Goal: Transaction & Acquisition: Purchase product/service

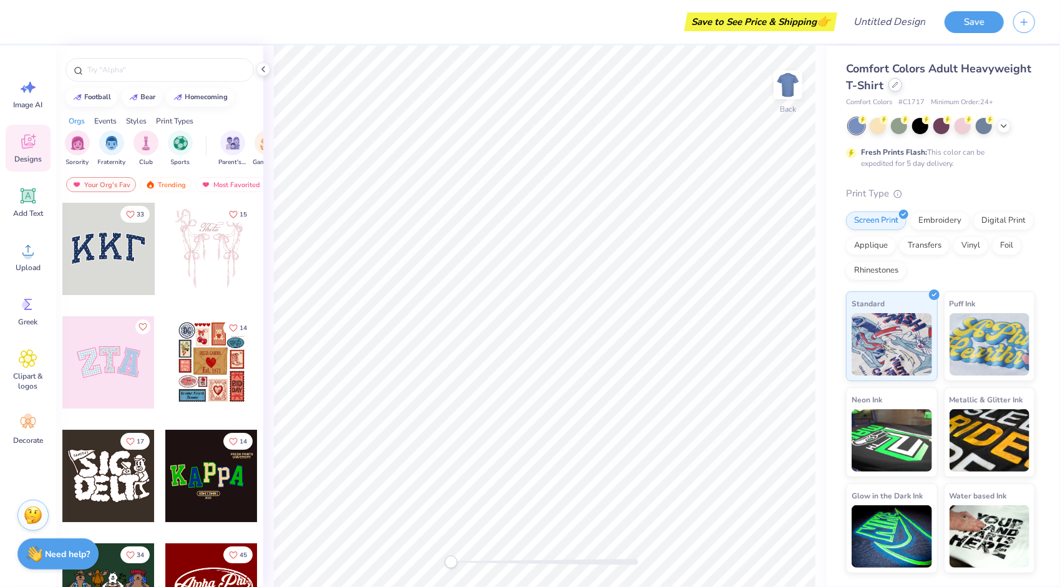
click at [899, 88] on div at bounding box center [896, 85] width 14 height 14
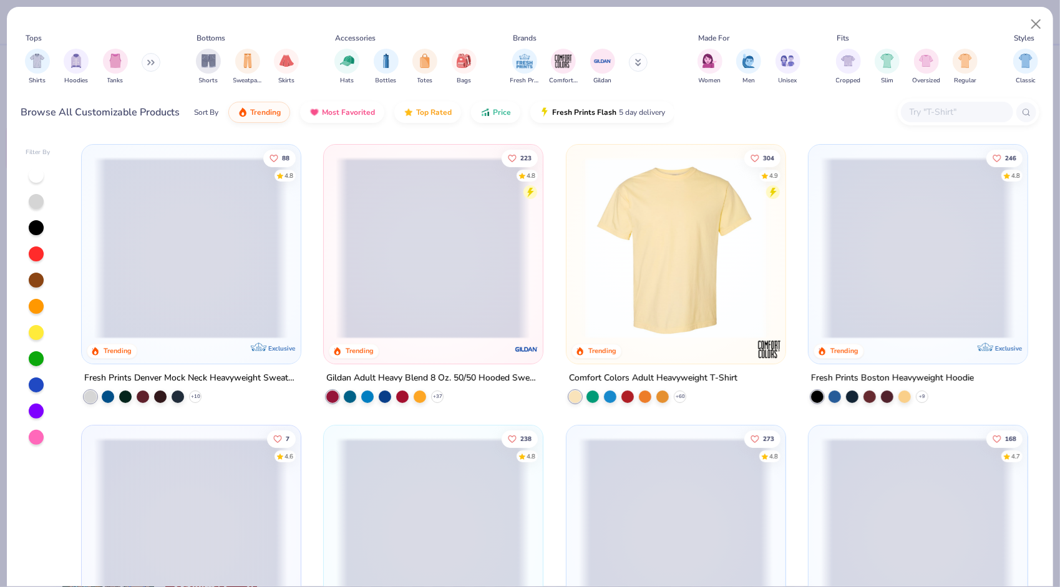
click at [336, 210] on img at bounding box center [239, 248] width 193 height 182
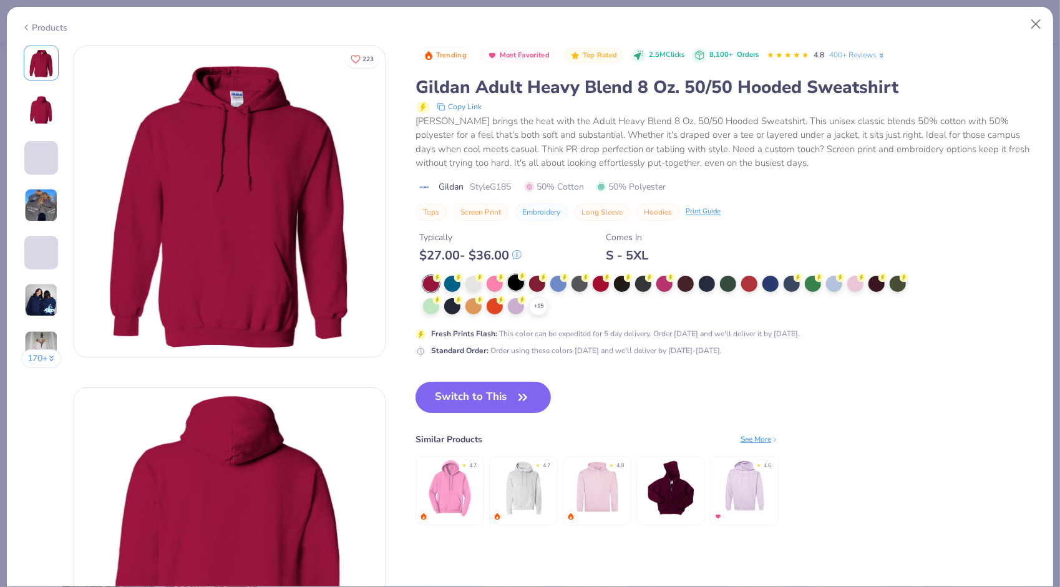
click at [516, 282] on div at bounding box center [516, 283] width 16 height 16
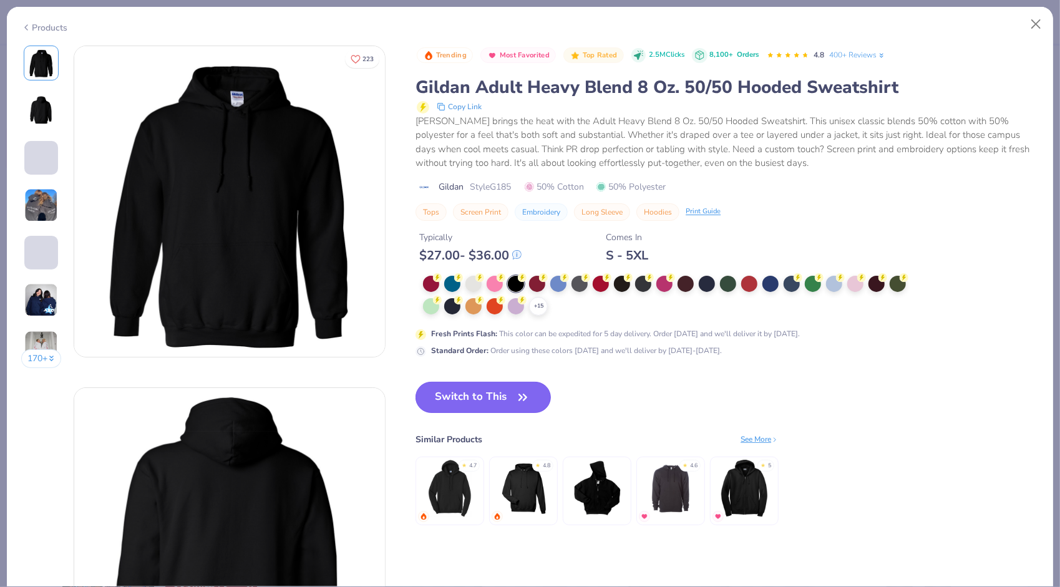
click at [499, 394] on button "Switch to This" at bounding box center [483, 397] width 135 height 31
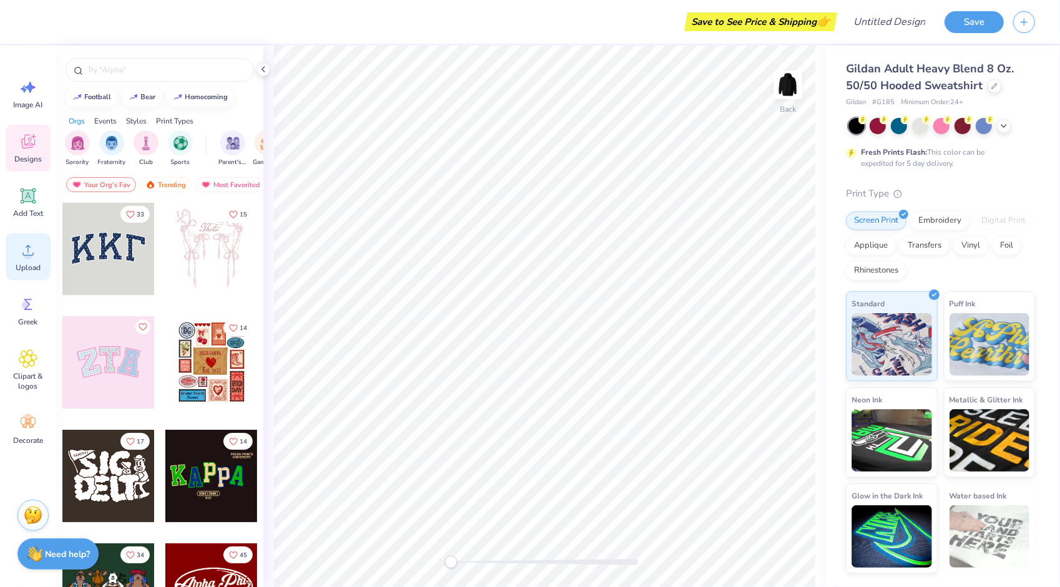
click at [22, 267] on span "Upload" at bounding box center [28, 268] width 25 height 10
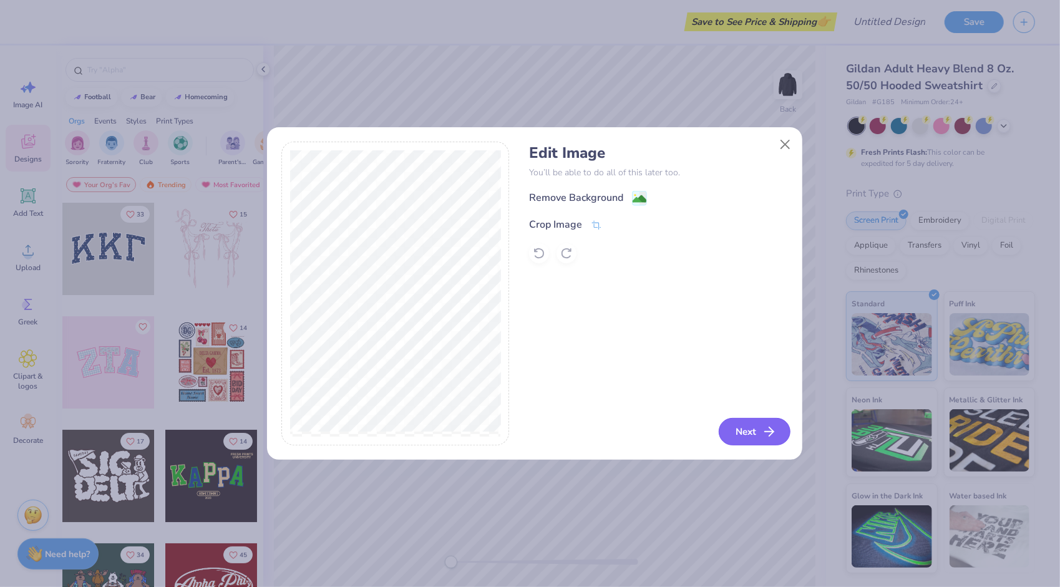
click at [740, 431] on button "Next" at bounding box center [755, 431] width 72 height 27
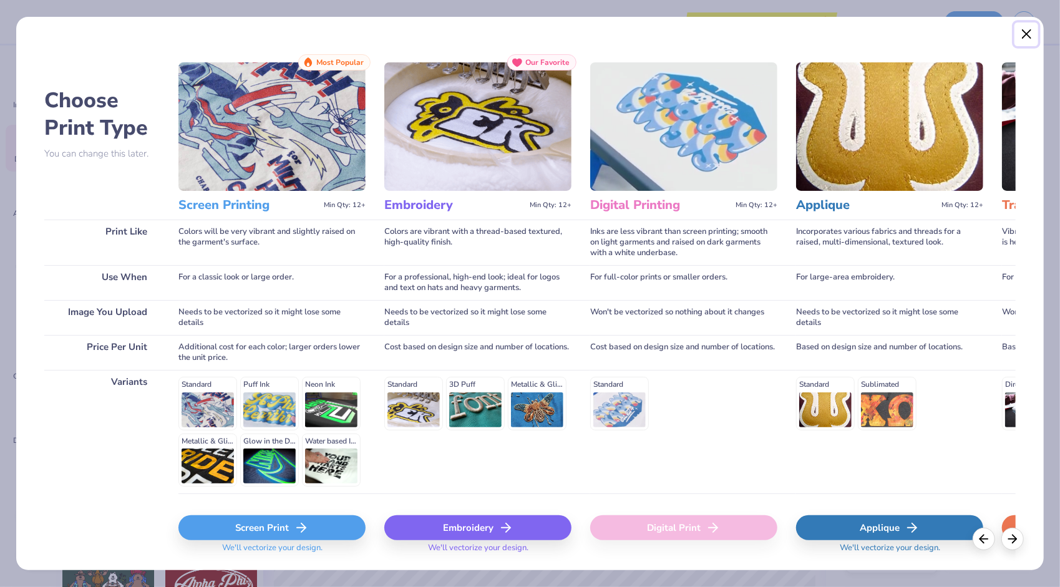
click at [1021, 35] on button "Close" at bounding box center [1027, 34] width 24 height 24
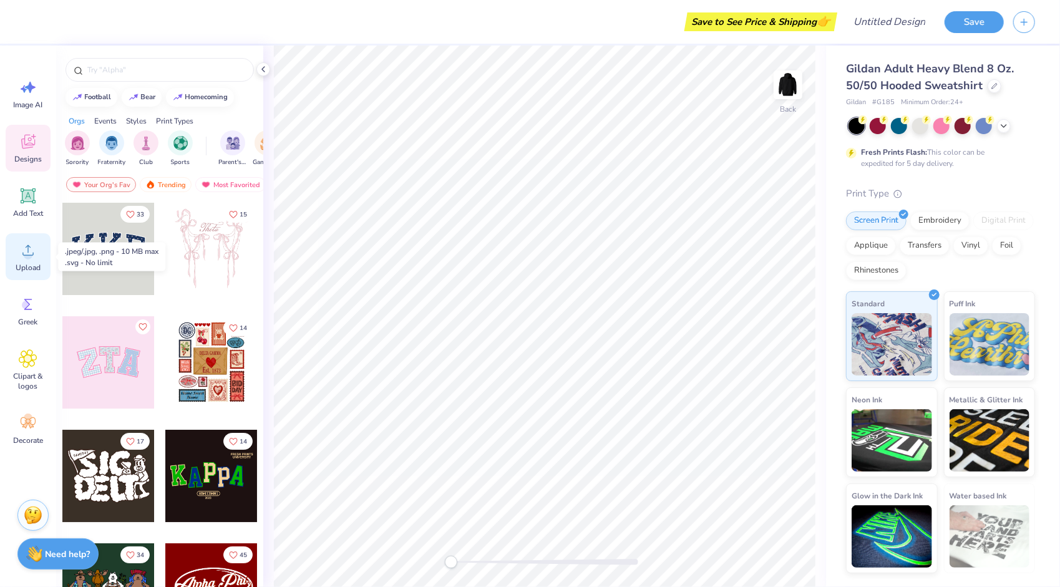
click at [33, 261] on div "Upload" at bounding box center [28, 256] width 45 height 47
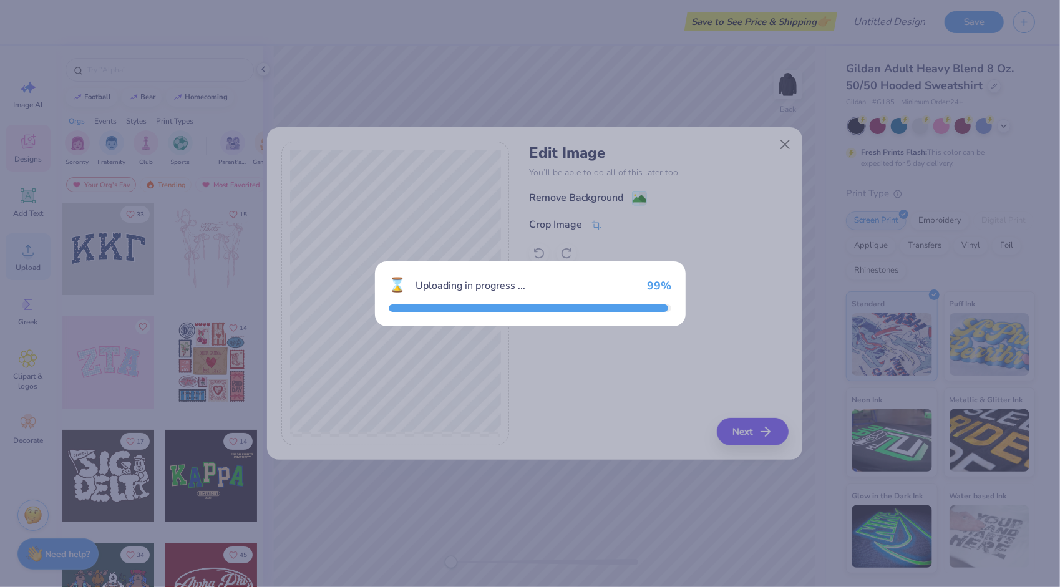
click at [170, 56] on div "⌛ Uploading in progress ... 99 %" at bounding box center [530, 293] width 1060 height 587
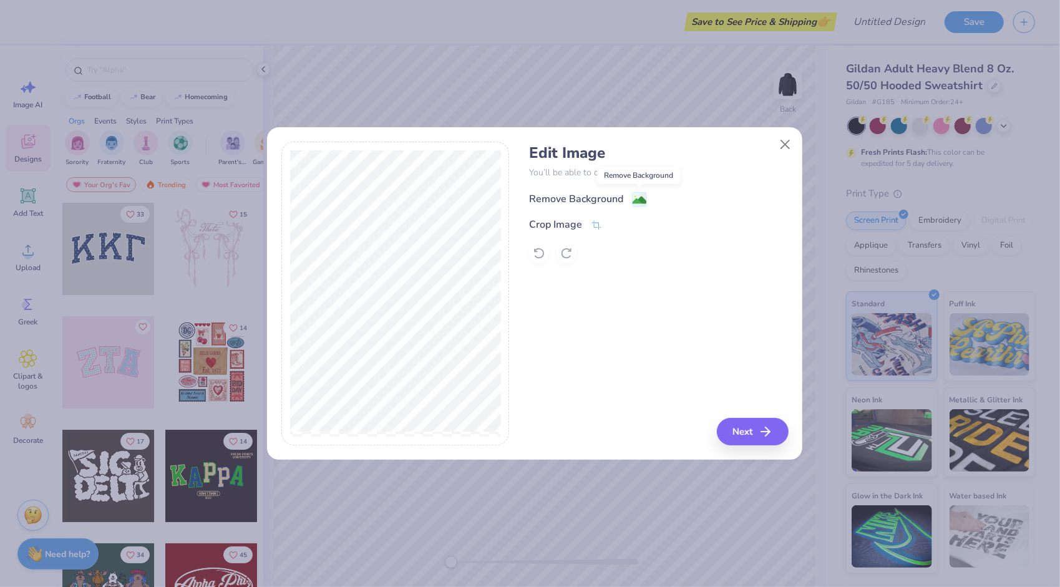
click at [635, 198] on image at bounding box center [640, 200] width 14 height 14
click at [741, 419] on button "Next" at bounding box center [755, 431] width 72 height 27
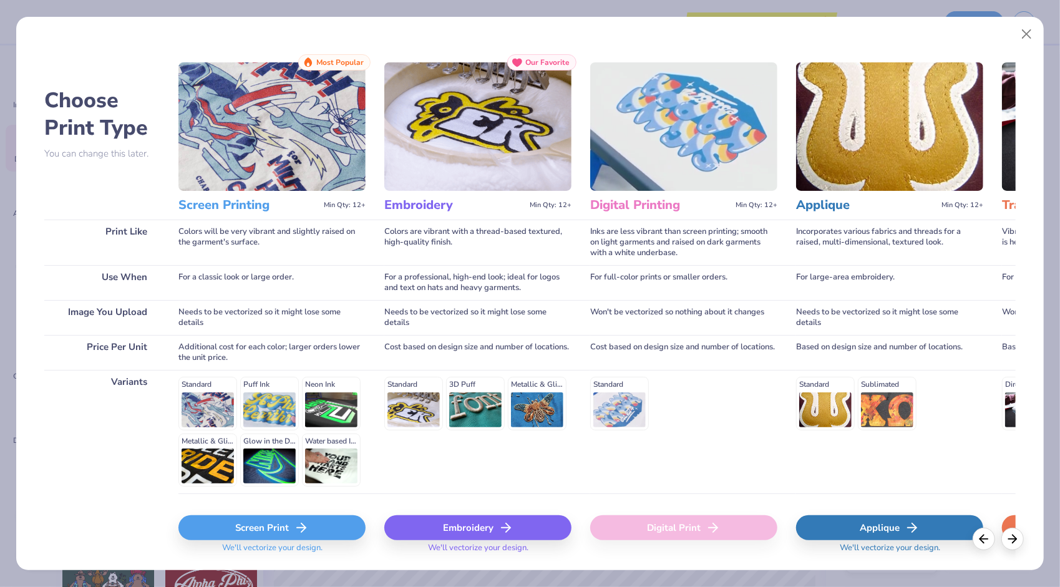
click at [298, 516] on div "Screen Print" at bounding box center [271, 528] width 187 height 25
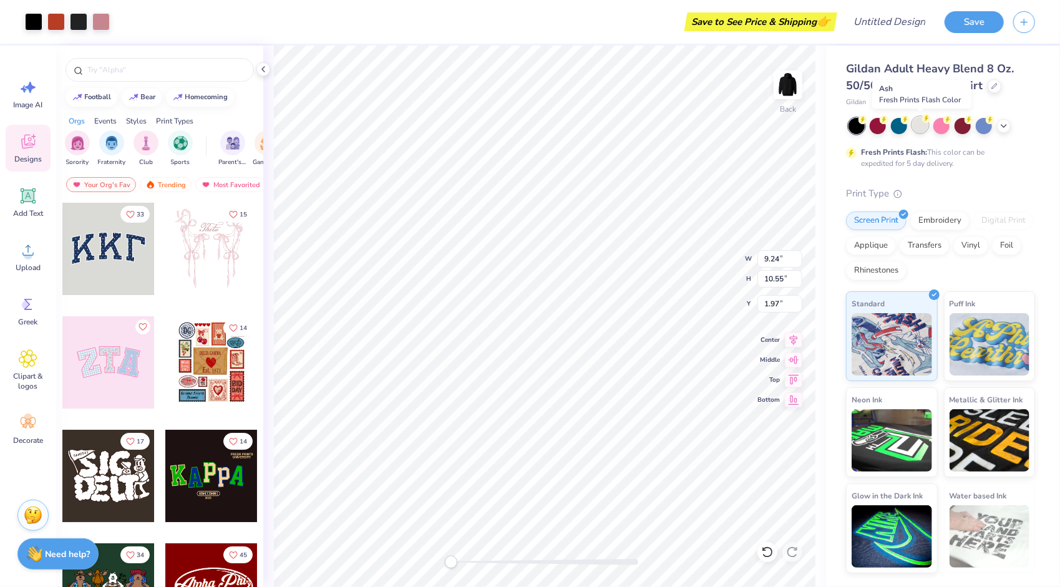
click at [921, 126] on div at bounding box center [920, 125] width 16 height 16
click at [1004, 129] on icon at bounding box center [1004, 125] width 10 height 10
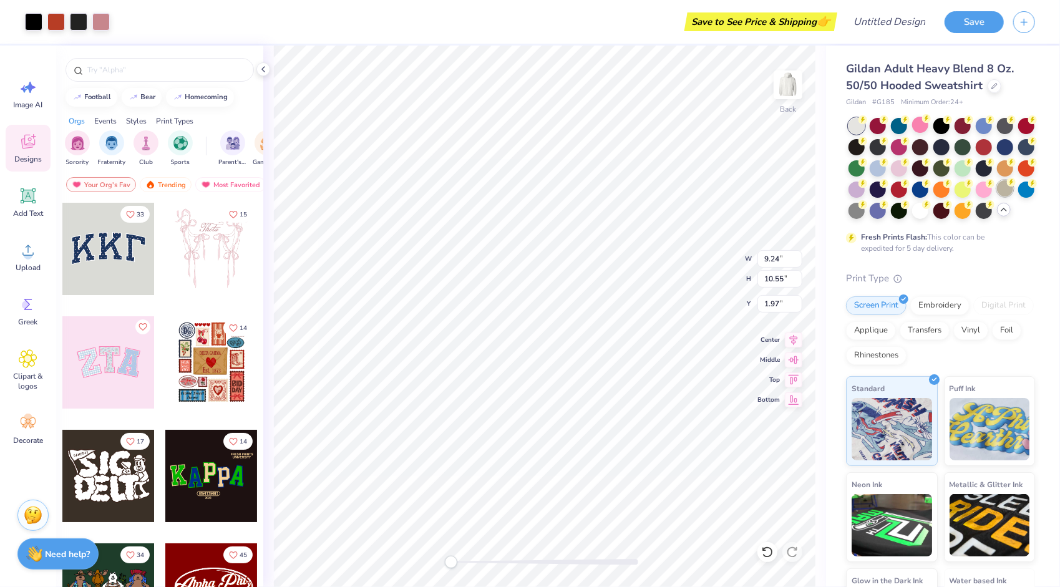
click at [997, 197] on div at bounding box center [1005, 188] width 16 height 16
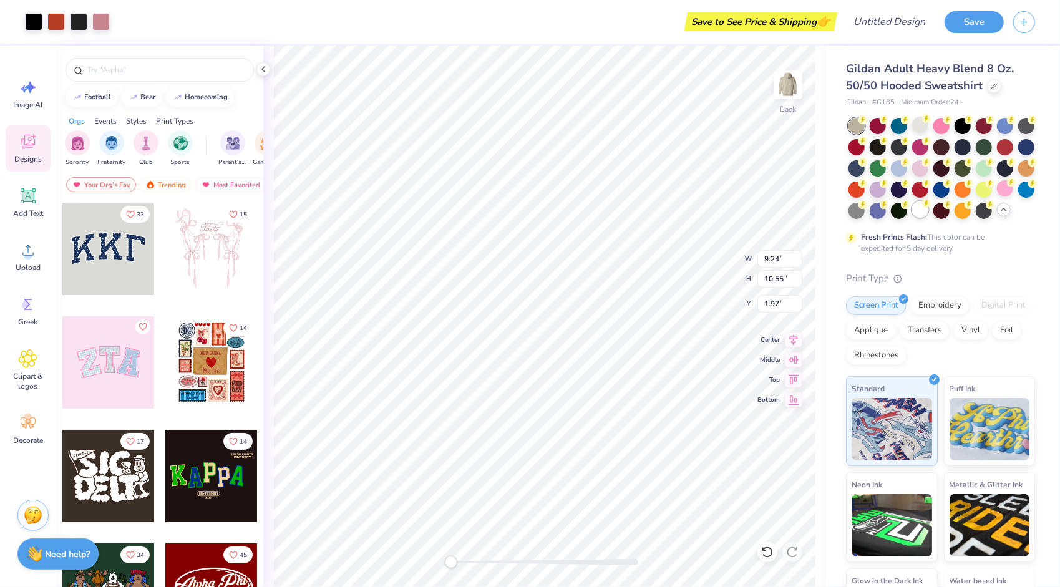
click at [929, 216] on div at bounding box center [920, 210] width 16 height 16
click at [822, 162] on div "Back W 4.30 4.30 " H 4.91 4.91 " Y 1.08 1.08 " Center Middle Top Bottom" at bounding box center [544, 317] width 563 height 542
click at [920, 125] on div at bounding box center [920, 125] width 16 height 16
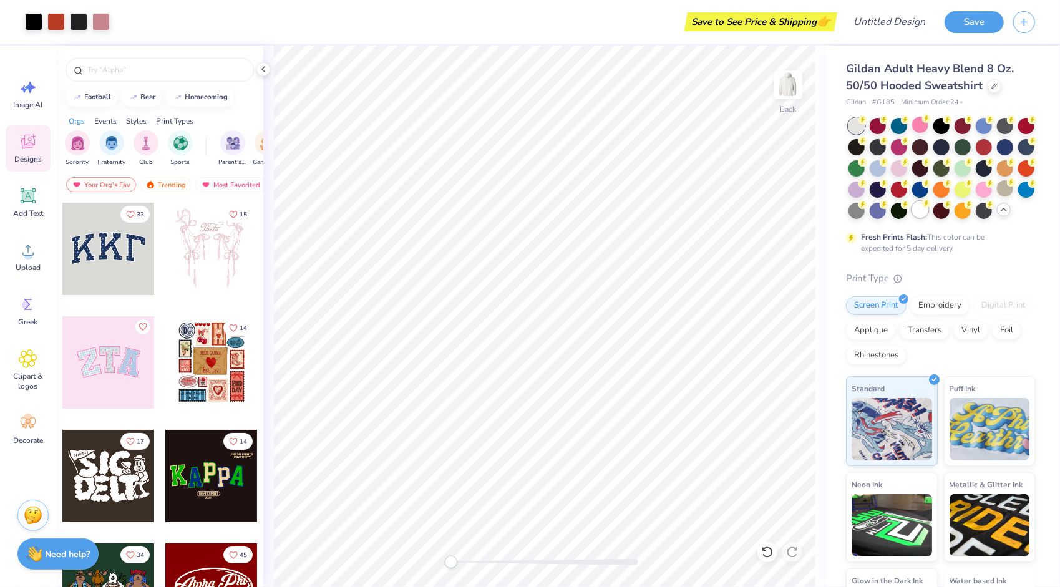
click at [929, 210] on div at bounding box center [920, 210] width 16 height 16
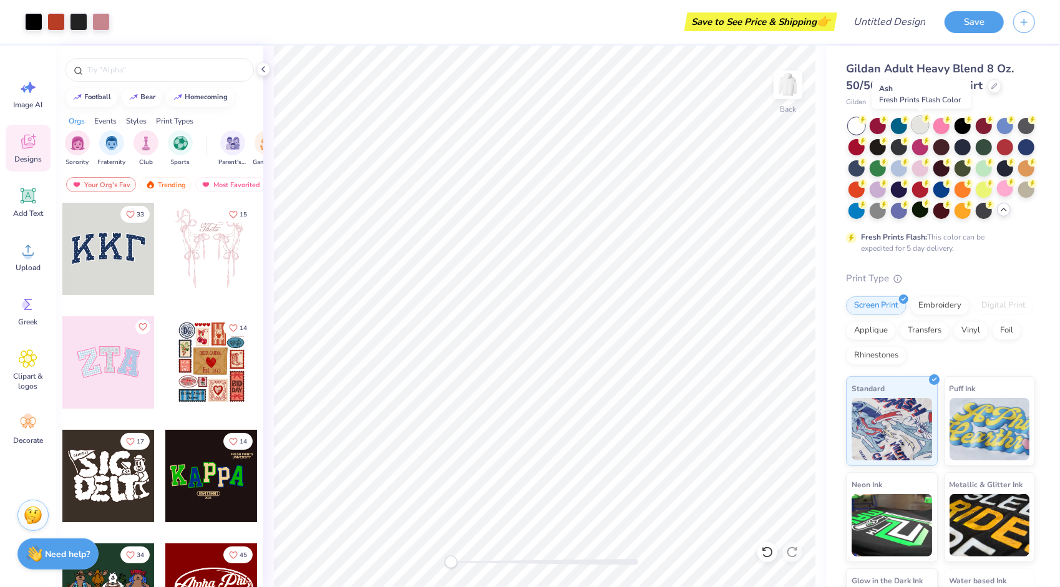
click at [924, 122] on div at bounding box center [920, 125] width 16 height 16
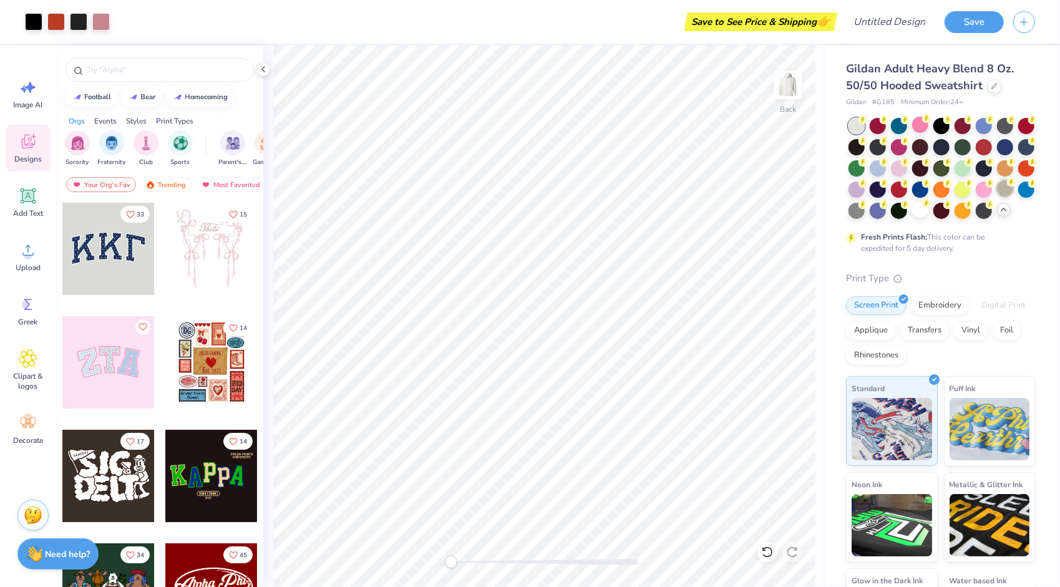
click at [997, 197] on div at bounding box center [1005, 188] width 16 height 16
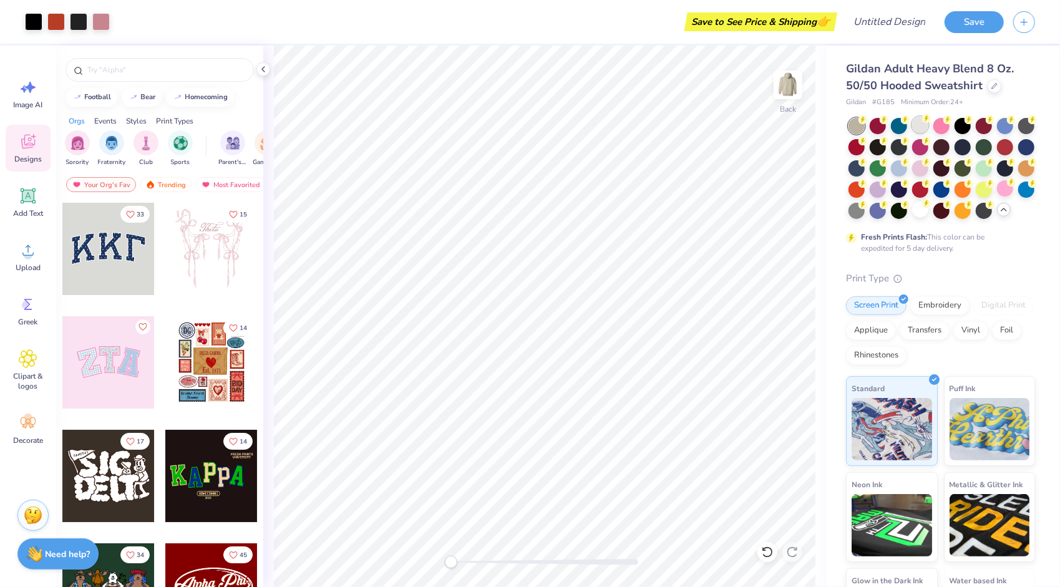
click at [924, 128] on div at bounding box center [920, 125] width 16 height 16
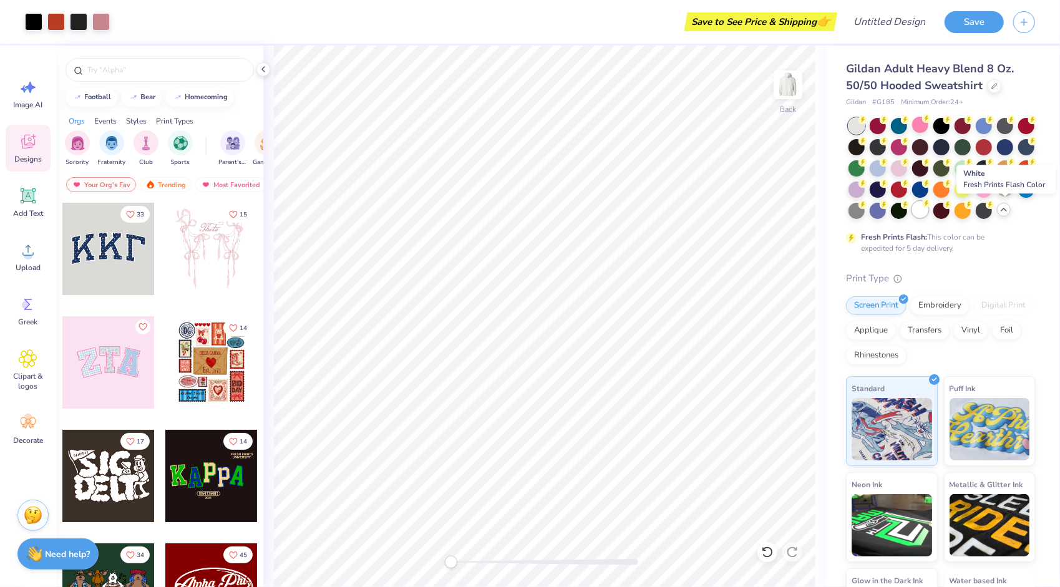
click at [929, 213] on div at bounding box center [920, 210] width 16 height 16
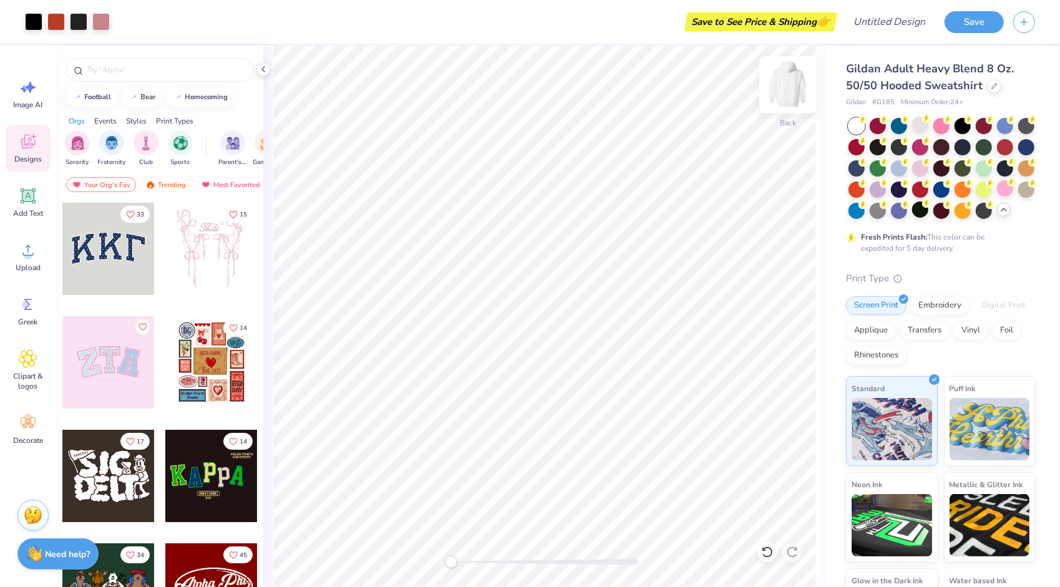
click at [788, 97] on img at bounding box center [788, 85] width 50 height 50
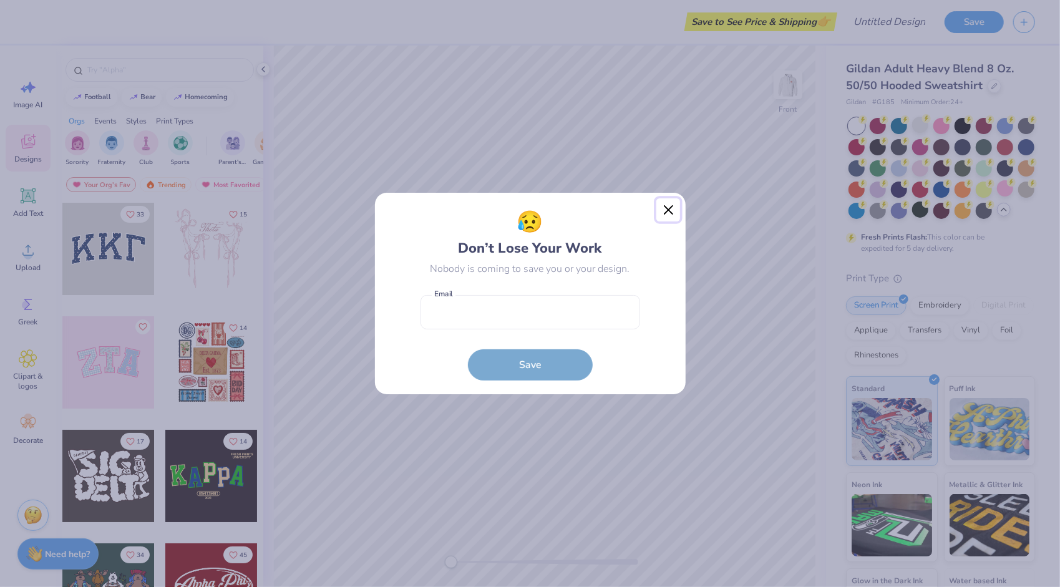
click at [671, 208] on button "Close" at bounding box center [669, 210] width 24 height 24
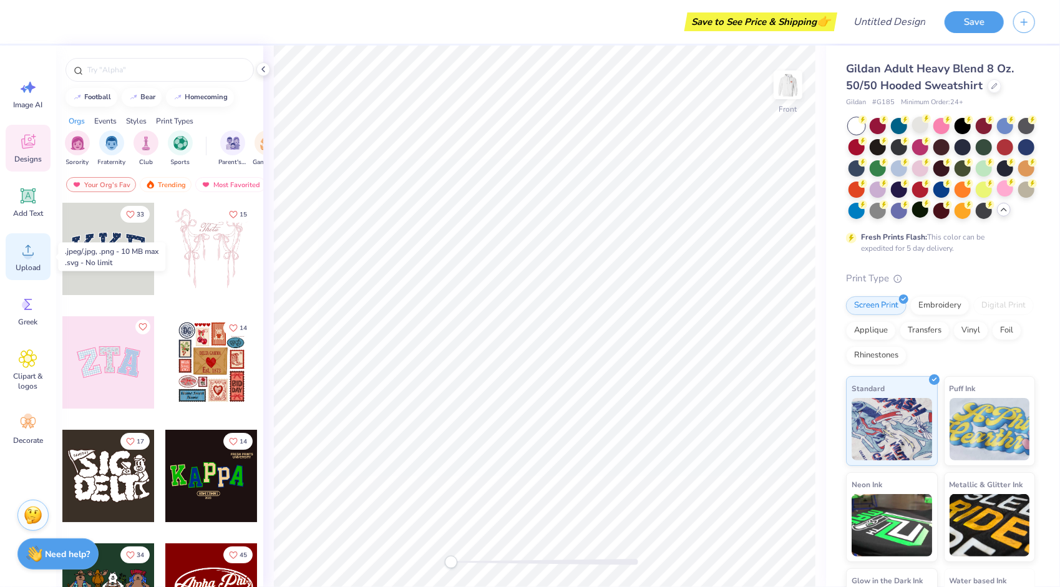
click at [29, 260] on div "Upload" at bounding box center [28, 256] width 45 height 47
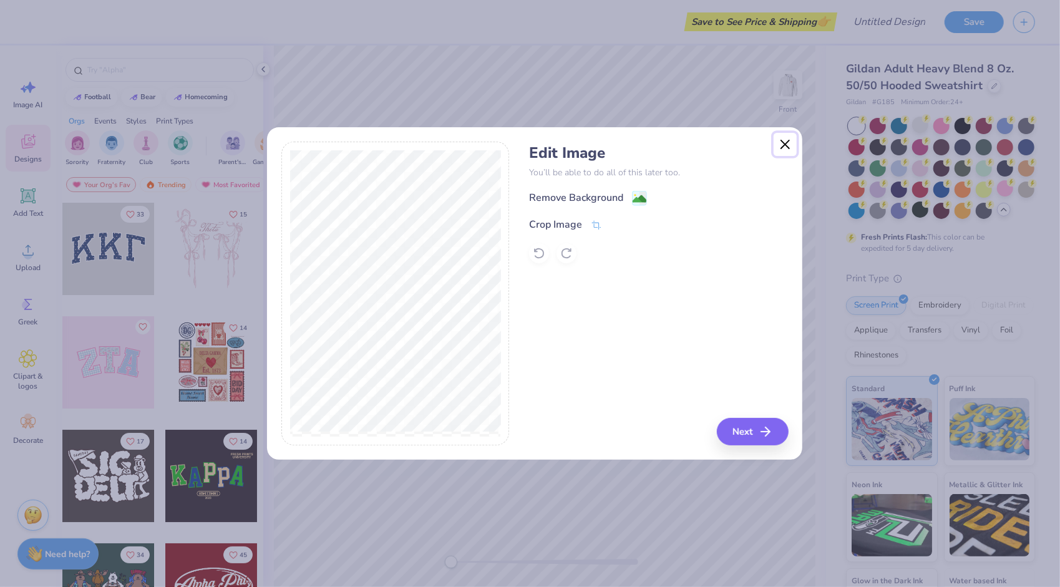
click at [787, 148] on button "Close" at bounding box center [786, 145] width 24 height 24
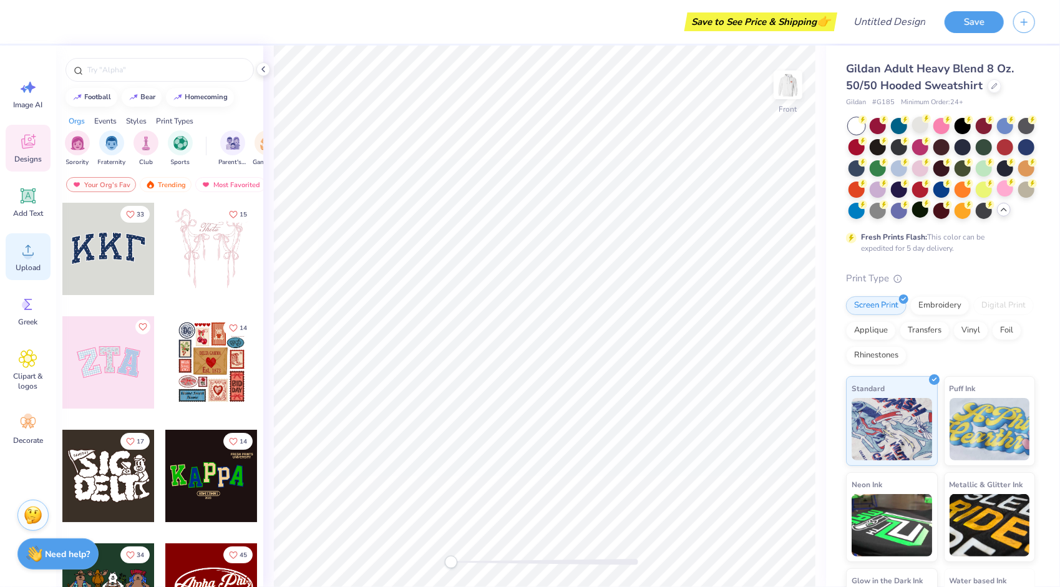
click at [34, 263] on span "Upload" at bounding box center [28, 268] width 25 height 10
click at [37, 256] on div "Upload" at bounding box center [28, 256] width 45 height 47
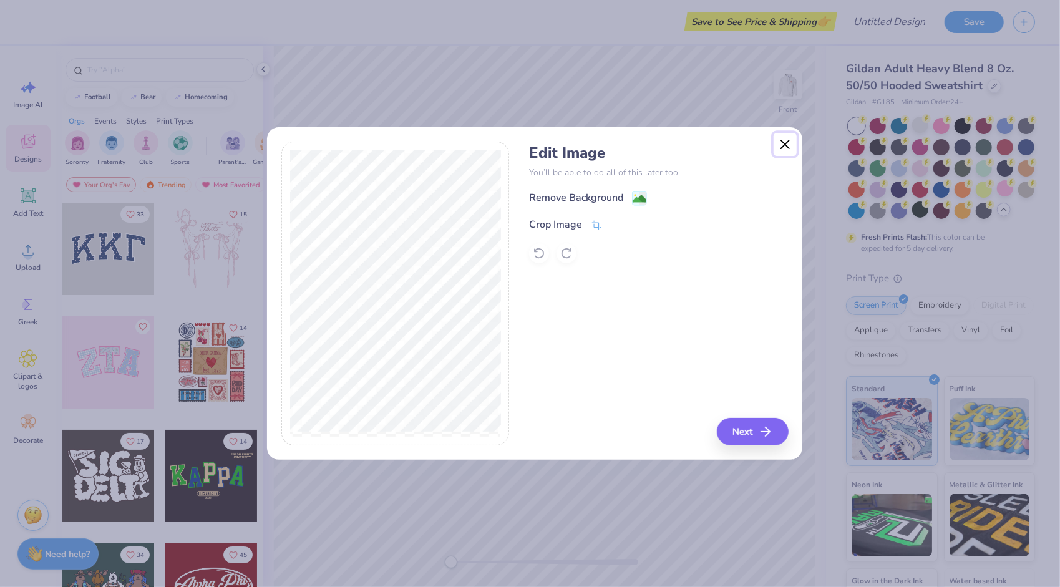
click at [785, 137] on button "Close" at bounding box center [786, 145] width 24 height 24
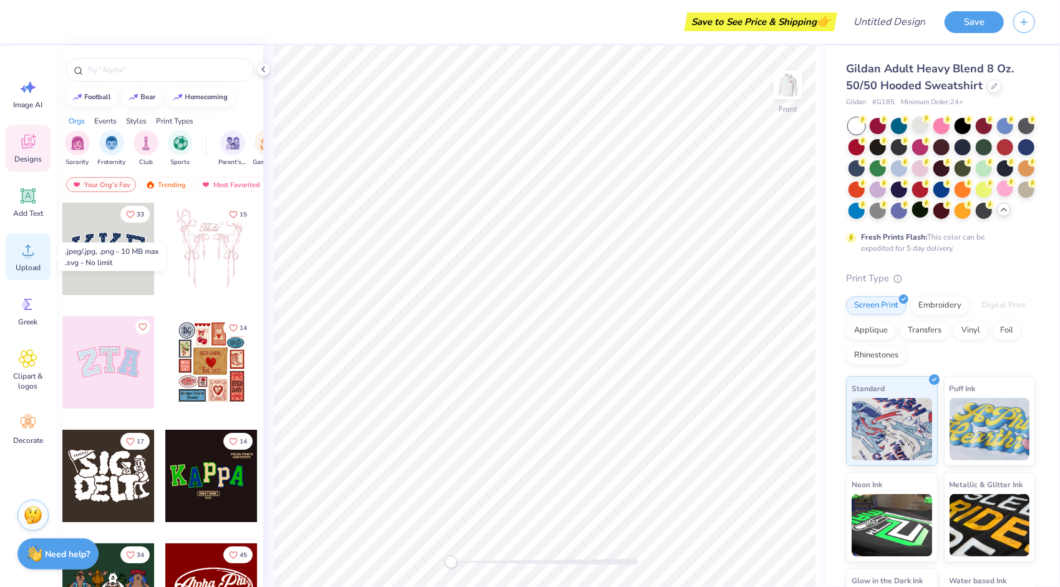
click at [31, 253] on circle at bounding box center [28, 255] width 9 height 9
click at [23, 250] on icon at bounding box center [28, 250] width 19 height 19
click at [19, 260] on div "Upload" at bounding box center [28, 256] width 45 height 47
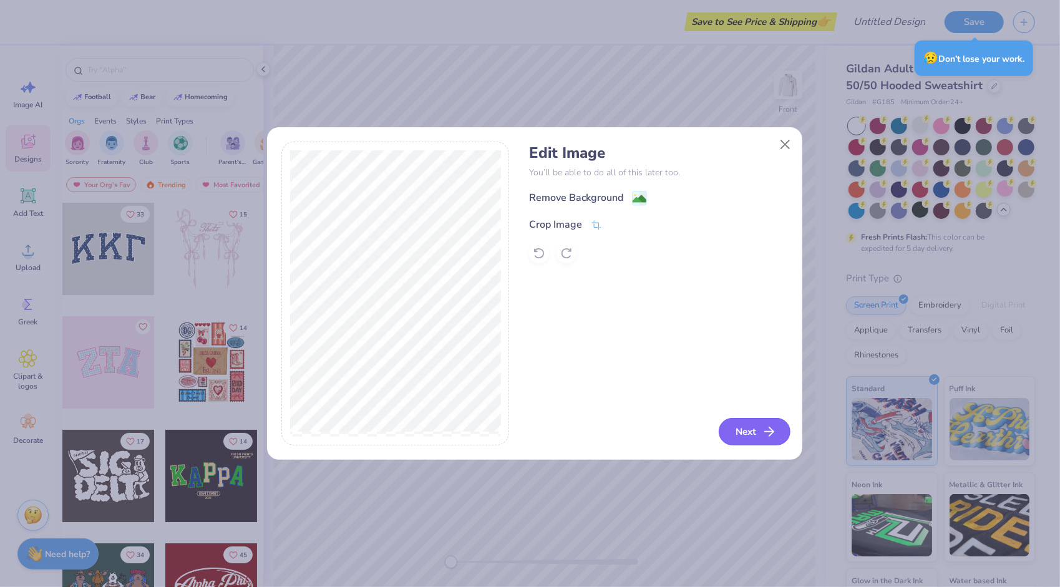
click at [758, 444] on button "Next" at bounding box center [755, 431] width 72 height 27
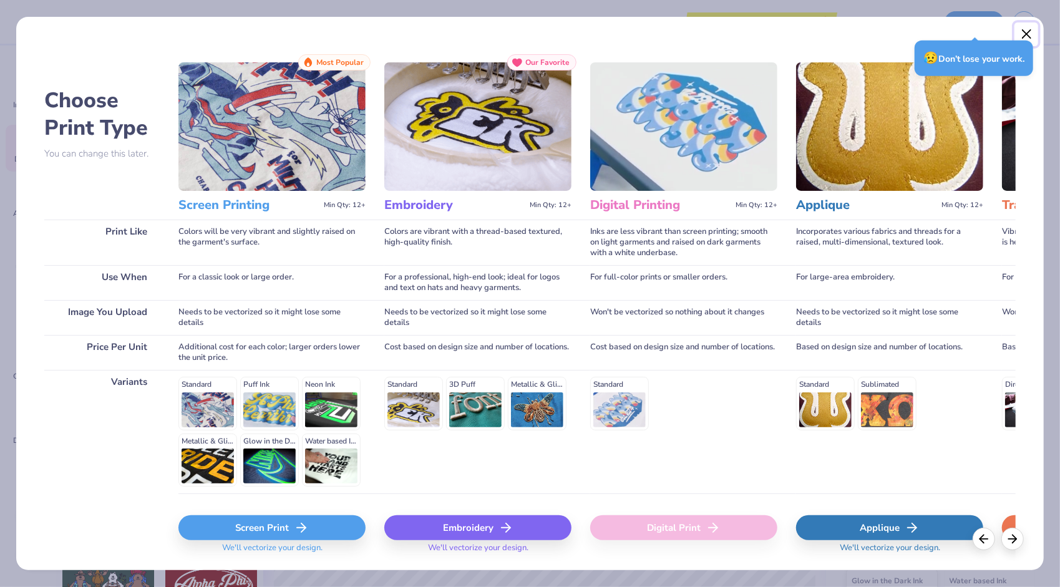
click at [1029, 34] on button "Close" at bounding box center [1027, 34] width 24 height 24
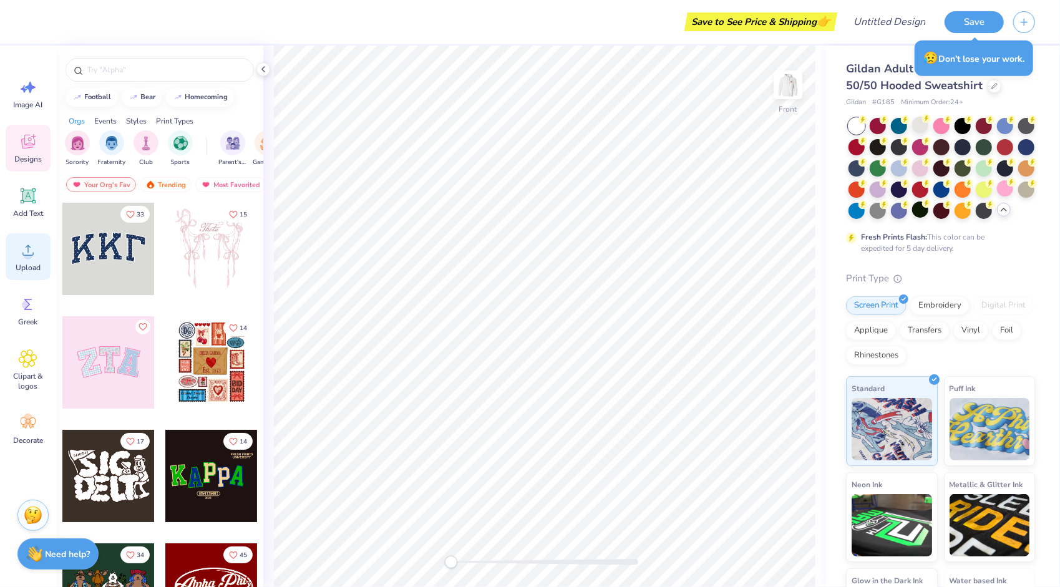
click at [21, 262] on div "Upload" at bounding box center [28, 256] width 45 height 47
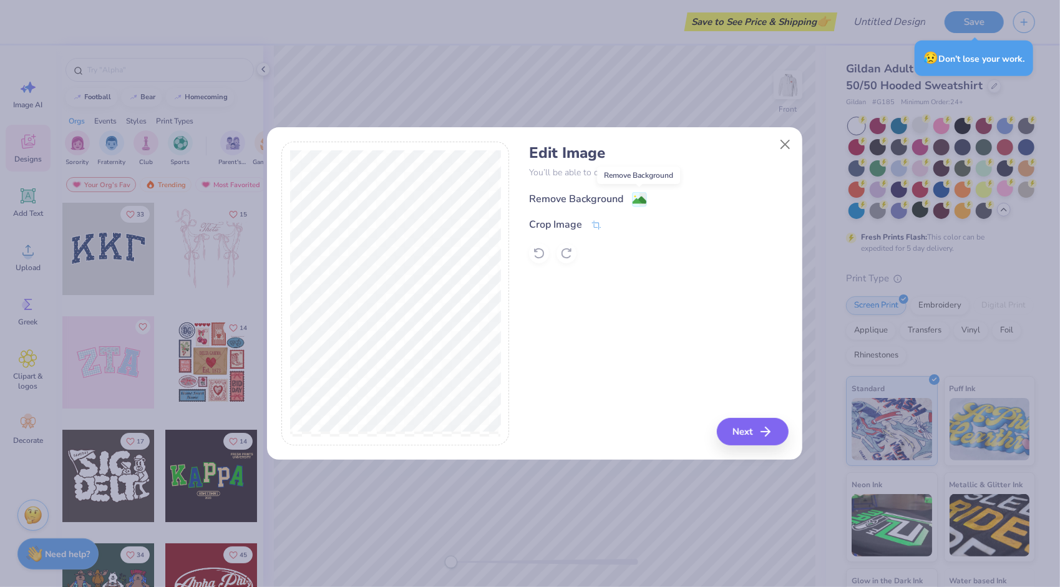
click at [635, 199] on image at bounding box center [640, 200] width 14 height 14
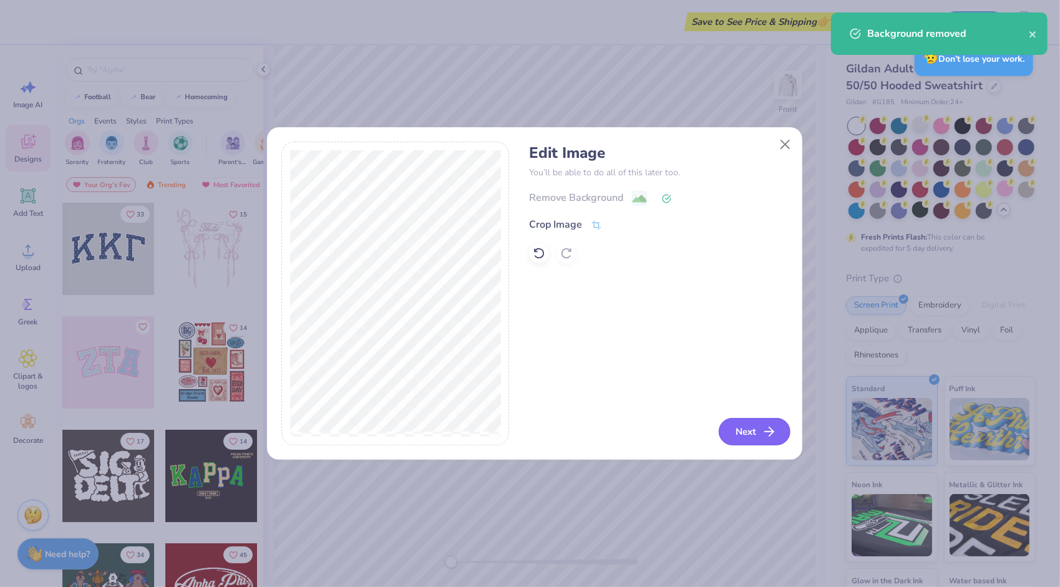
click at [755, 437] on button "Next" at bounding box center [755, 431] width 72 height 27
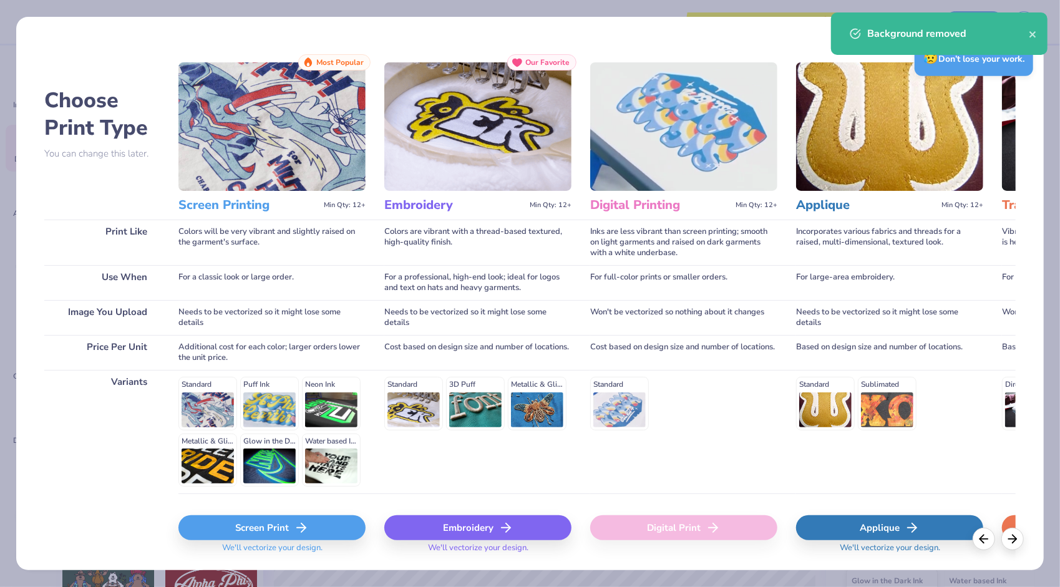
click at [274, 532] on div "Screen Print" at bounding box center [271, 528] width 187 height 25
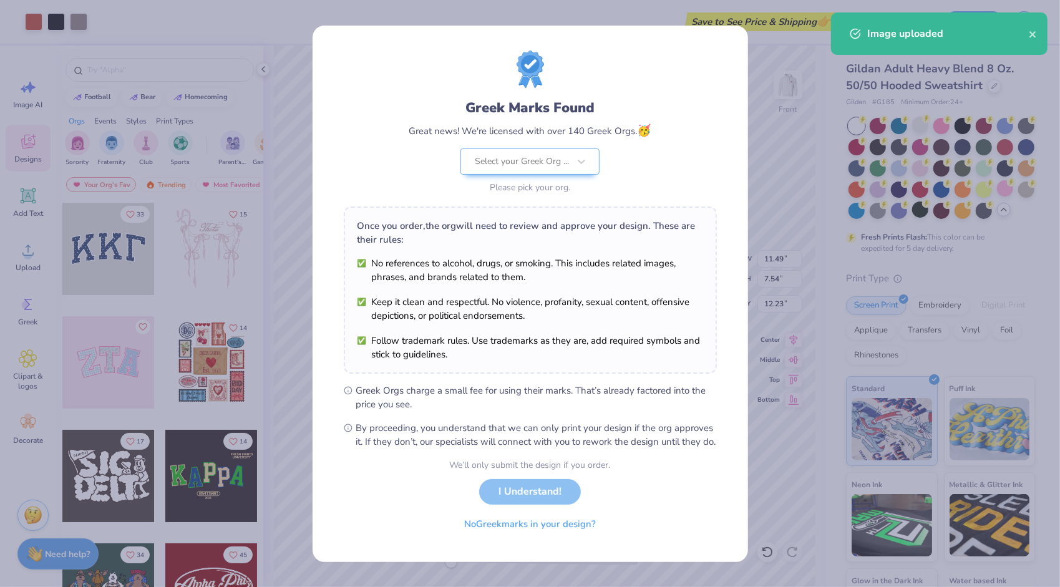
click at [576, 313] on body "Art colors Save to See Price & Shipping 👉 Design Title Save Image AI Designs Ad…" at bounding box center [530, 293] width 1060 height 587
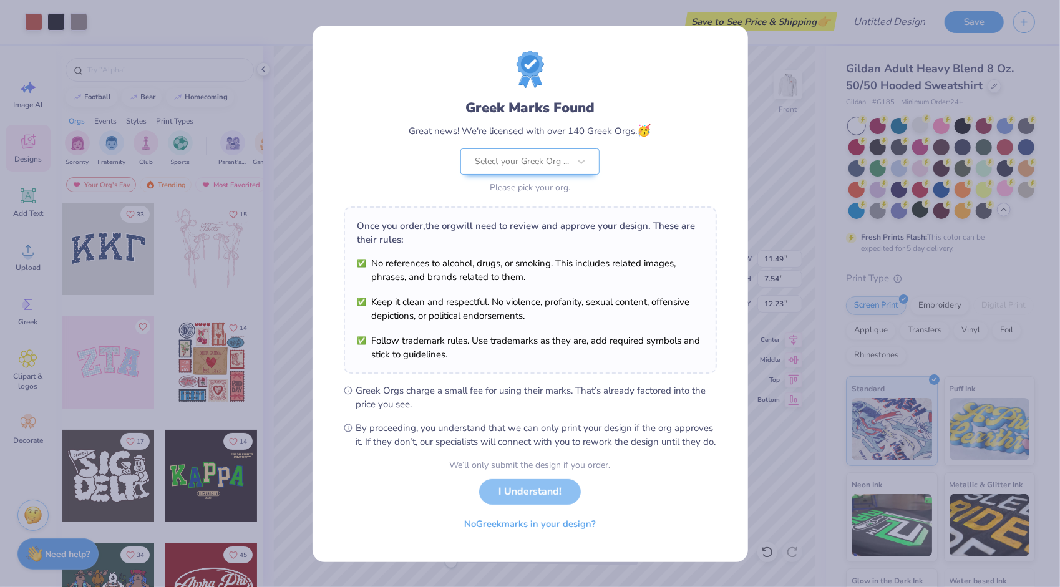
click at [549, 503] on div "We’ll only submit the design if you order. I Understand! No Greek marks in your…" at bounding box center [530, 498] width 161 height 79
click at [566, 157] on div "Select your Greek Org ..." at bounding box center [530, 162] width 139 height 26
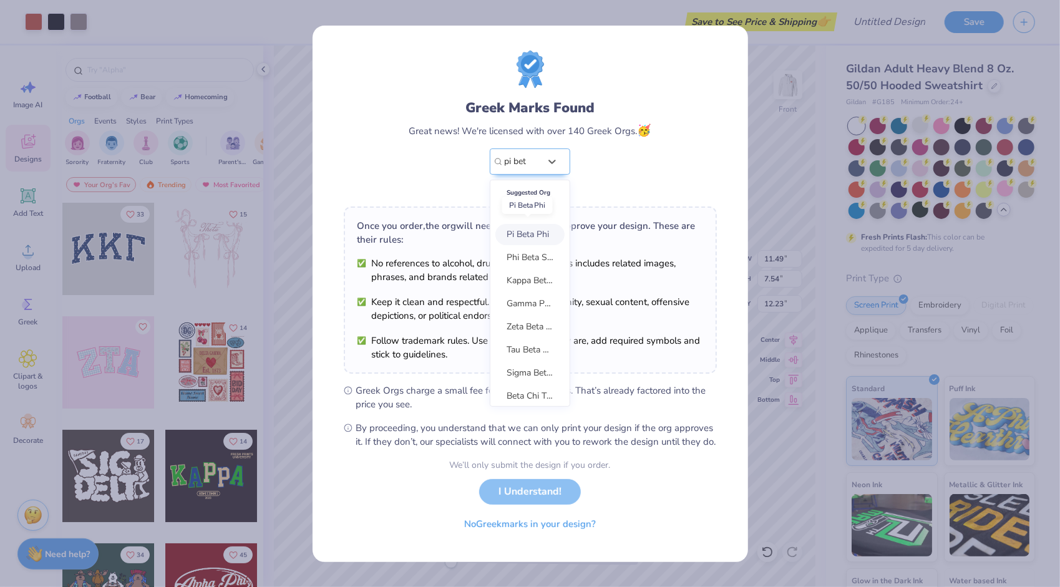
click at [525, 228] on span "Pi Beta Phi" at bounding box center [528, 234] width 42 height 12
type input "pi bet"
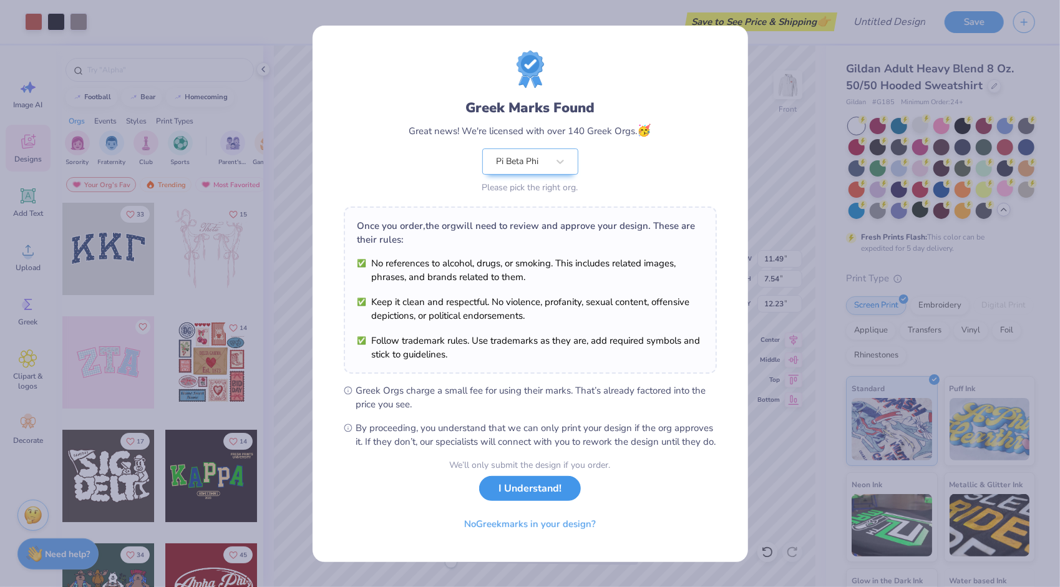
click at [535, 497] on button "I Understand!" at bounding box center [530, 489] width 102 height 26
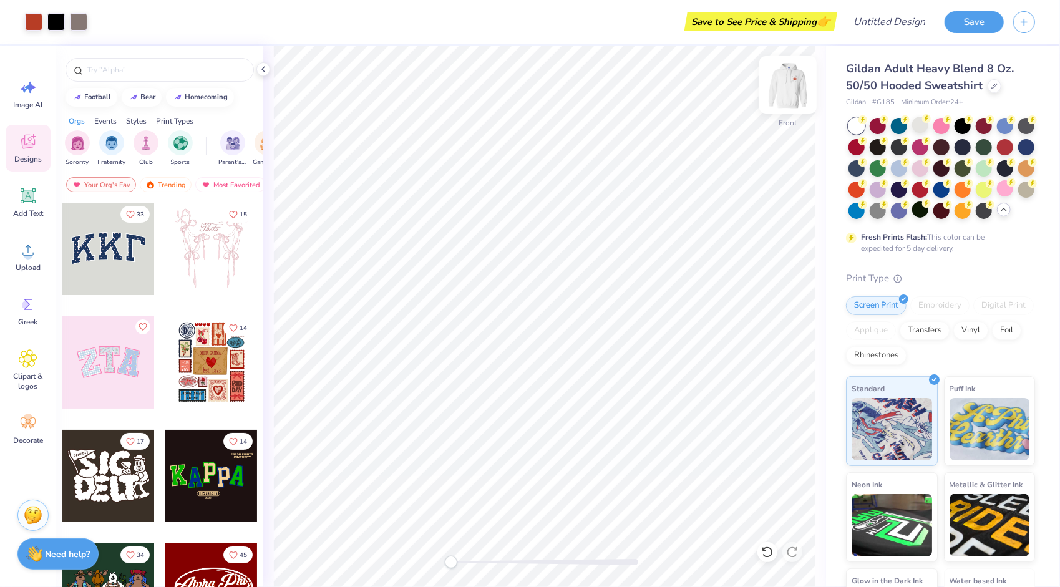
click at [790, 86] on img at bounding box center [788, 85] width 50 height 50
click at [797, 85] on img at bounding box center [788, 85] width 50 height 50
click at [790, 361] on icon at bounding box center [793, 358] width 17 height 15
click at [793, 335] on icon at bounding box center [793, 338] width 17 height 15
click at [798, 336] on icon at bounding box center [793, 338] width 17 height 15
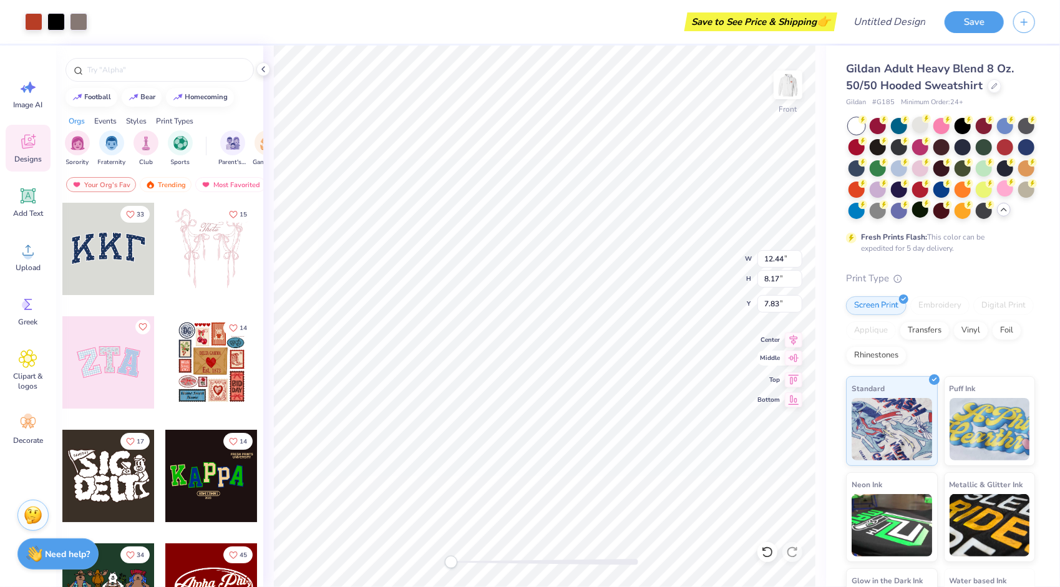
click at [793, 361] on icon at bounding box center [793, 358] width 17 height 15
click at [795, 377] on icon at bounding box center [794, 377] width 11 height 9
click at [792, 340] on icon at bounding box center [794, 338] width 8 height 11
click at [795, 362] on icon at bounding box center [793, 358] width 17 height 15
click at [792, 341] on icon at bounding box center [794, 338] width 8 height 11
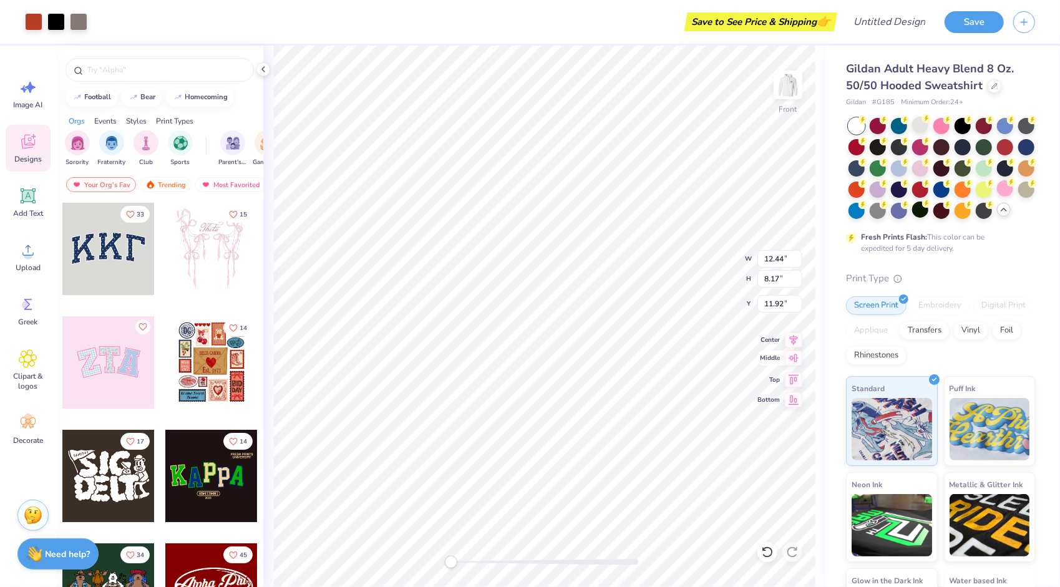
click at [794, 359] on icon at bounding box center [793, 358] width 17 height 15
click at [792, 382] on icon at bounding box center [794, 377] width 11 height 9
click at [799, 82] on img at bounding box center [788, 85] width 50 height 50
click at [796, 82] on img at bounding box center [788, 85] width 50 height 50
click at [795, 84] on img at bounding box center [788, 85] width 50 height 50
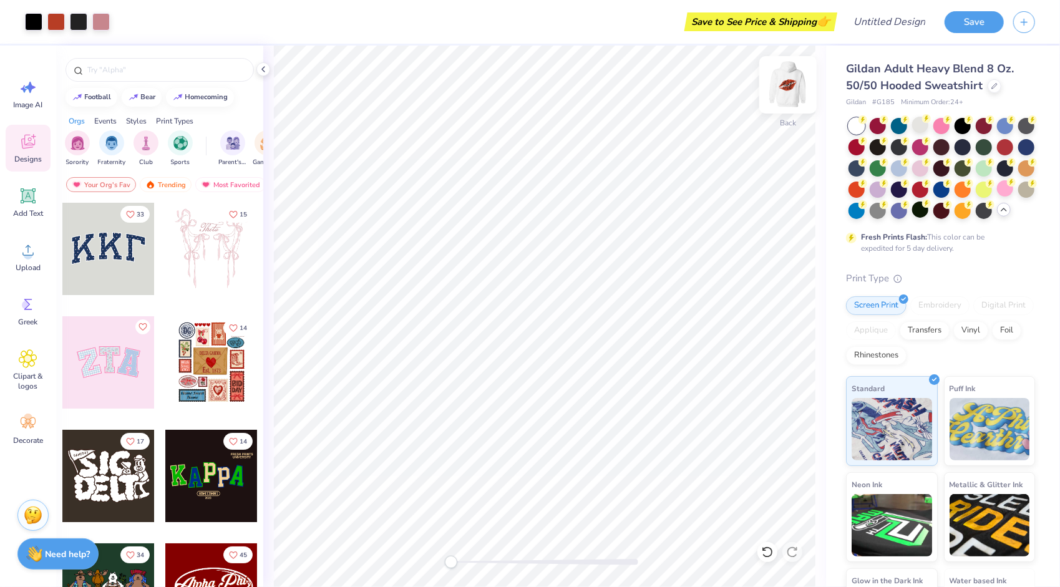
click at [790, 84] on img at bounding box center [788, 85] width 50 height 50
click at [922, 125] on div at bounding box center [920, 125] width 16 height 16
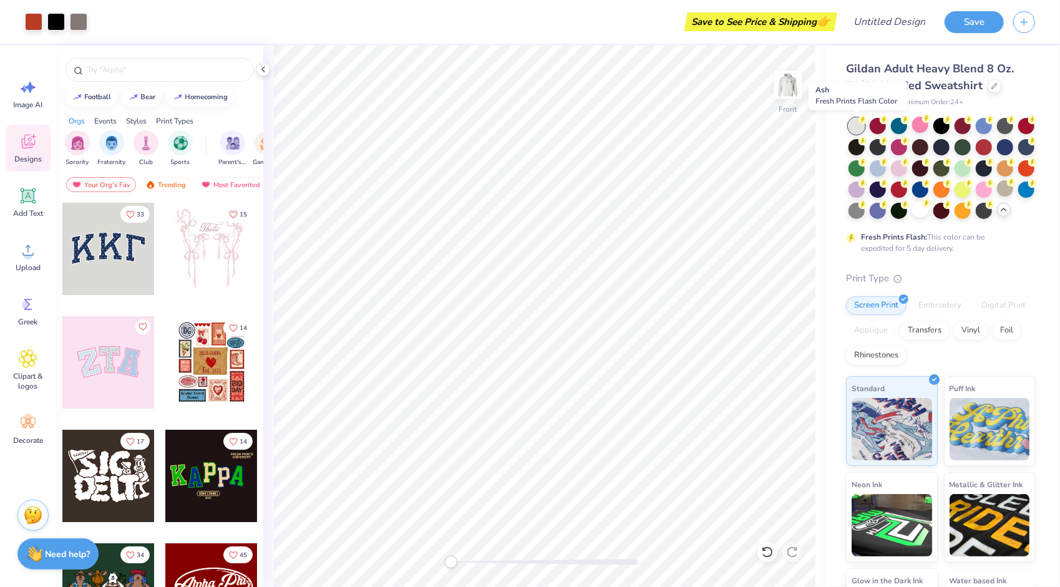
click at [860, 126] on div at bounding box center [857, 126] width 16 height 16
click at [858, 128] on div at bounding box center [857, 126] width 16 height 16
click at [929, 214] on div at bounding box center [920, 210] width 16 height 16
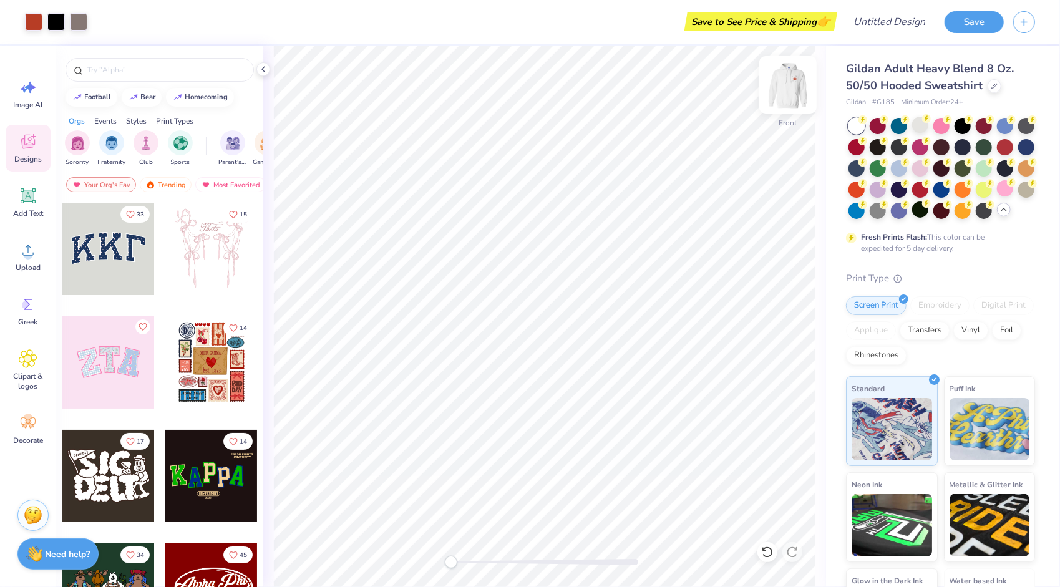
click at [797, 96] on img at bounding box center [788, 85] width 50 height 50
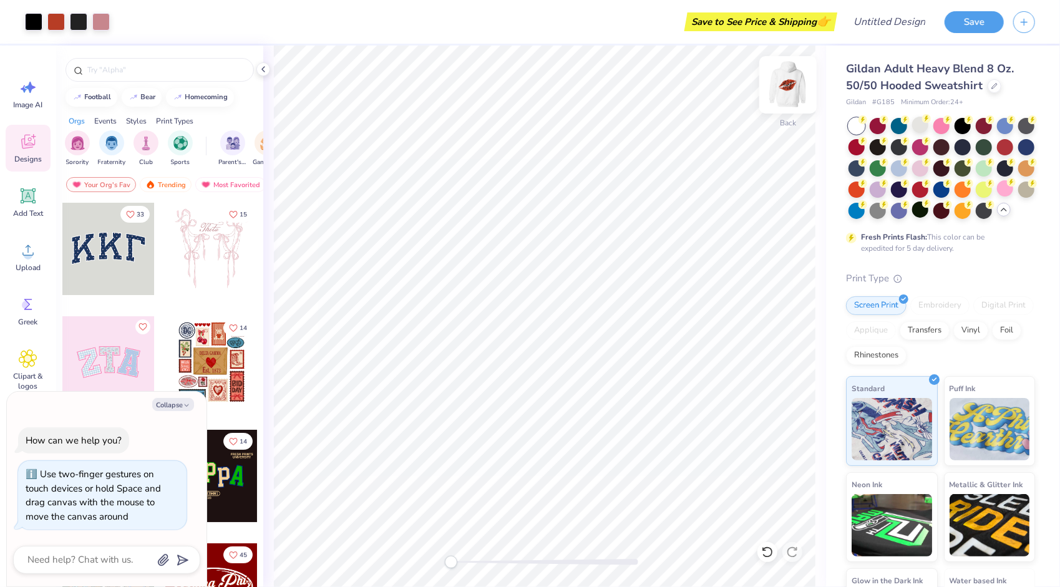
click at [791, 76] on img at bounding box center [788, 85] width 50 height 50
click at [781, 89] on img at bounding box center [788, 85] width 50 height 50
click at [983, 24] on button "Save" at bounding box center [974, 20] width 59 height 22
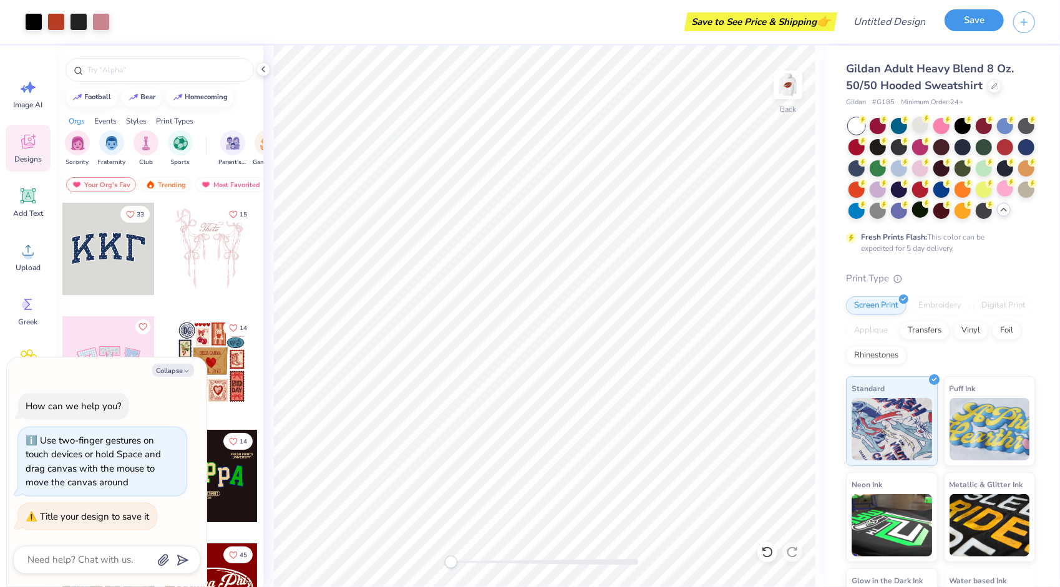
click at [969, 19] on button "Save" at bounding box center [974, 20] width 59 height 22
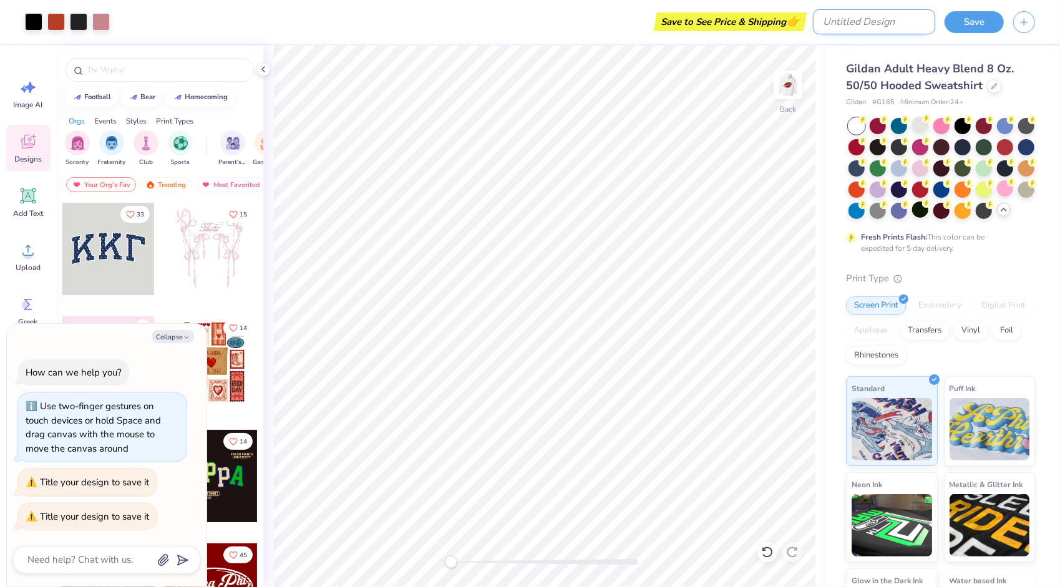
type textarea "x"
click at [884, 26] on input "Design Title" at bounding box center [874, 21] width 122 height 25
type input "x"
type textarea "x"
type input "xo"
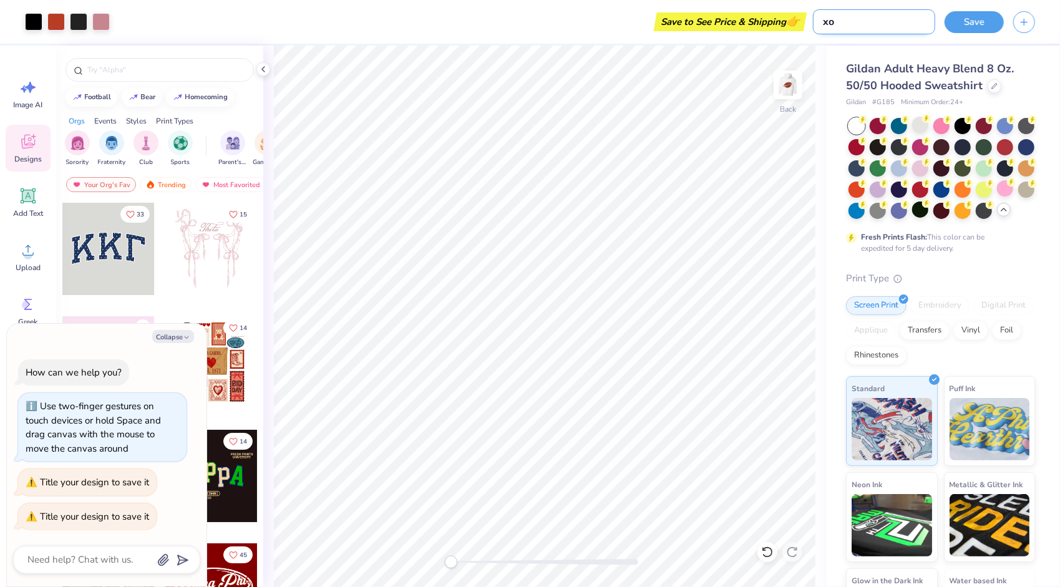
type textarea "x"
type input "xox"
type textarea "x"
type input "xoxo"
type textarea "x"
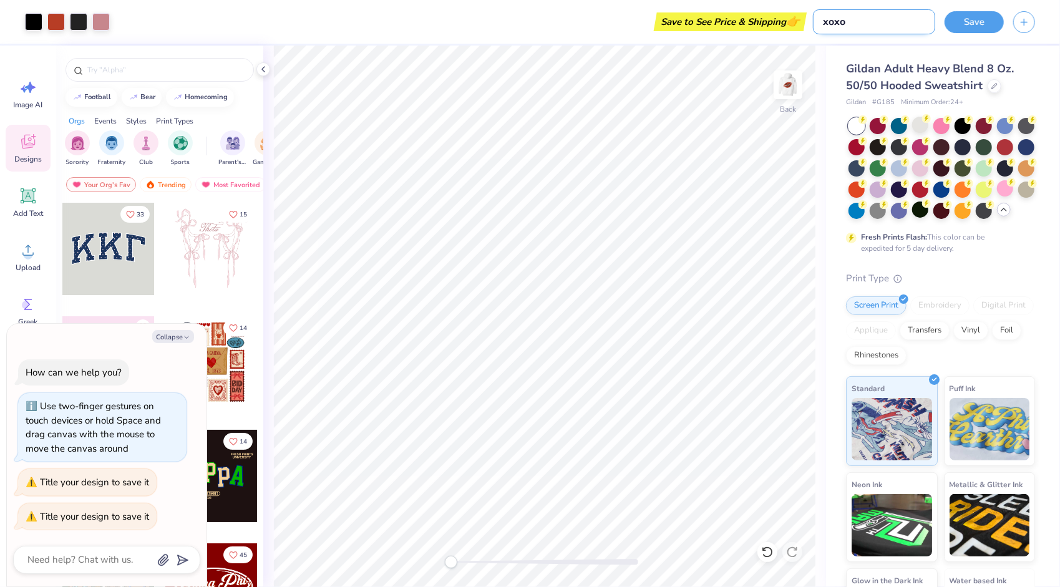
type input "xoxo"
type textarea "x"
type input "xoxo p"
type textarea "x"
type input "xoxo pi"
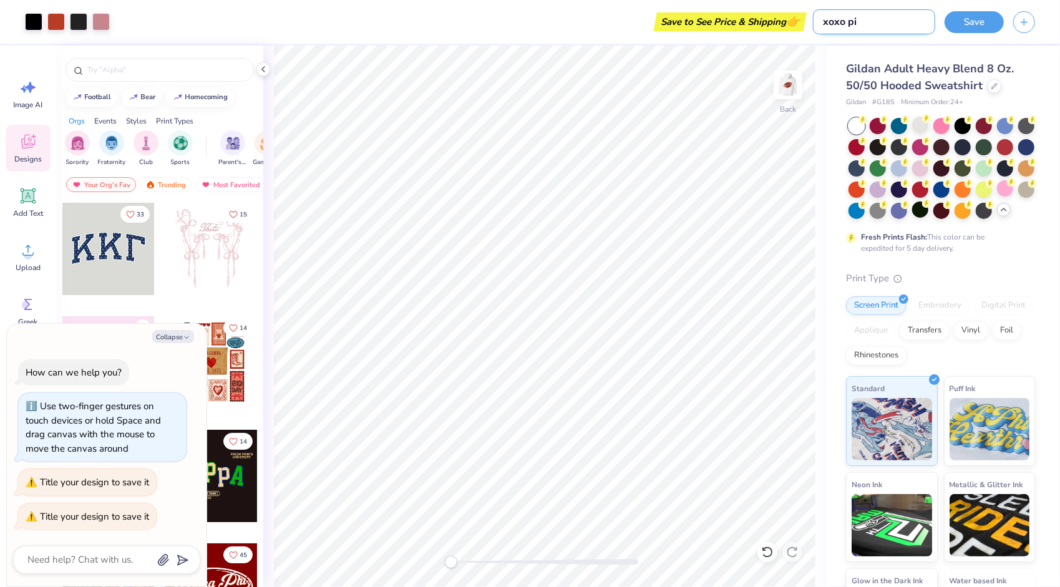
type textarea "x"
type input "xoxo pi"
type textarea "x"
type input "xoxo pi p"
type textarea "x"
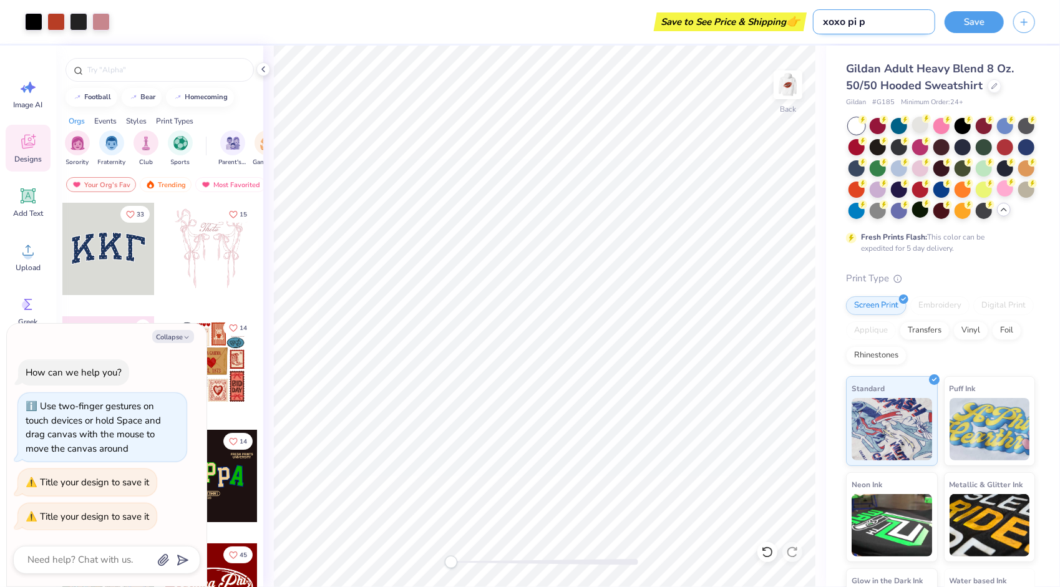
type input "xoxo pi ph"
type textarea "x"
type input "xoxo pi phi"
type textarea "x"
type input "xoxo pi phi"
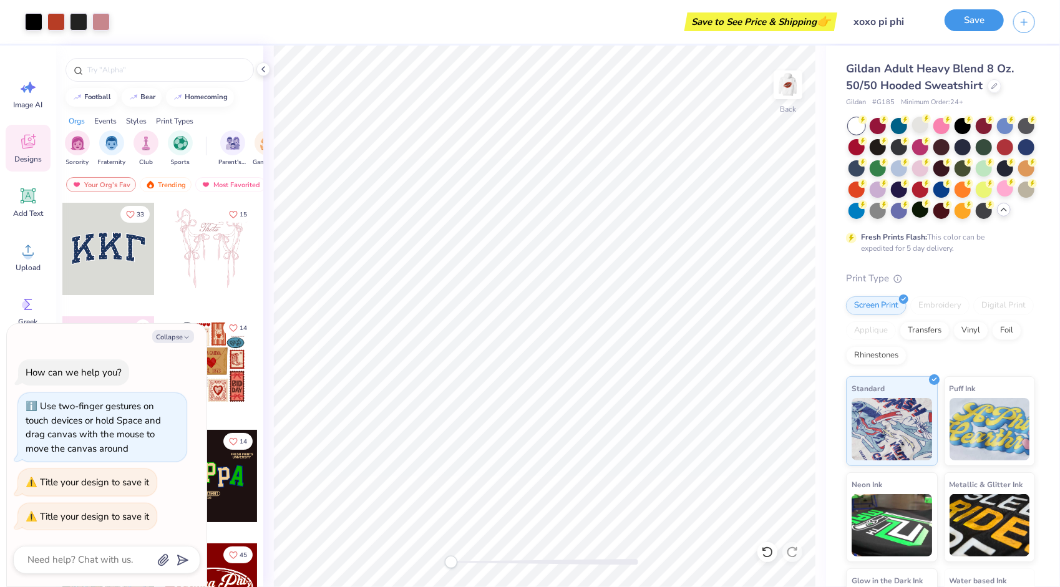
click at [976, 24] on button "Save" at bounding box center [974, 20] width 59 height 22
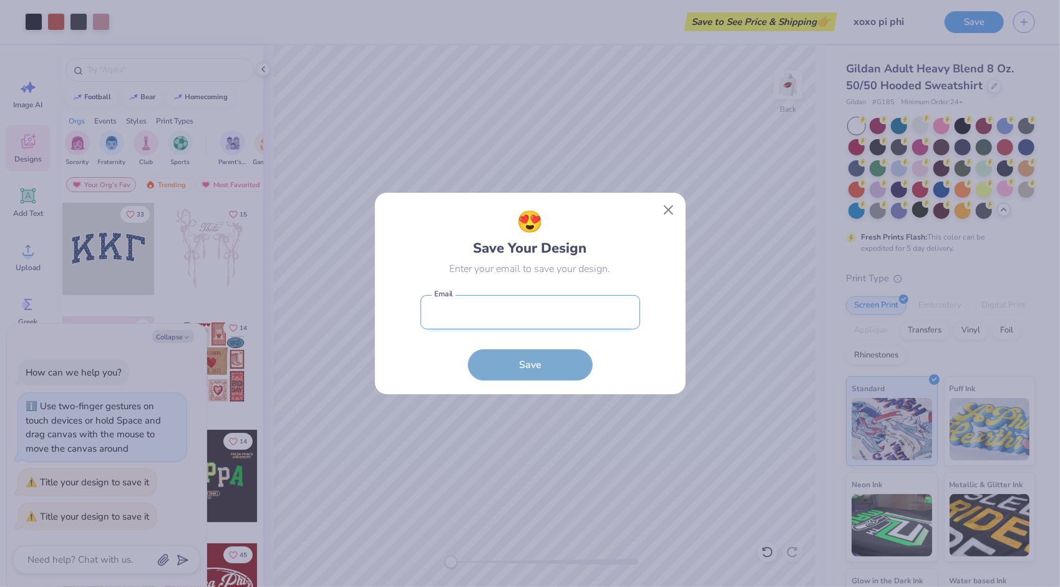
click at [487, 312] on input "email" at bounding box center [531, 312] width 220 height 34
type input "westermj@miamioh.edu"
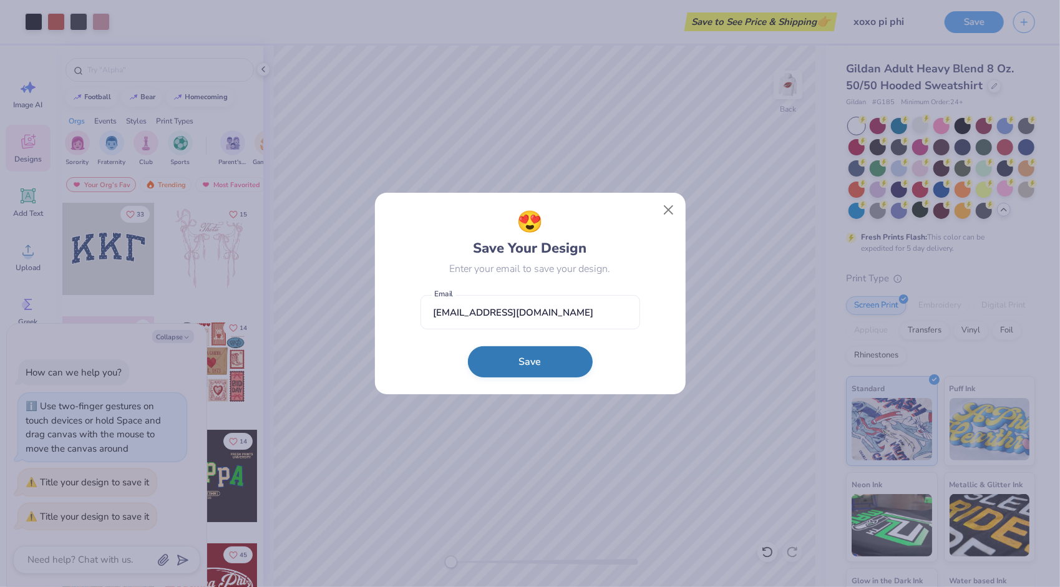
click at [558, 363] on button "Save" at bounding box center [530, 361] width 125 height 31
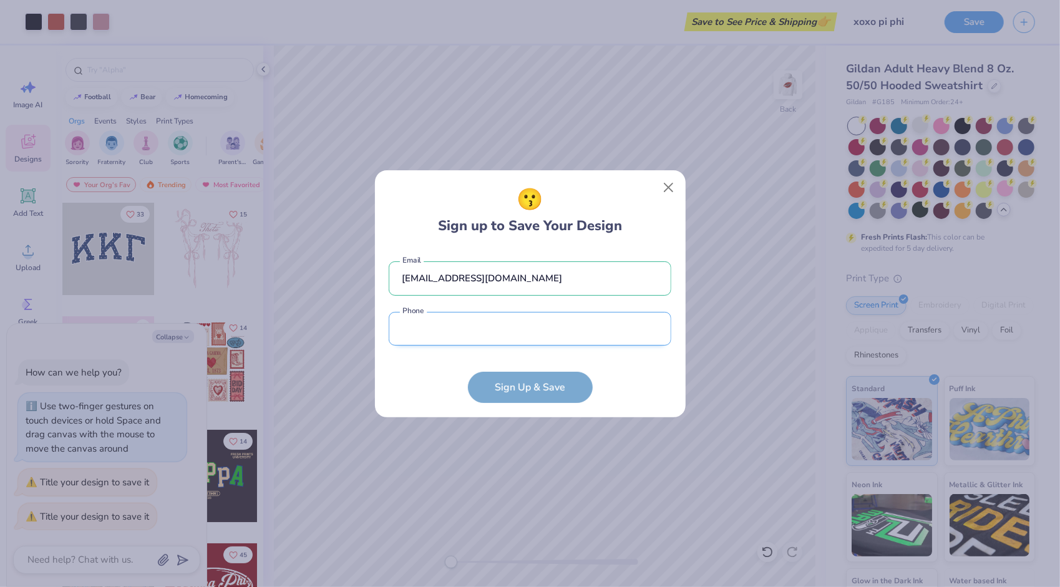
click at [501, 337] on input "tel" at bounding box center [530, 329] width 283 height 34
type input "(513) 503-6619"
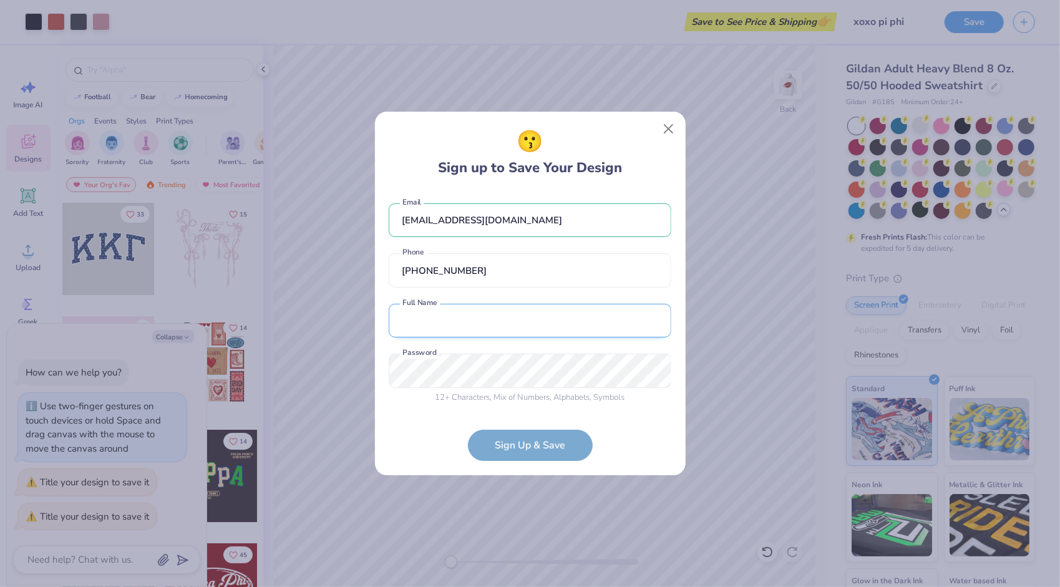
click at [476, 326] on input "text" at bounding box center [530, 321] width 283 height 34
type input "Maddie Westerkamp"
click at [558, 278] on input "(513) 503-6619" at bounding box center [530, 270] width 283 height 34
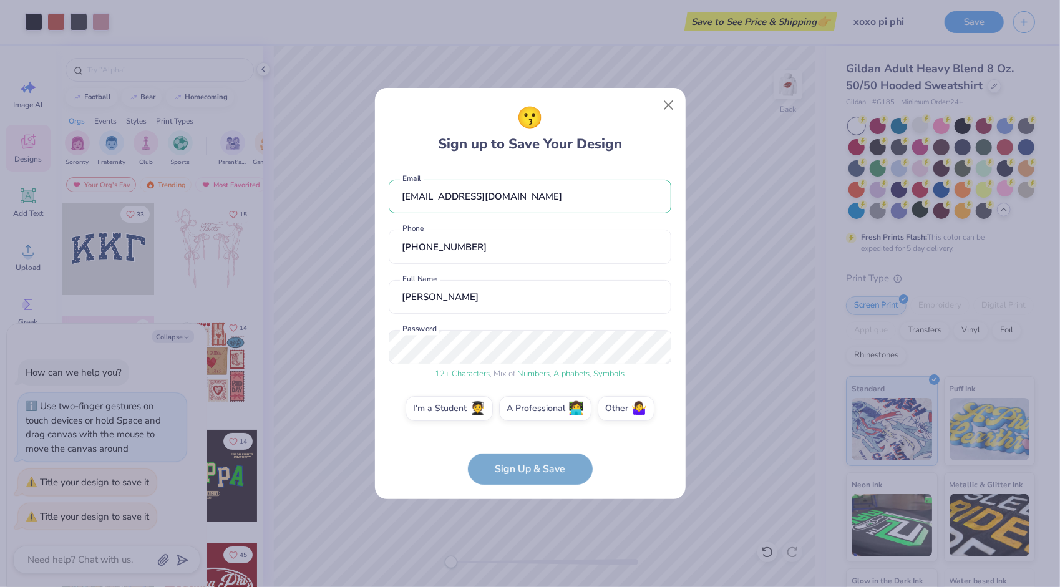
click at [529, 469] on form "westermj@miamioh.edu Email (513) 503-6619 Phone Maddie Westerkamp Full Name 12 …" at bounding box center [530, 326] width 283 height 318
click at [457, 410] on label "I'm a Student 🧑‍🎓" at bounding box center [449, 406] width 87 height 25
click at [526, 410] on input "I'm a Student 🧑‍🎓" at bounding box center [530, 412] width 8 height 8
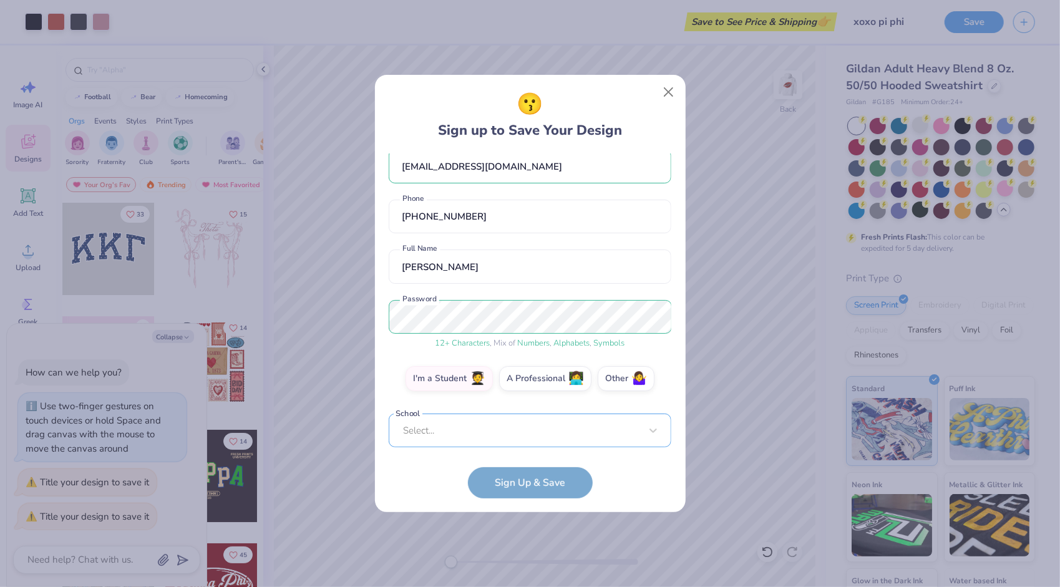
click at [478, 432] on div "Select..." at bounding box center [530, 431] width 283 height 34
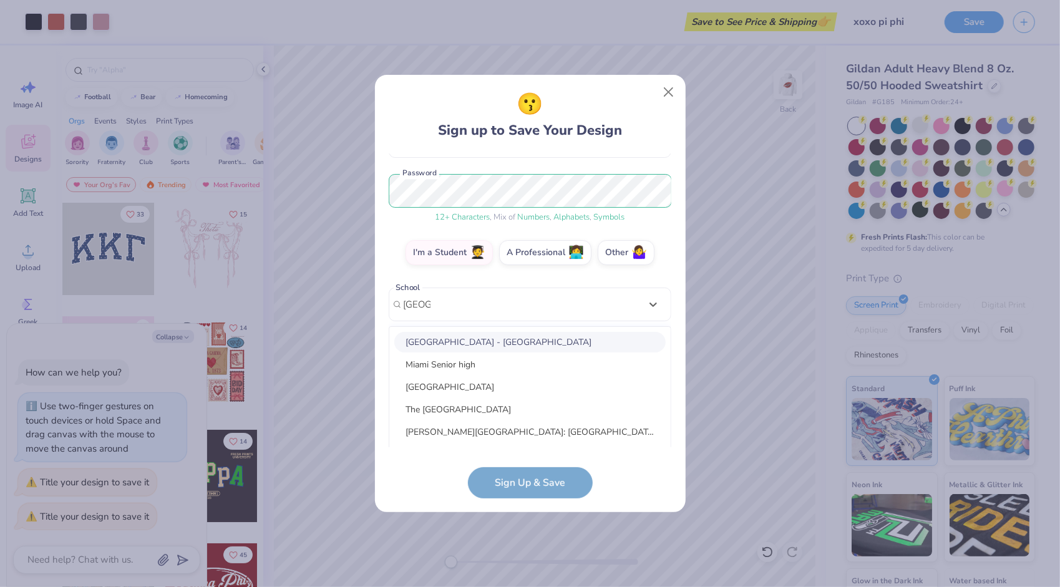
scroll to position [177, 0]
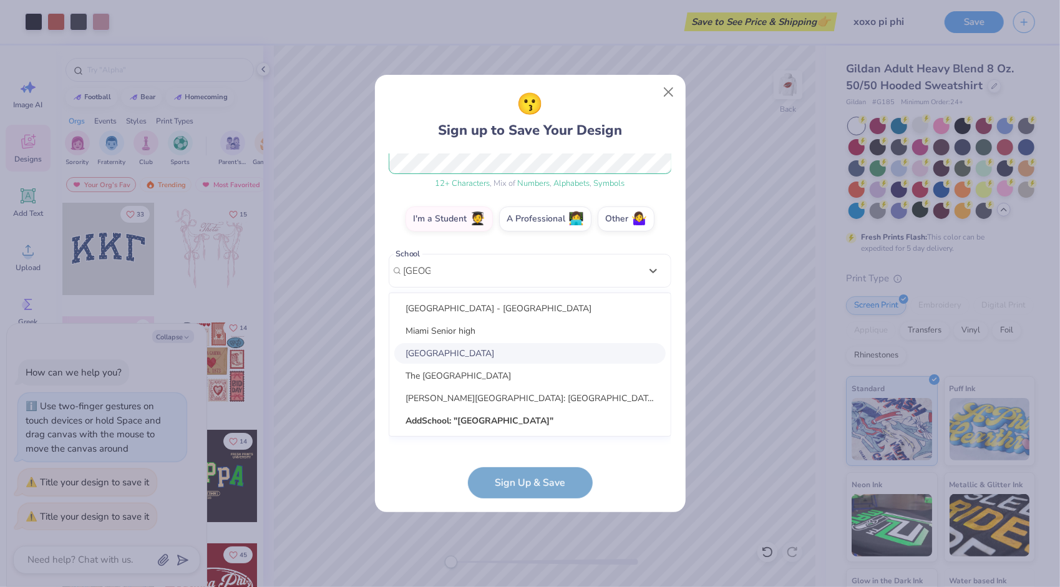
click at [492, 351] on div "Miami University" at bounding box center [529, 353] width 271 height 21
type input "miami"
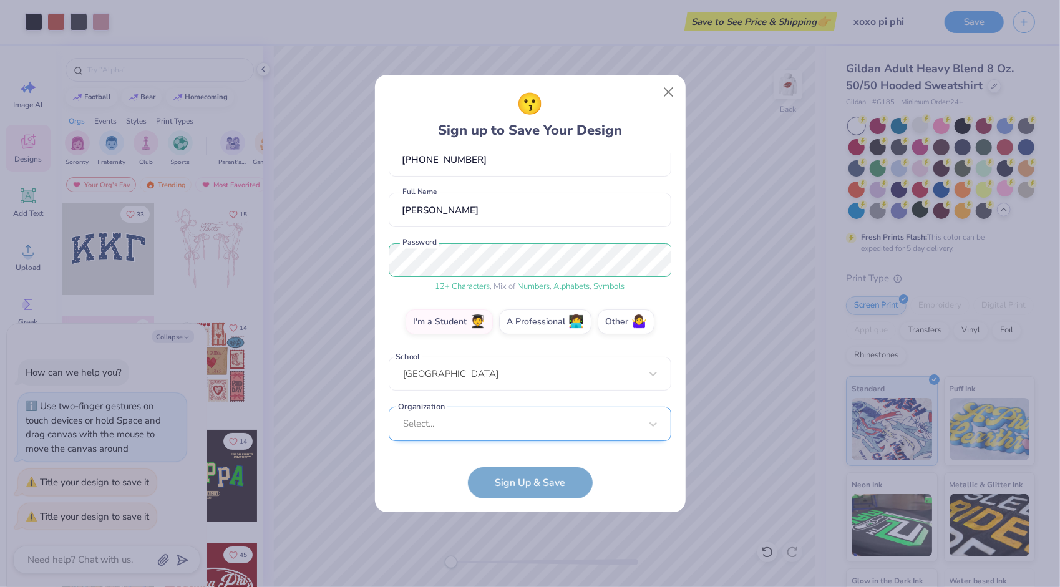
scroll to position [73, 0]
click at [647, 421] on div "option focused, 8 of 15. 15 results available. Use Up and Down to choose option…" at bounding box center [530, 522] width 283 height 228
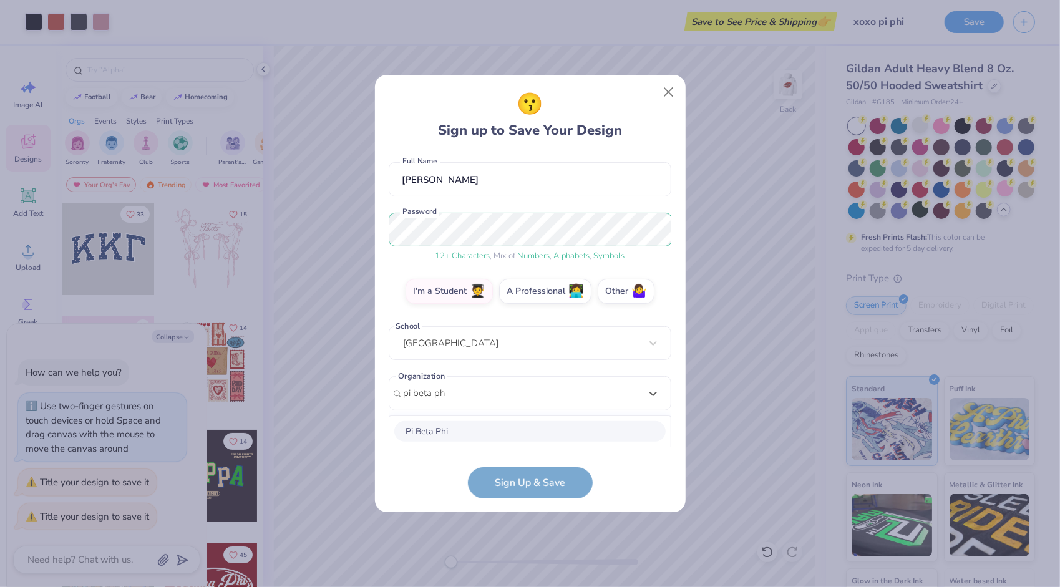
scroll to position [260, 0]
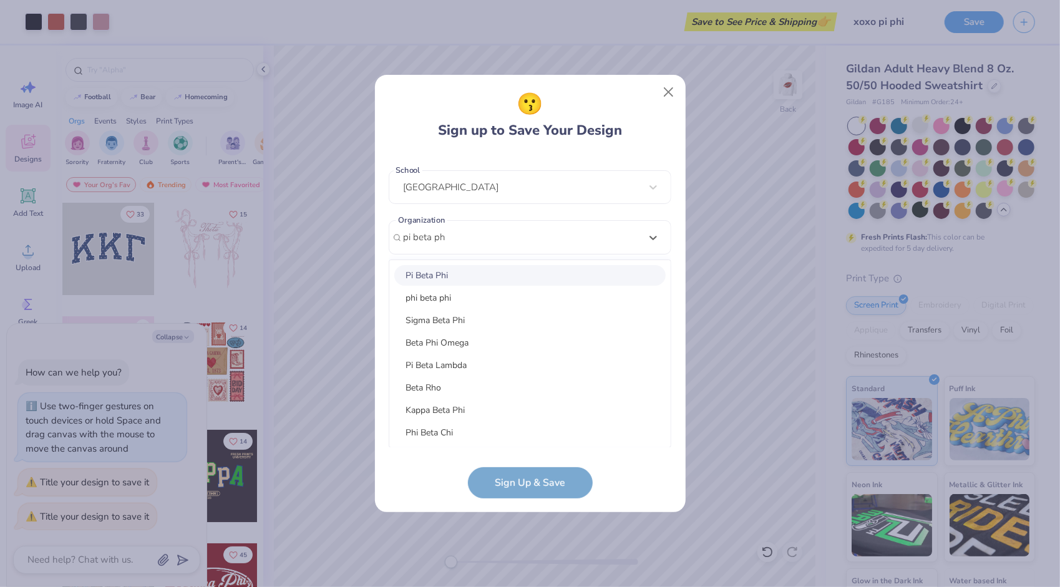
click at [451, 277] on div "Pi Beta Phi" at bounding box center [529, 275] width 271 height 21
type input "pi beta ph"
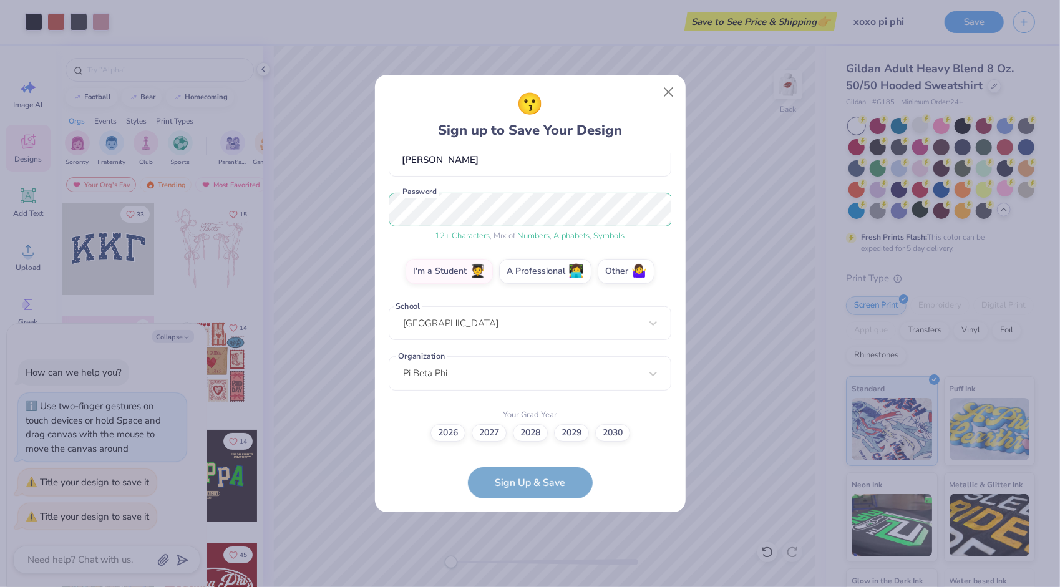
scroll to position [124, 0]
click at [532, 435] on label "2028" at bounding box center [530, 431] width 35 height 17
click at [532, 554] on input "2028" at bounding box center [530, 558] width 8 height 8
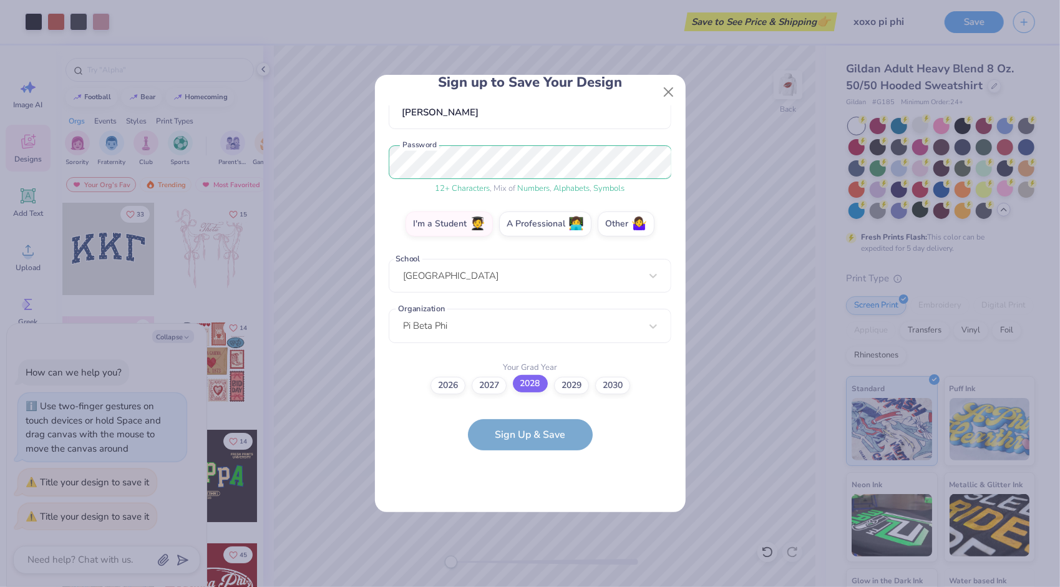
scroll to position [0, 0]
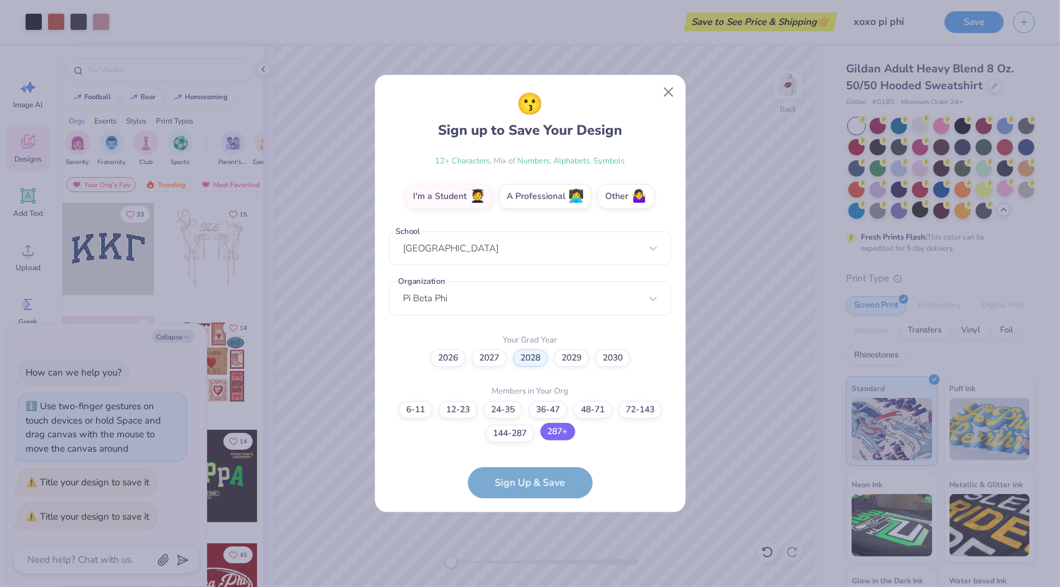
click at [565, 426] on label "287+" at bounding box center [557, 431] width 35 height 17
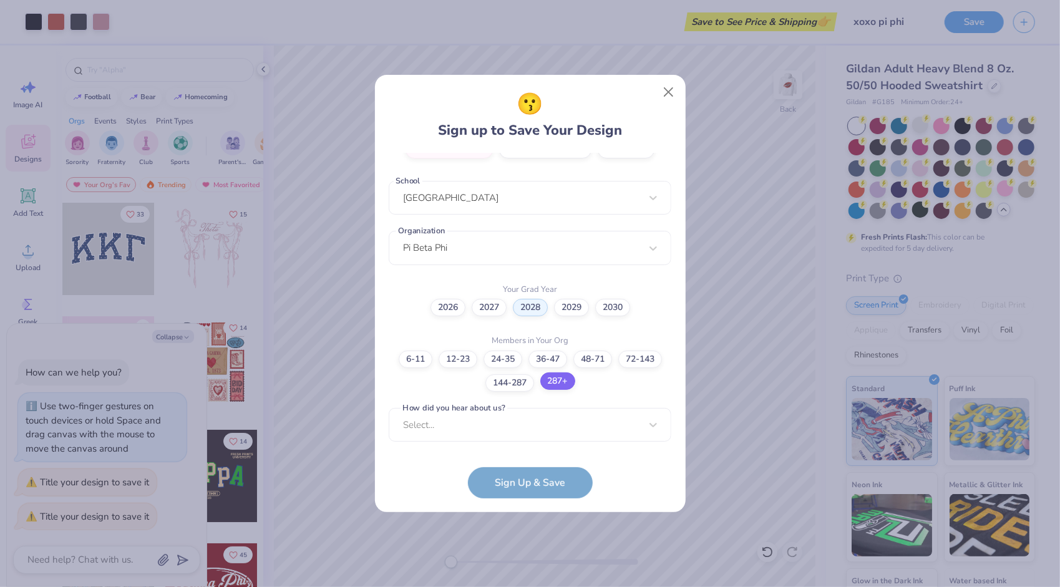
click at [565, 426] on div "Select..." at bounding box center [530, 425] width 283 height 34
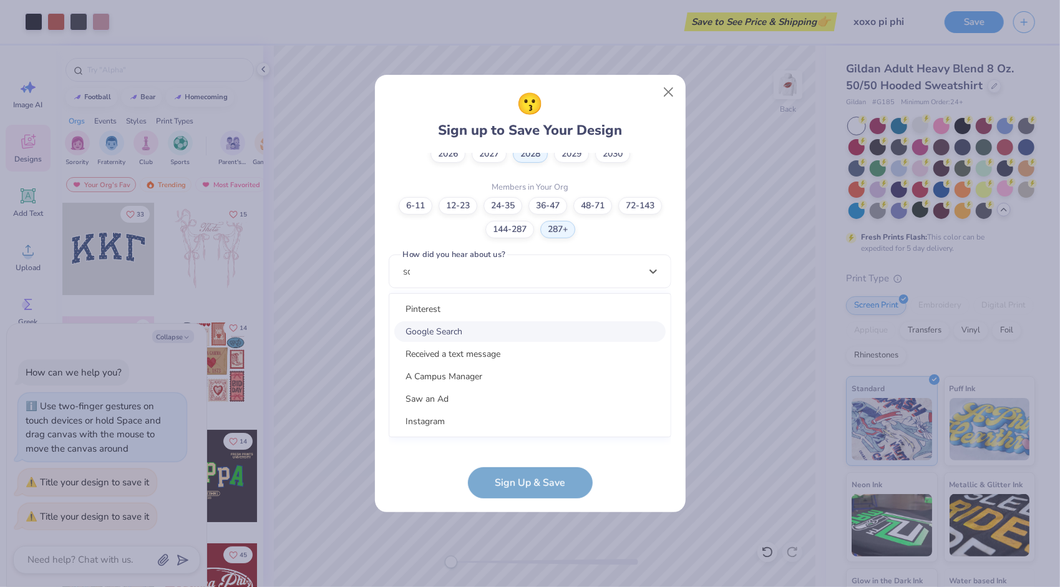
scroll to position [291, 0]
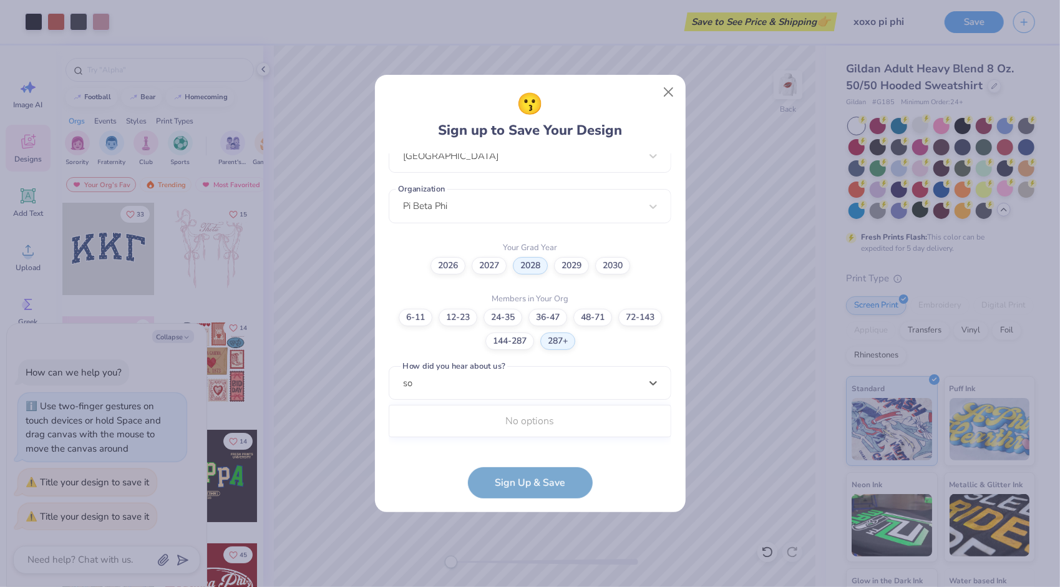
type input "s"
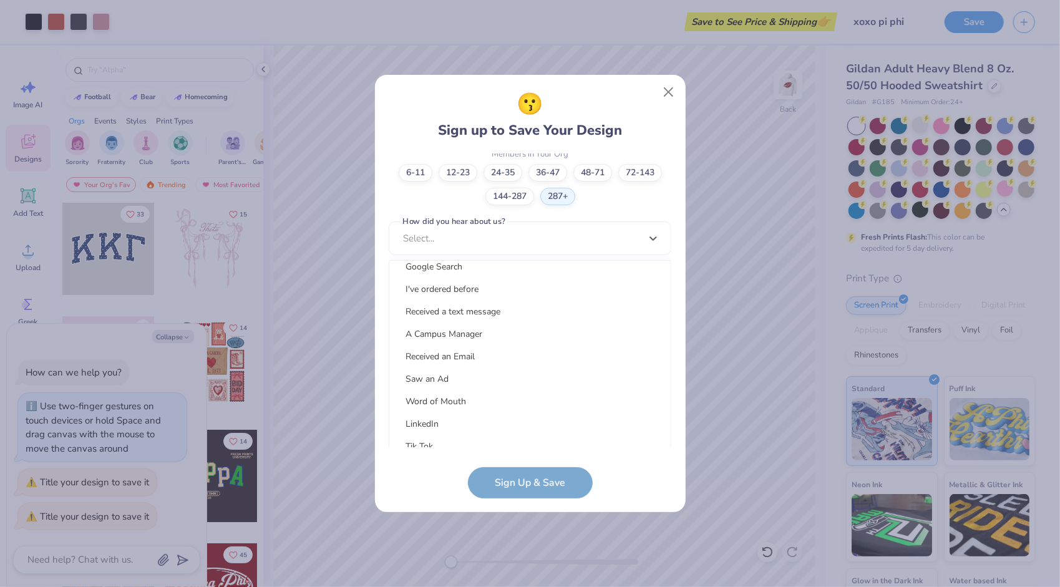
scroll to position [29, 0]
click at [456, 361] on div "Received an Email" at bounding box center [529, 359] width 271 height 21
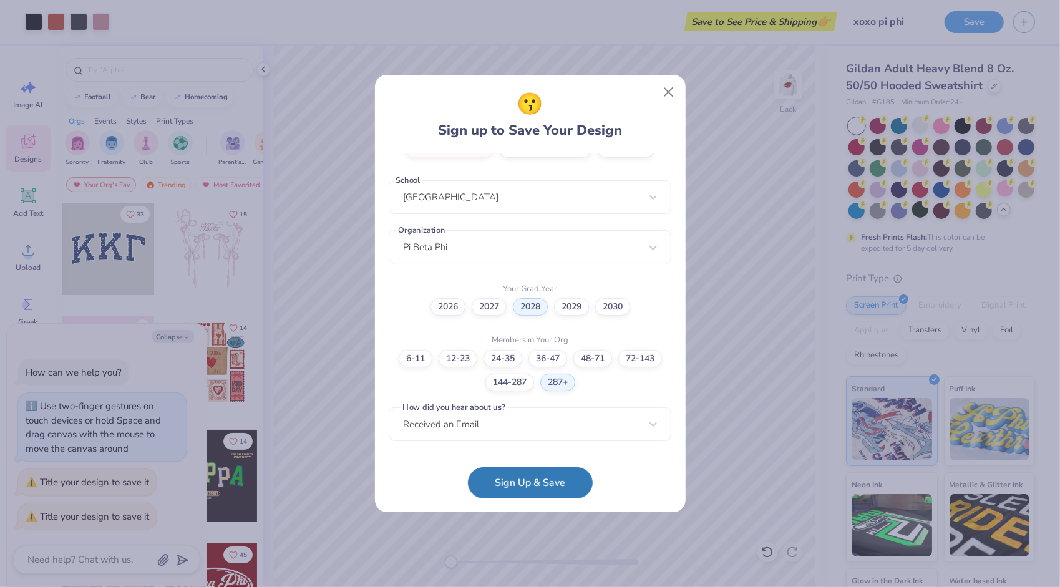
scroll to position [250, 0]
click at [523, 483] on button "Sign Up & Save" at bounding box center [530, 479] width 125 height 31
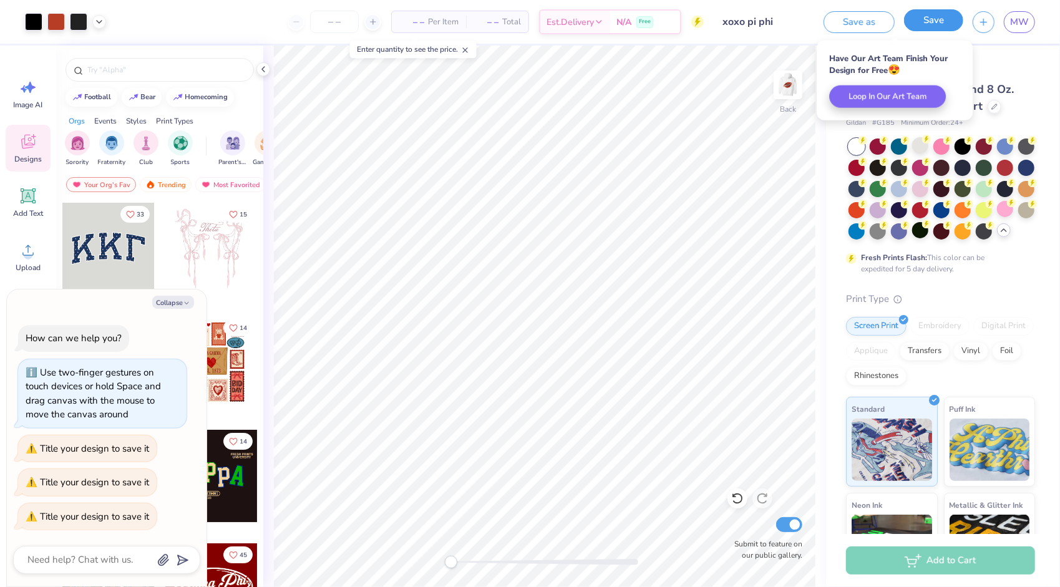
click at [945, 26] on button "Save" at bounding box center [933, 20] width 59 height 22
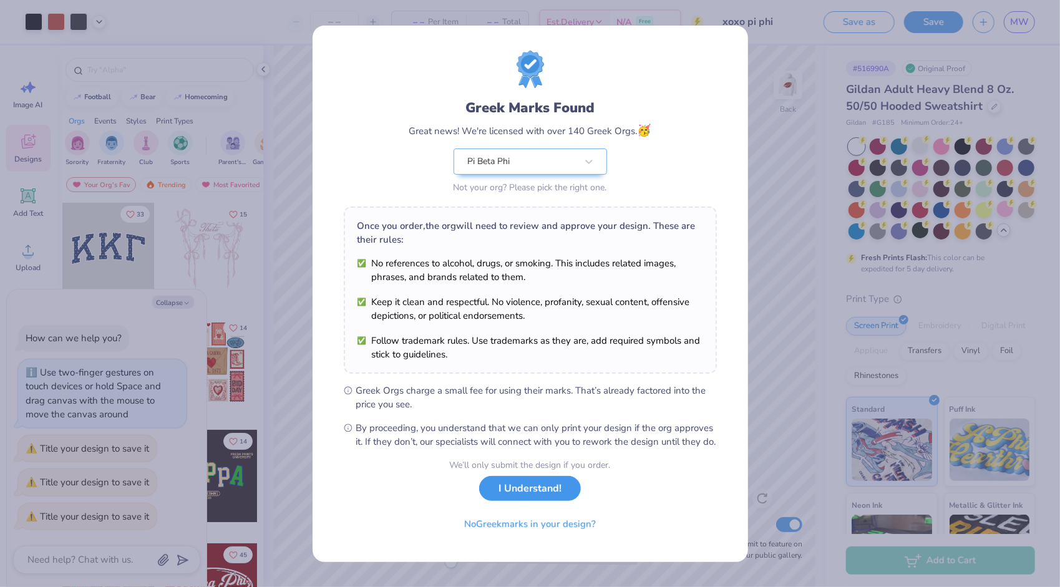
click at [531, 497] on button "I Understand!" at bounding box center [530, 489] width 102 height 26
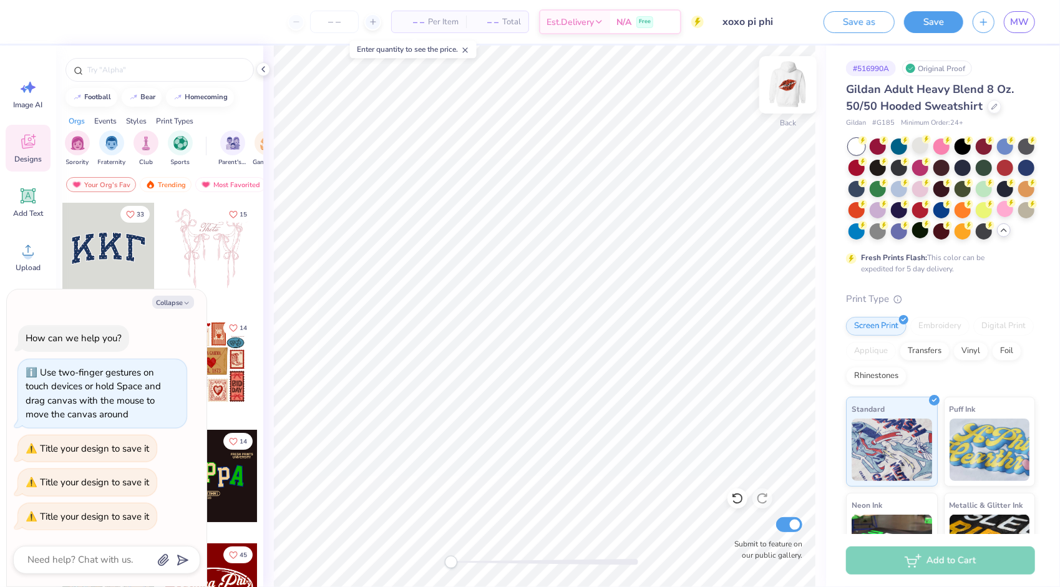
click at [796, 89] on img at bounding box center [788, 85] width 50 height 50
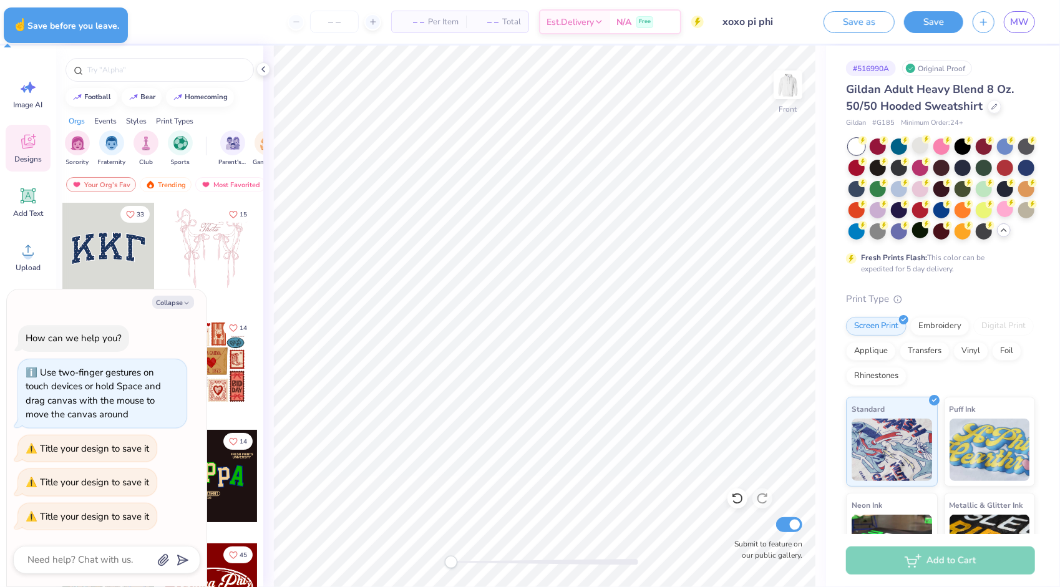
type textarea "x"
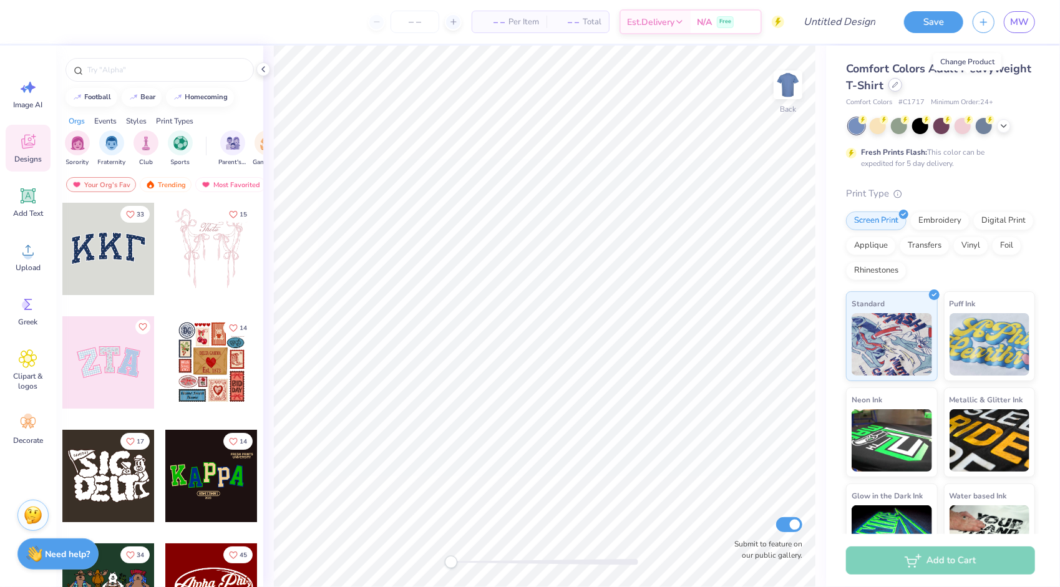
click at [899, 86] on icon at bounding box center [895, 85] width 6 height 6
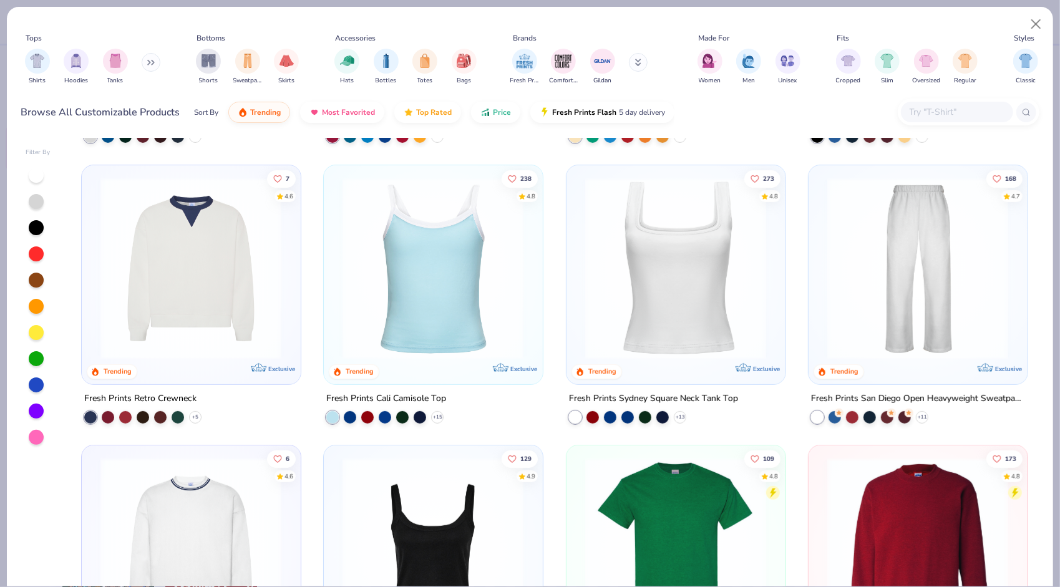
scroll to position [237, 0]
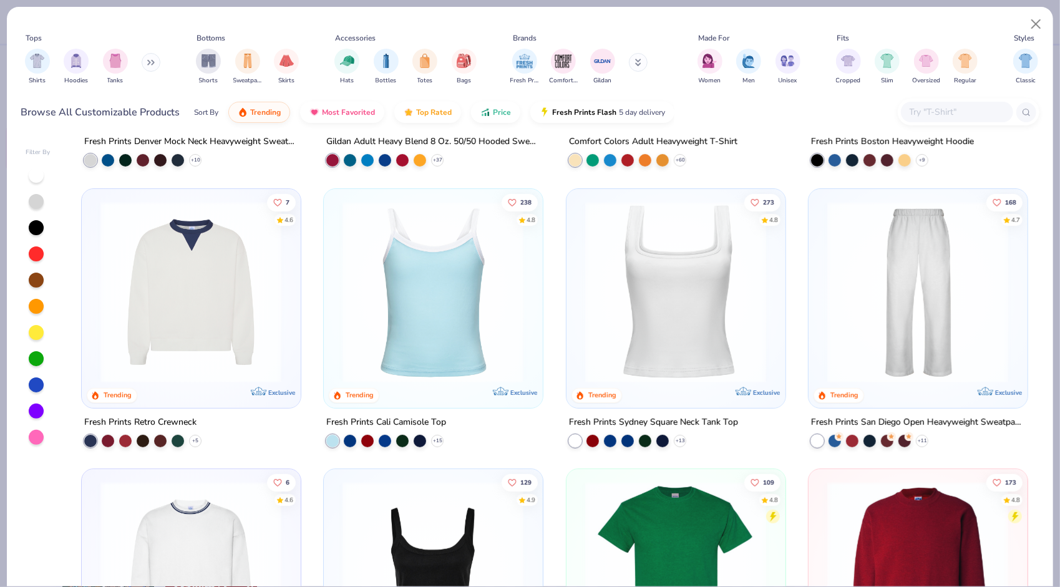
click at [934, 327] on img at bounding box center [917, 292] width 193 height 182
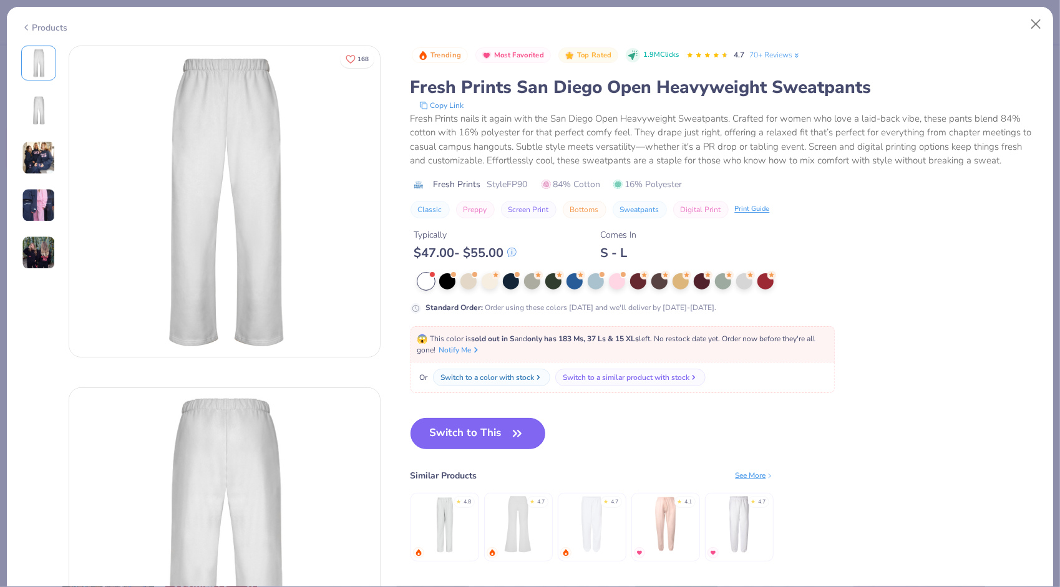
click at [509, 426] on icon "button" at bounding box center [517, 433] width 17 height 17
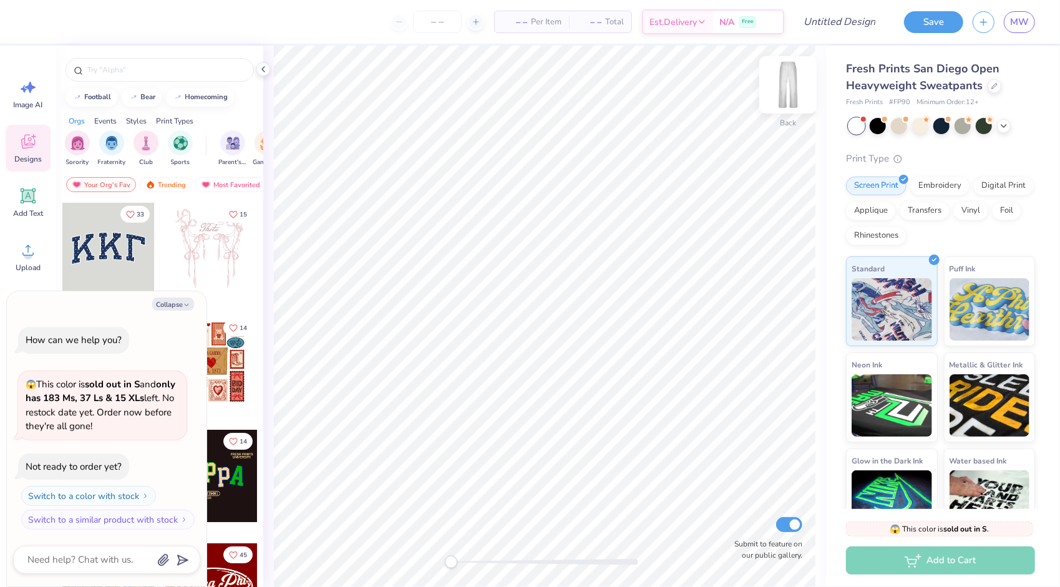
click at [790, 90] on img at bounding box center [788, 85] width 50 height 50
type textarea "x"
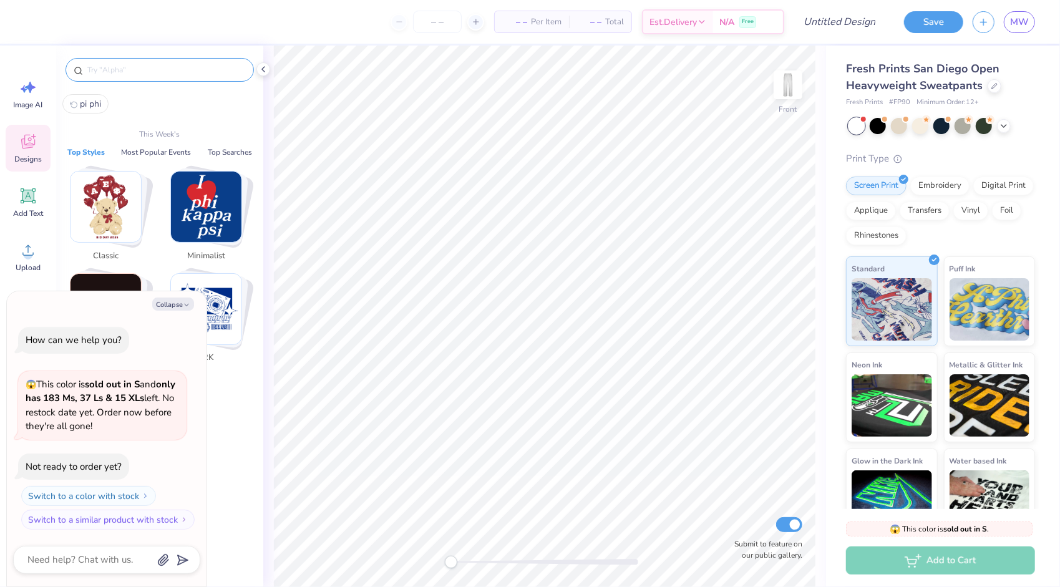
click at [156, 68] on input "text" at bounding box center [166, 70] width 160 height 12
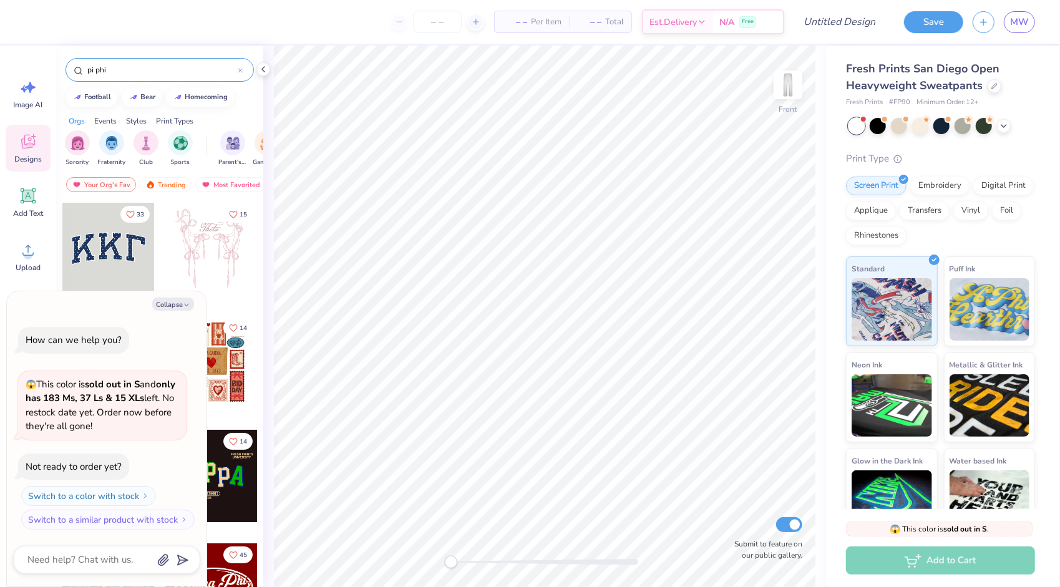
type input "pi phi"
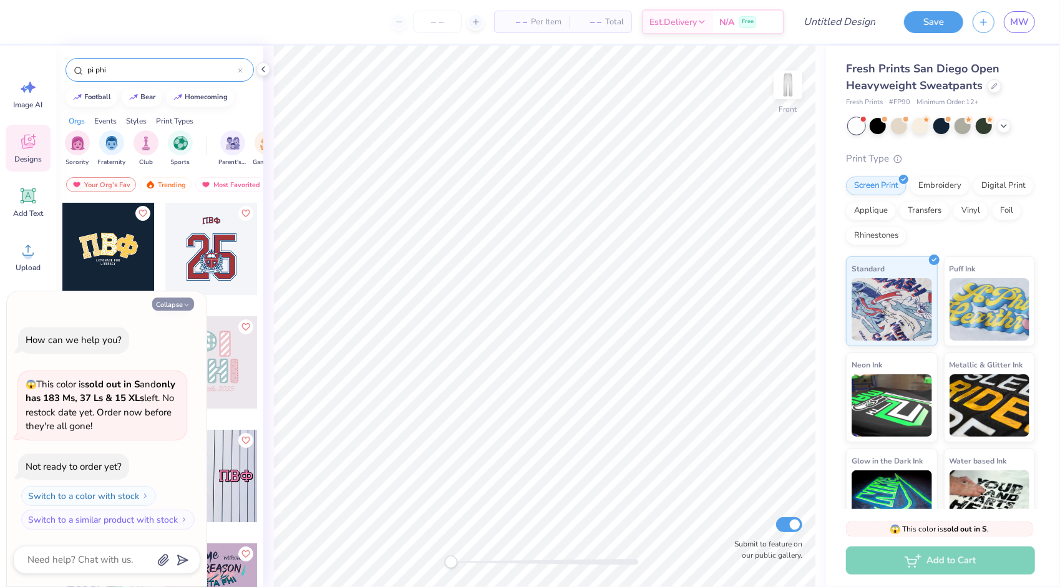
click at [187, 305] on icon "button" at bounding box center [186, 304] width 7 height 7
type textarea "x"
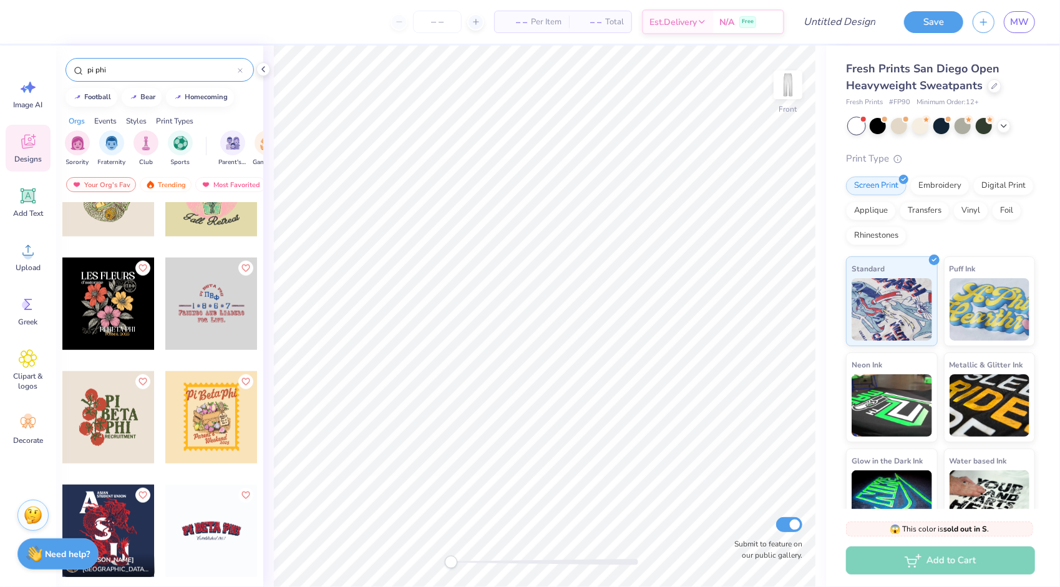
scroll to position [780, 0]
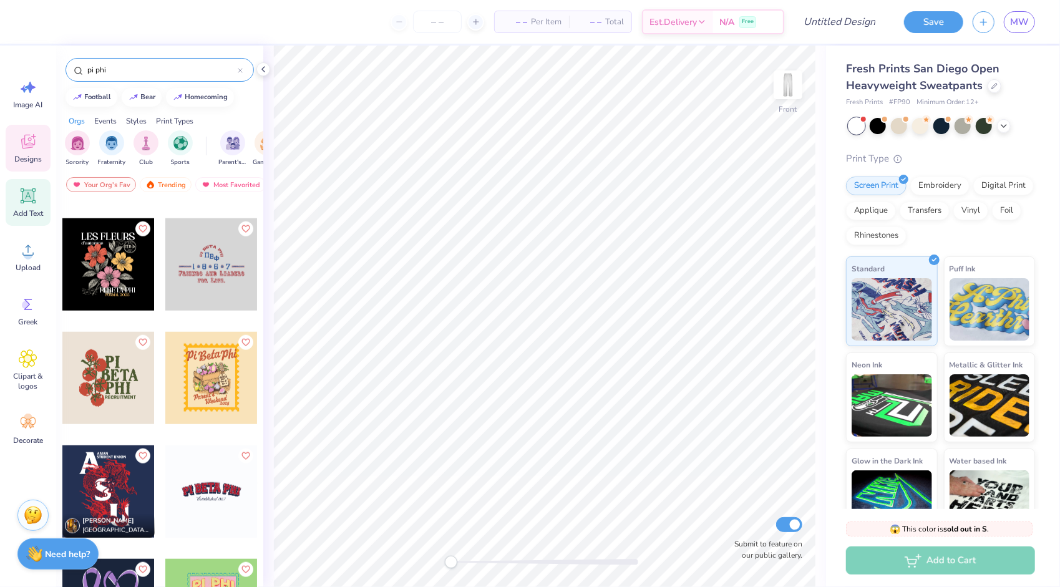
click at [35, 200] on icon at bounding box center [28, 195] width 15 height 15
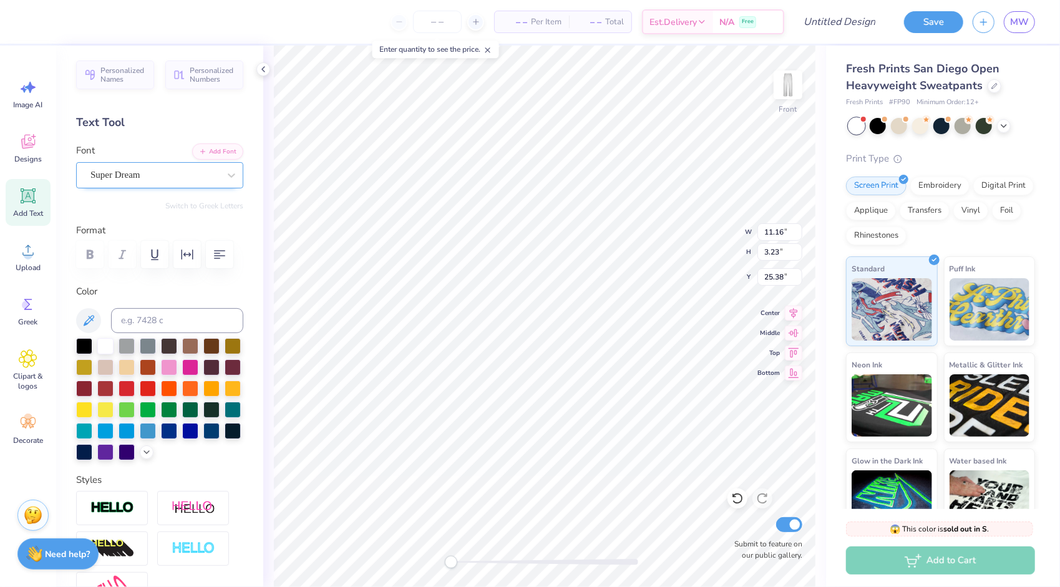
click at [192, 175] on div "Super Dream" at bounding box center [154, 174] width 131 height 19
type textarea "Pi Phi"
click at [35, 156] on span "Designs" at bounding box center [27, 159] width 27 height 10
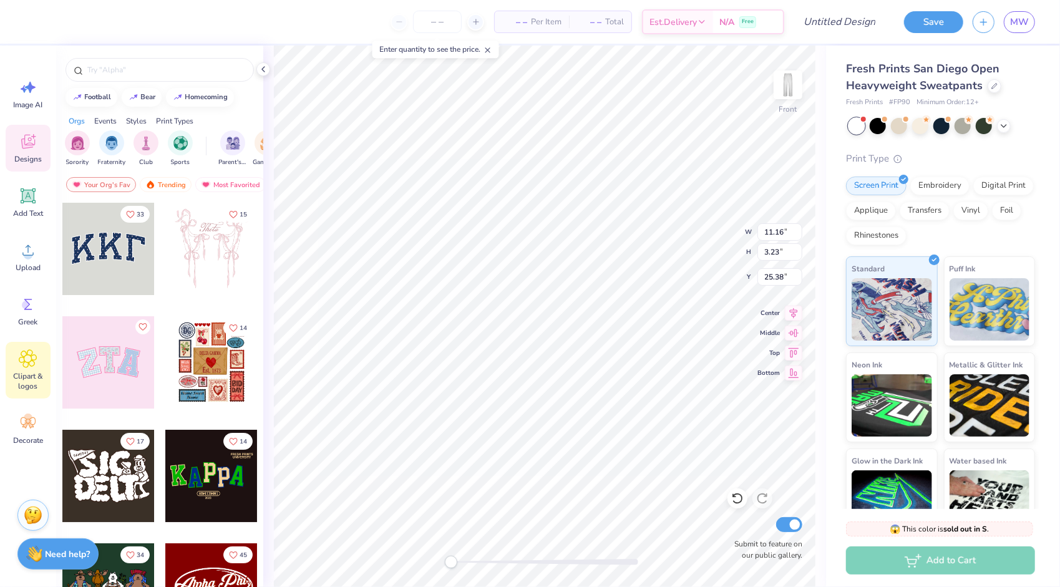
click at [28, 363] on icon at bounding box center [27, 358] width 7 height 7
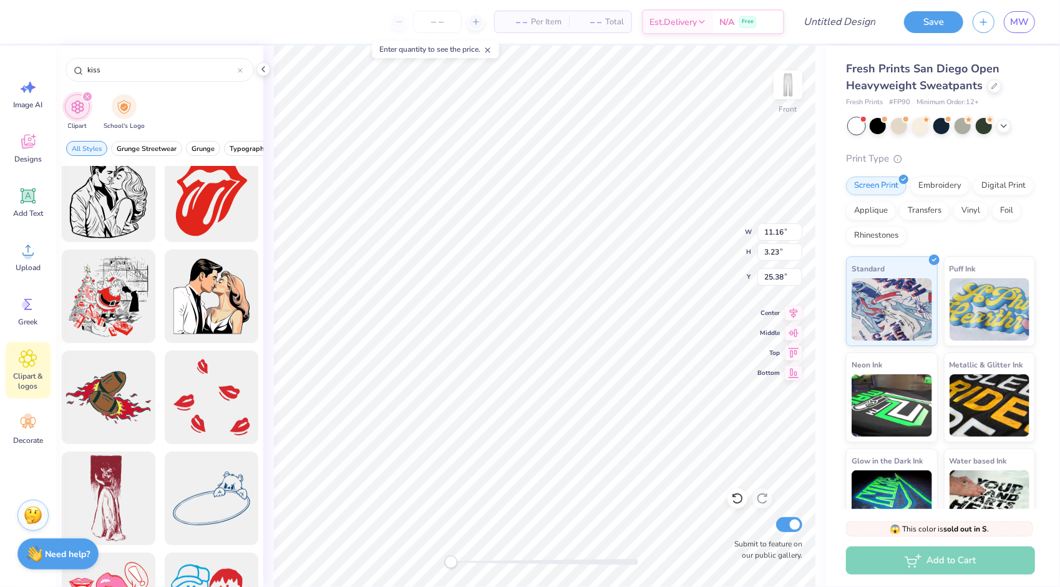
scroll to position [322, 0]
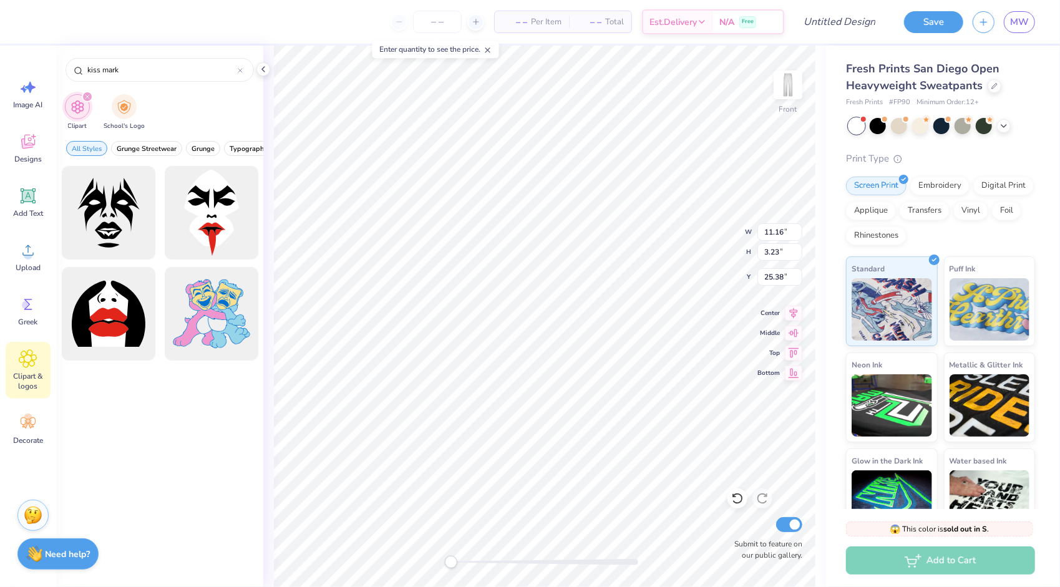
drag, startPoint x: 154, startPoint y: 65, endPoint x: 56, endPoint y: 62, distance: 98.0
click at [56, 62] on div "– – Per Item – – Total Est. Delivery N/A Free Design Title Save MW Image AI Des…" at bounding box center [530, 293] width 1060 height 587
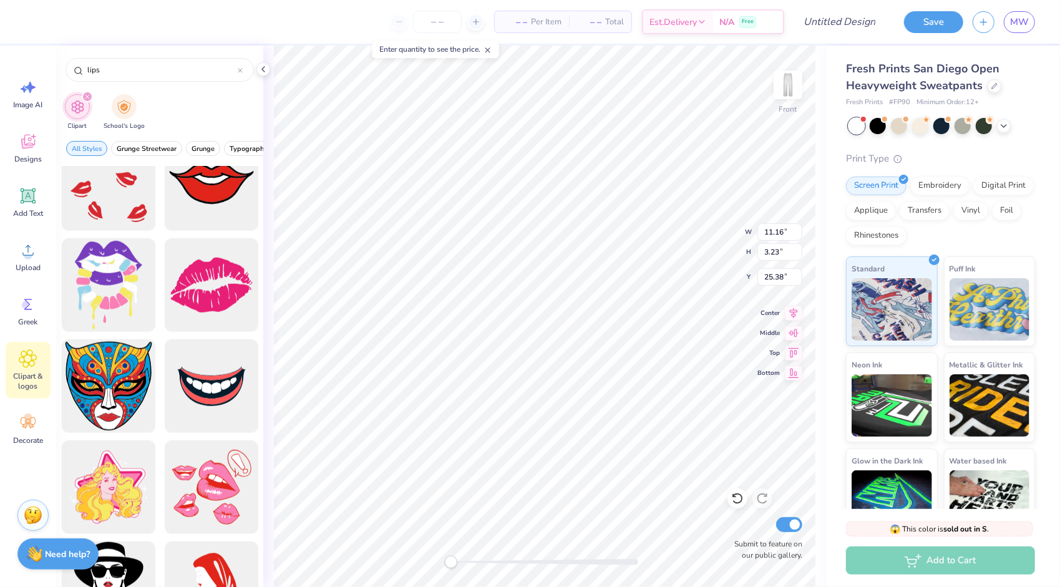
scroll to position [720, 0]
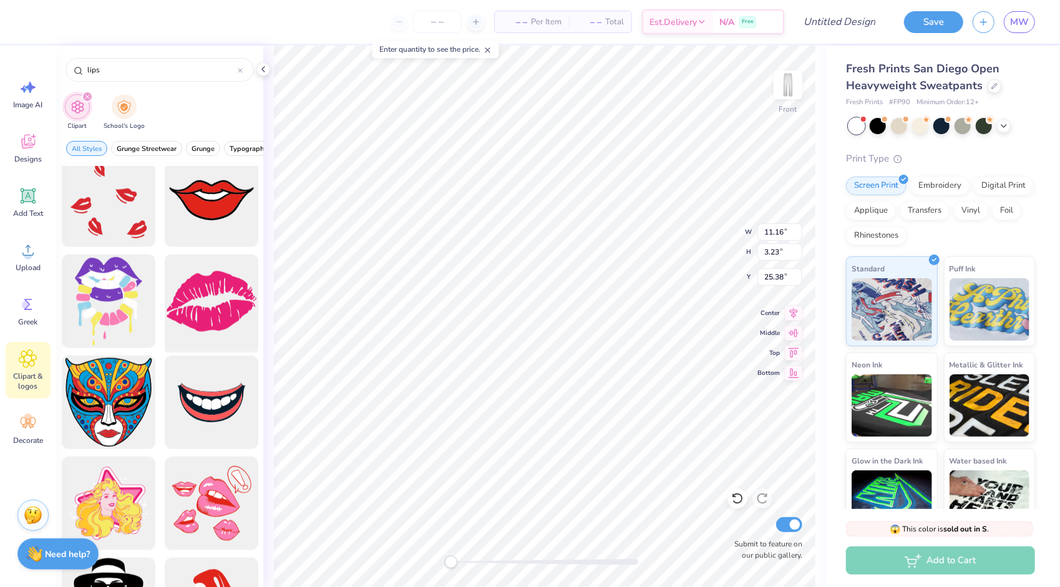
type input "lips"
click at [226, 316] on div at bounding box center [211, 301] width 103 height 103
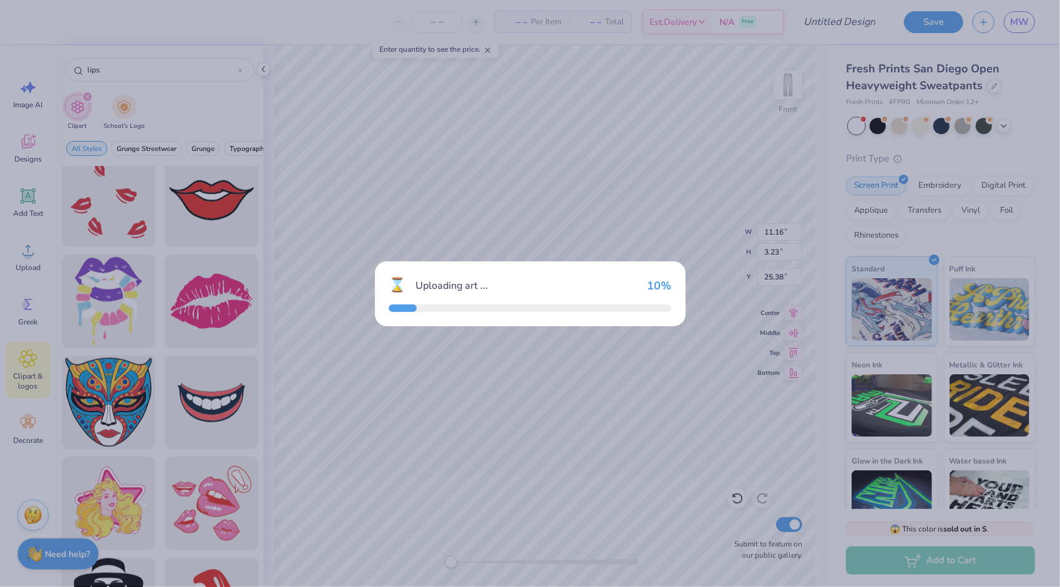
type input "11.03"
type input "7.45"
type input "23.27"
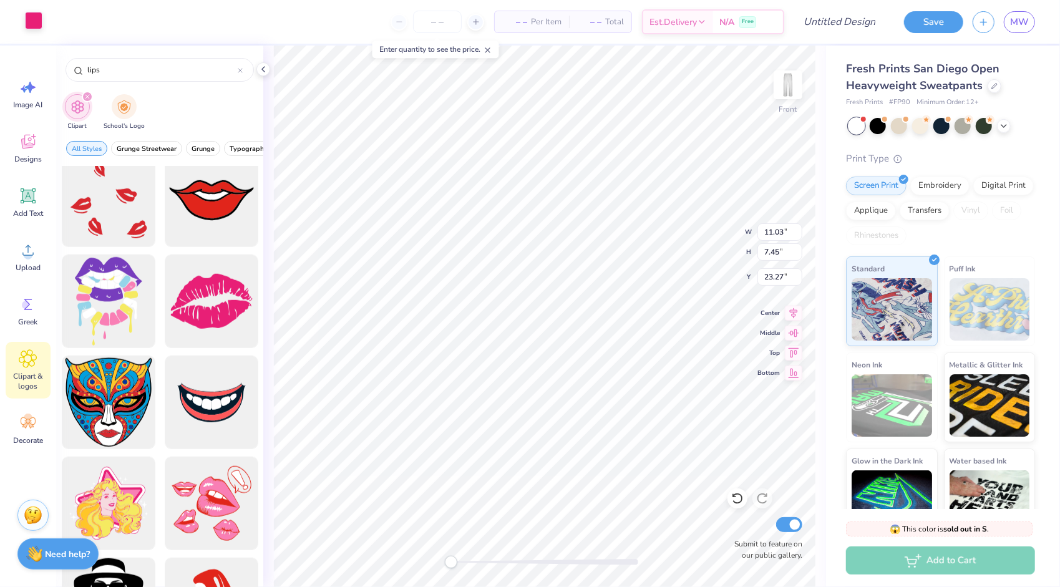
click at [30, 21] on div at bounding box center [33, 20] width 17 height 17
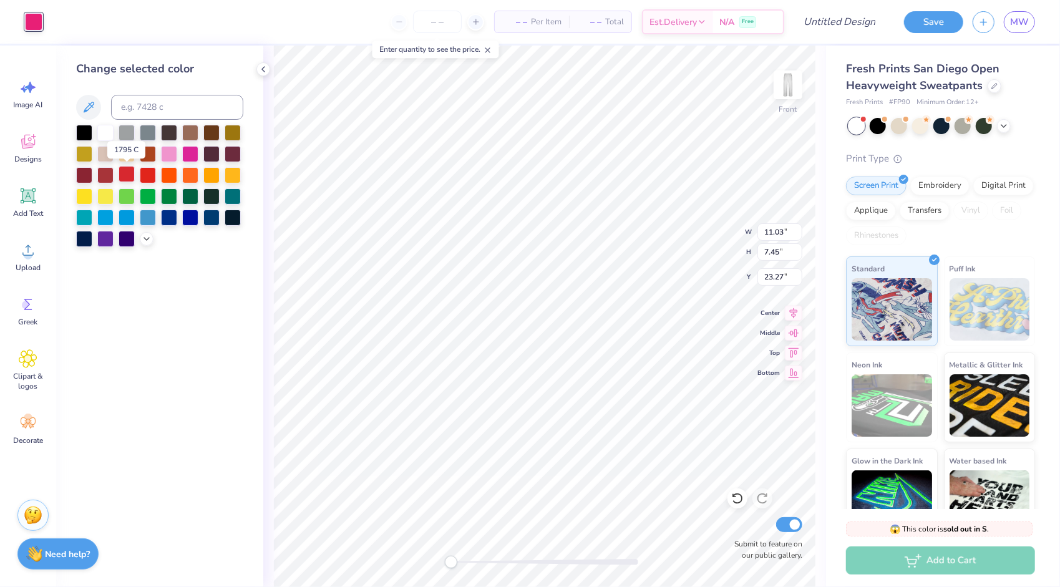
click at [127, 175] on div at bounding box center [127, 174] width 16 height 16
click at [149, 172] on div at bounding box center [148, 174] width 16 height 16
click at [147, 172] on div at bounding box center [148, 174] width 16 height 16
click at [130, 168] on div at bounding box center [127, 174] width 16 height 16
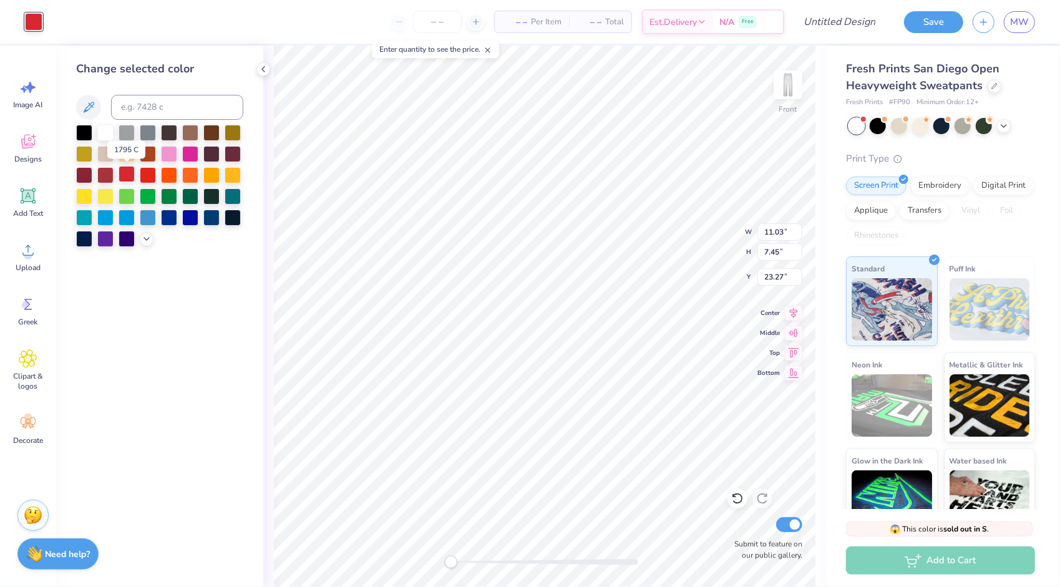
click at [130, 168] on div at bounding box center [127, 174] width 16 height 16
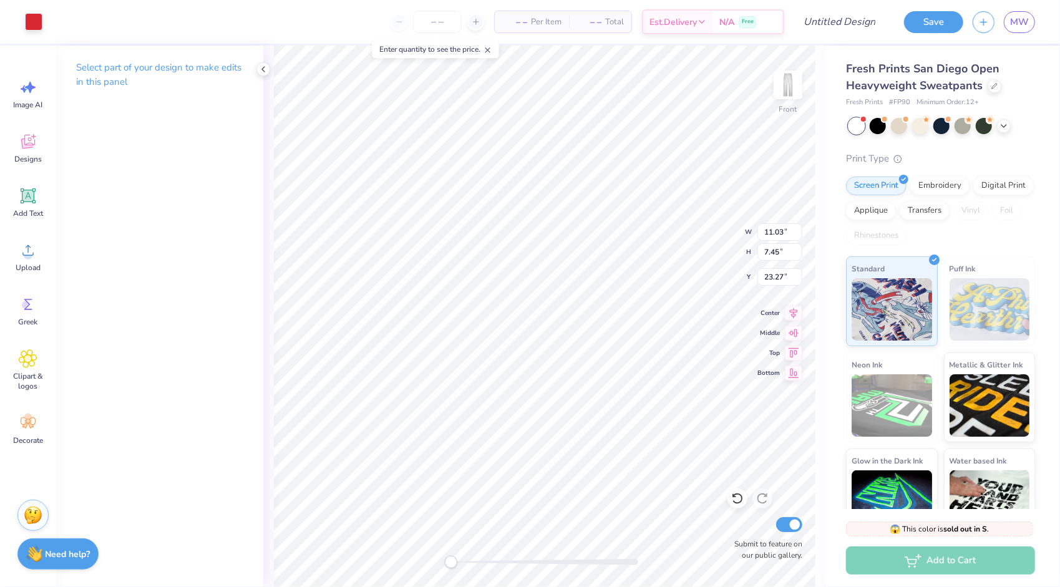
click at [47, 17] on div "Art colors – – Per Item – – Total Est. Delivery N/A Free Design Title Save MW" at bounding box center [530, 22] width 1060 height 44
click at [33, 19] on div at bounding box center [33, 20] width 17 height 17
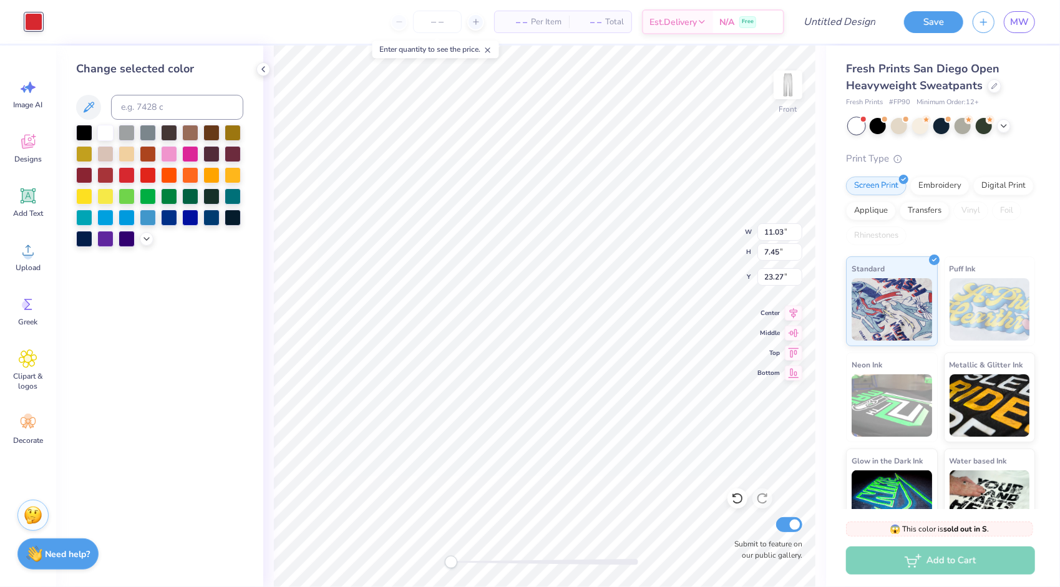
click at [31, 20] on div at bounding box center [33, 21] width 17 height 17
click at [130, 177] on div at bounding box center [127, 174] width 16 height 16
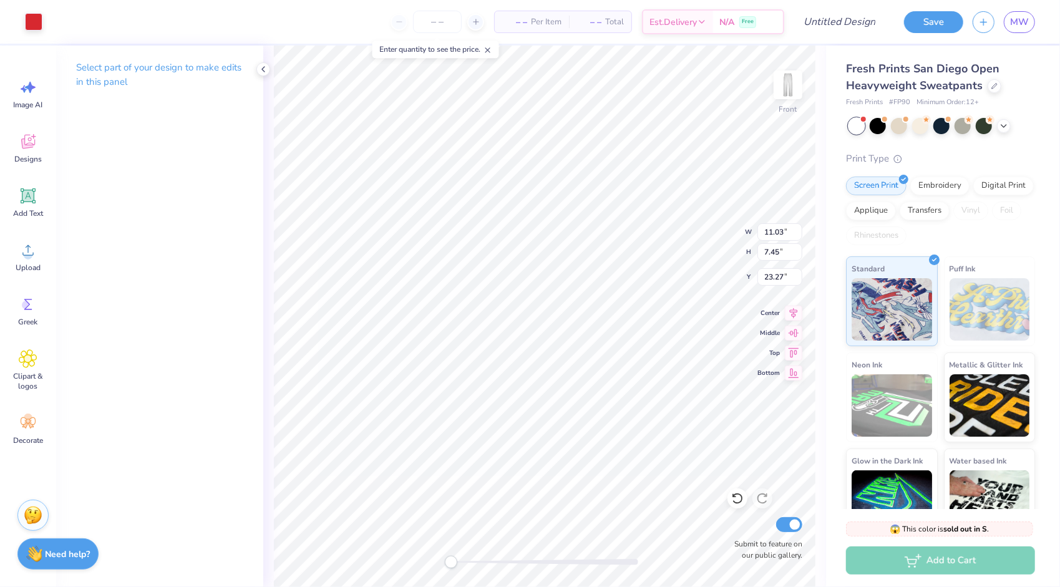
type input "3.11"
type input "25.45"
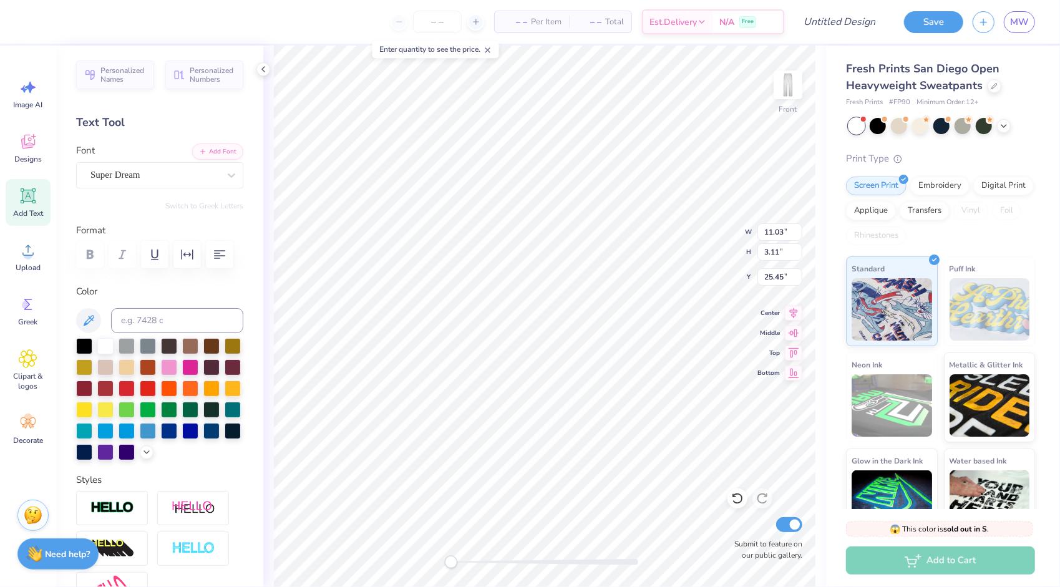
scroll to position [10, 2]
click at [81, 346] on div at bounding box center [84, 345] width 16 height 16
click at [151, 183] on div "Super Dream" at bounding box center [154, 174] width 131 height 19
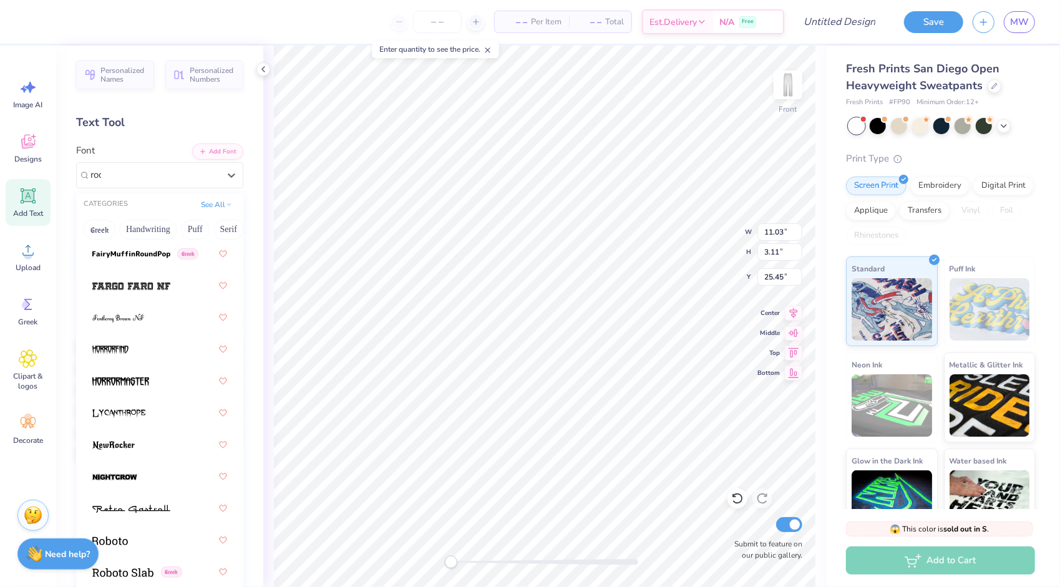
scroll to position [0, 0]
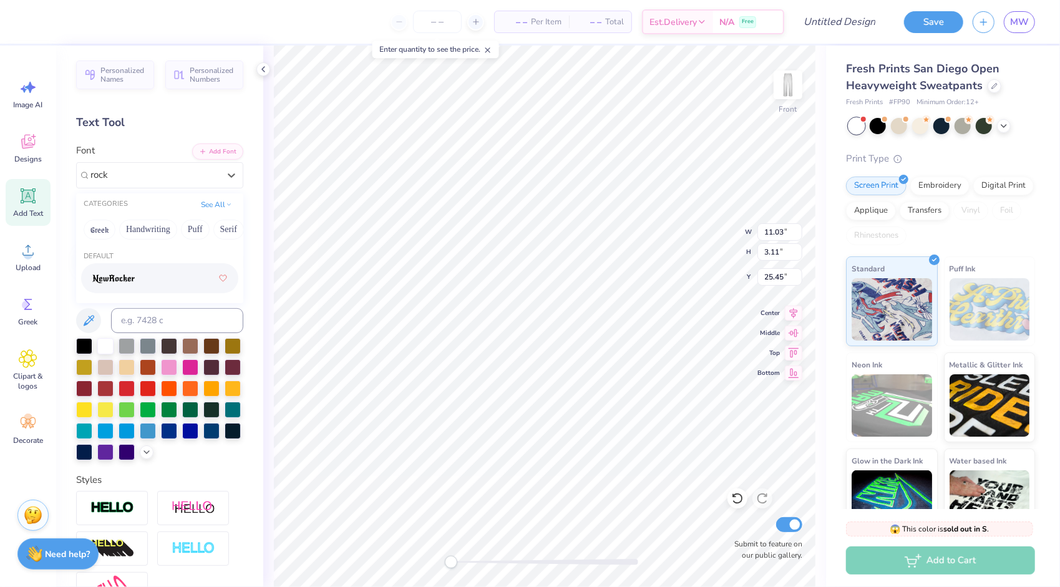
click at [115, 278] on img at bounding box center [113, 279] width 42 height 9
type input "rock"
click at [188, 182] on div at bounding box center [154, 175] width 129 height 17
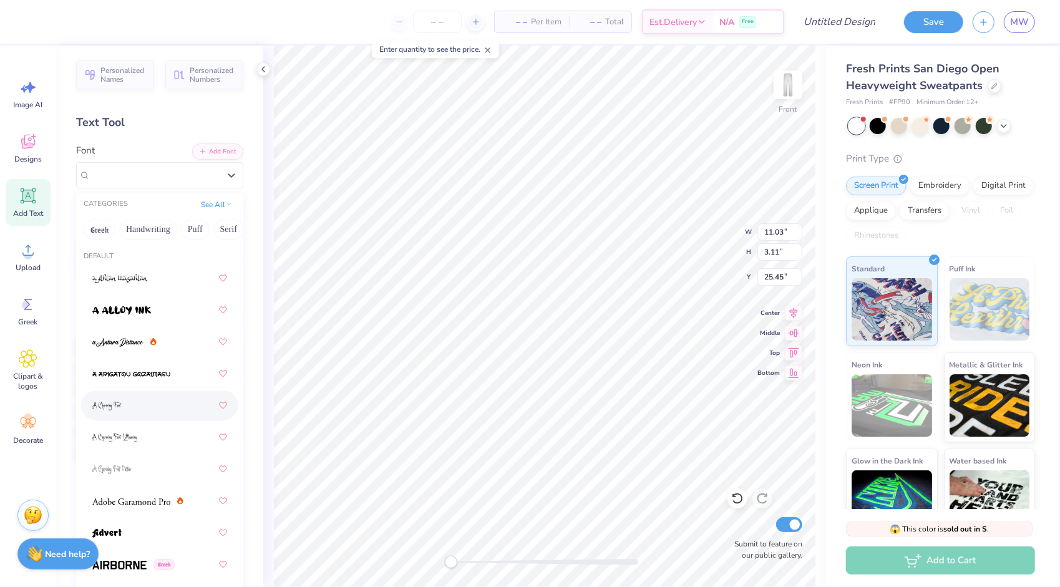
click at [128, 409] on div at bounding box center [159, 405] width 135 height 22
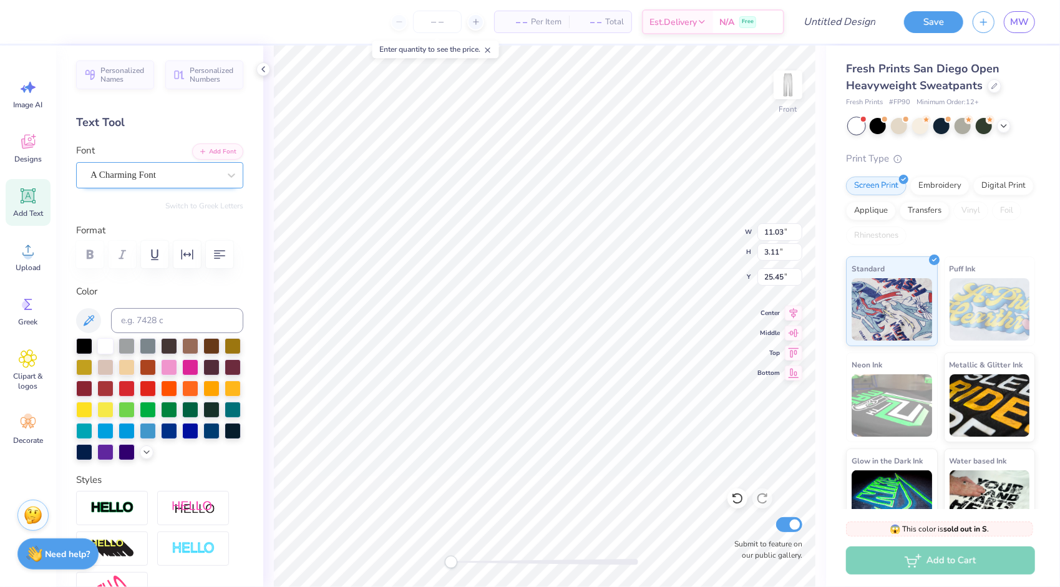
click at [134, 183] on div "A Charming Font" at bounding box center [154, 174] width 131 height 19
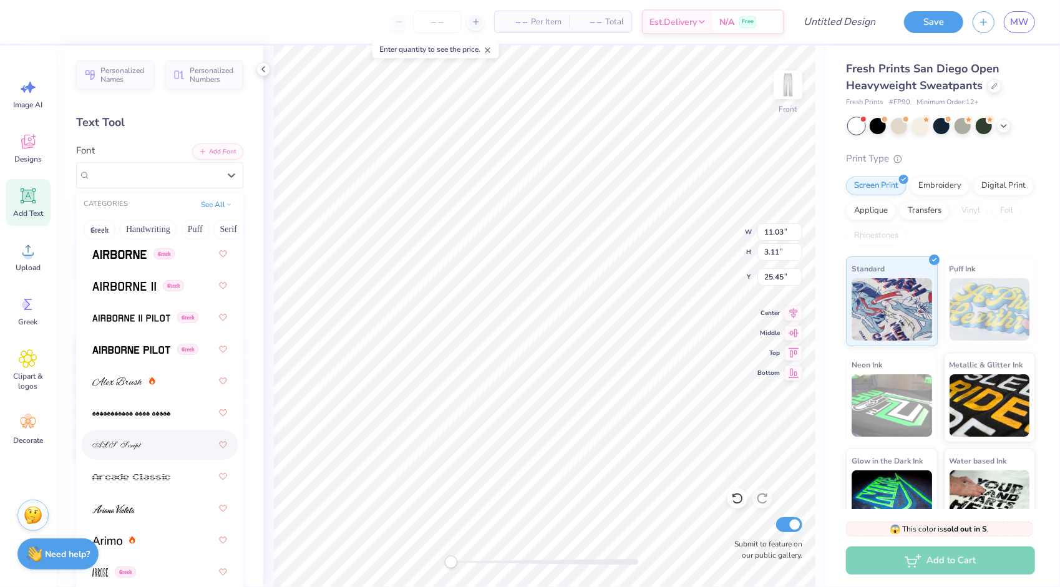
scroll to position [319, 0]
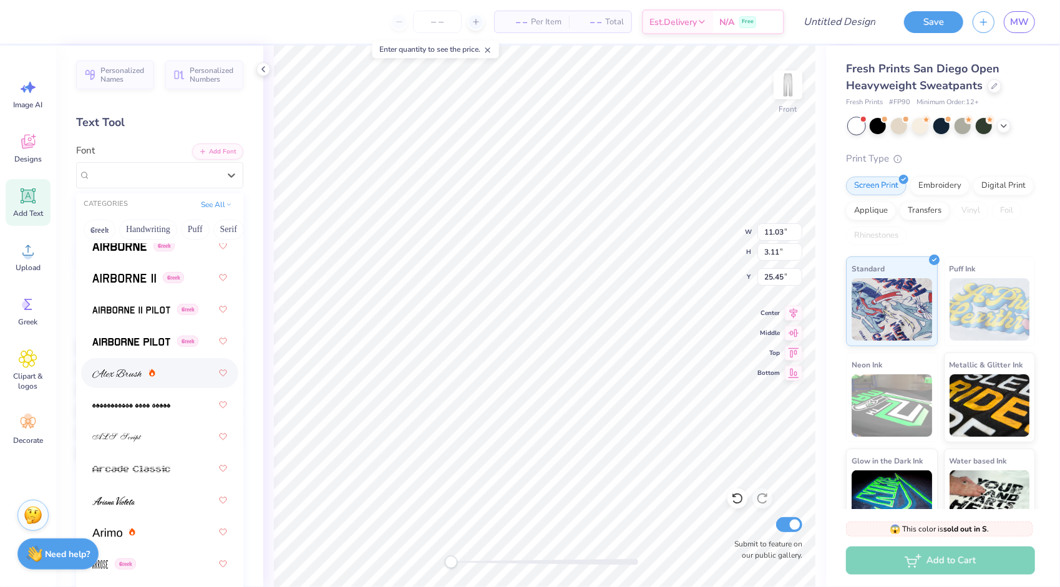
click at [119, 386] on div at bounding box center [159, 373] width 157 height 30
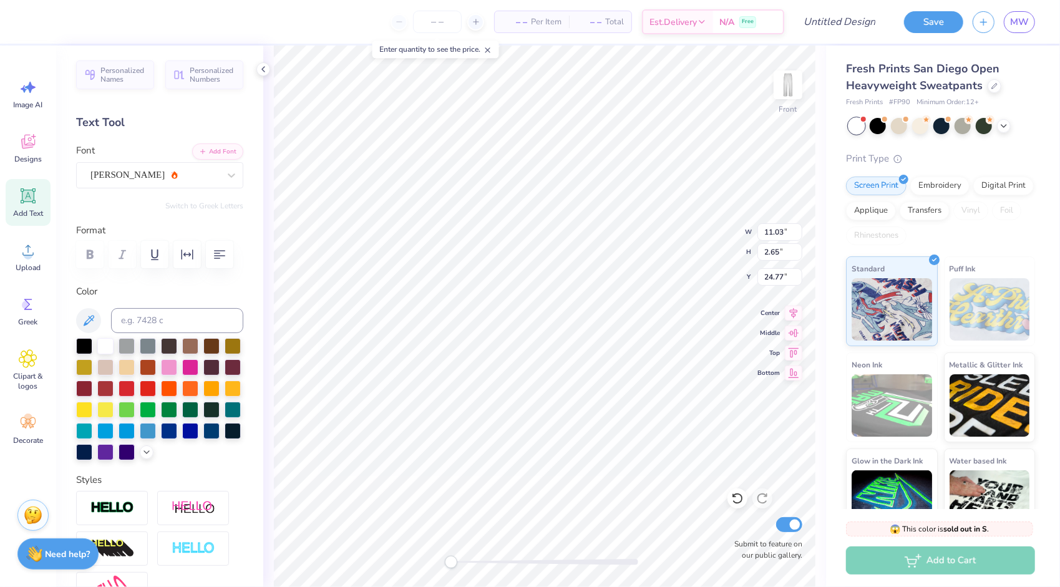
type input "7.45"
type input "34.12"
type input "15.78"
type textarea "Pi"
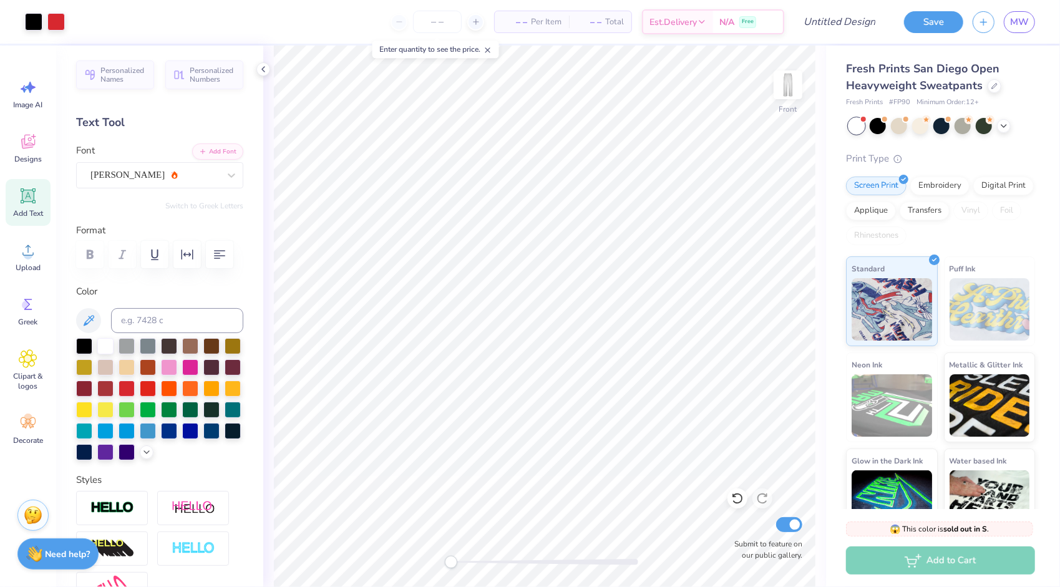
click at [33, 200] on icon at bounding box center [28, 196] width 12 height 12
type textarea "Phi"
click at [220, 183] on div at bounding box center [231, 175] width 22 height 22
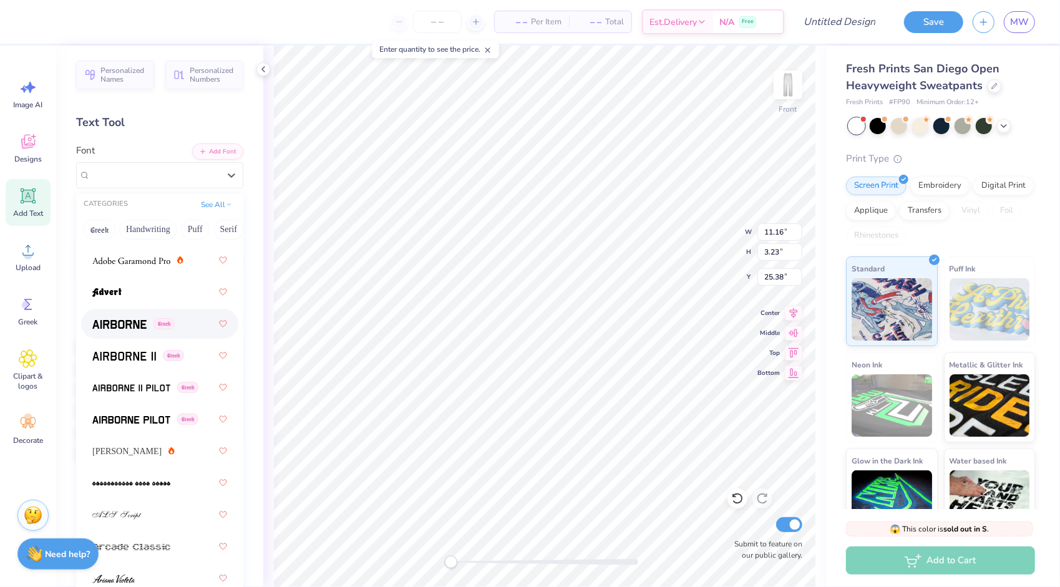
scroll to position [247, 0]
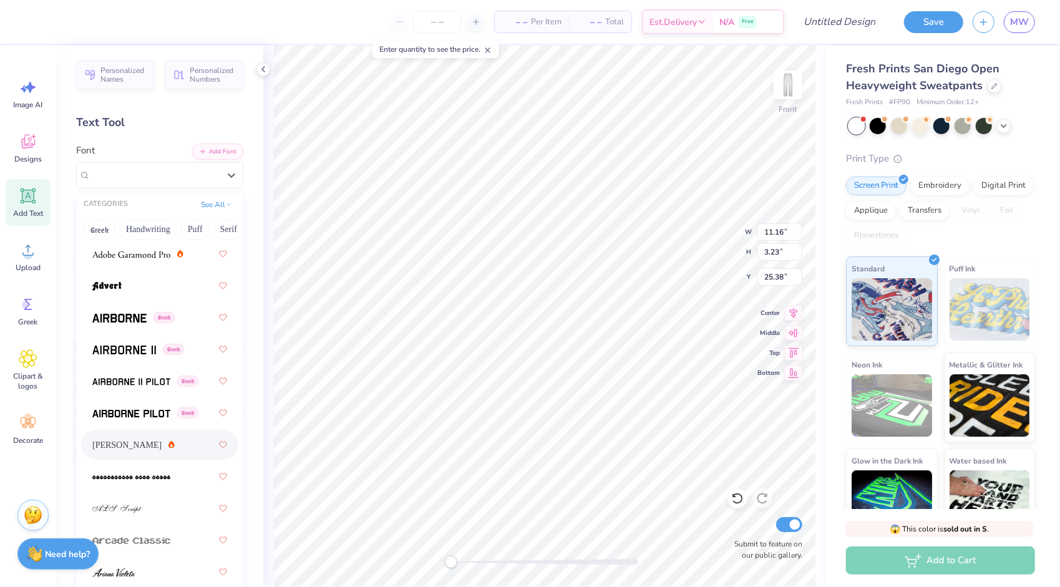
click at [151, 440] on div "[PERSON_NAME]" at bounding box center [159, 445] width 135 height 22
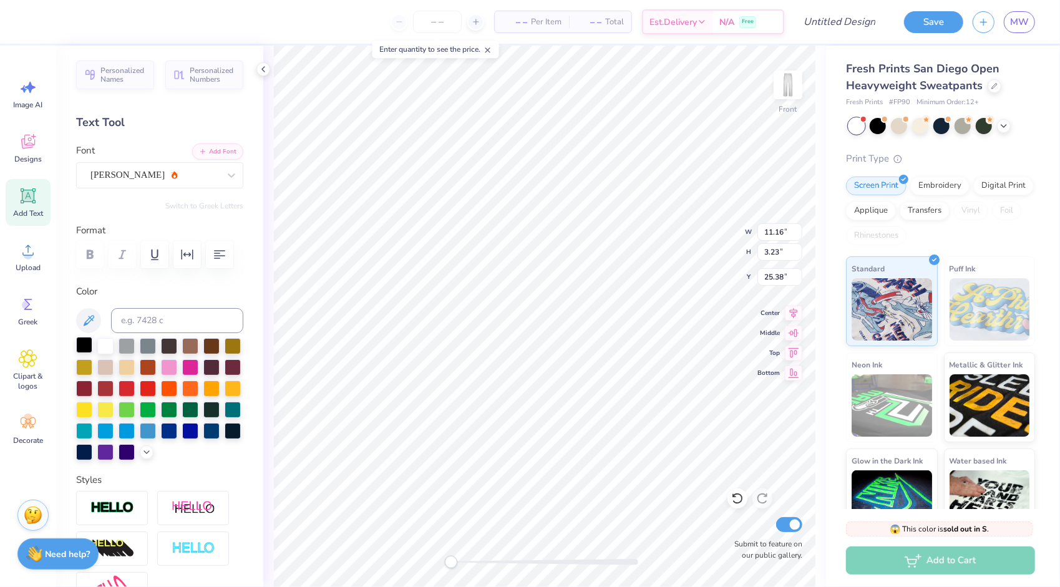
click at [88, 342] on div at bounding box center [84, 345] width 16 height 16
type input "7.42"
type input "4.35"
type input "4.65"
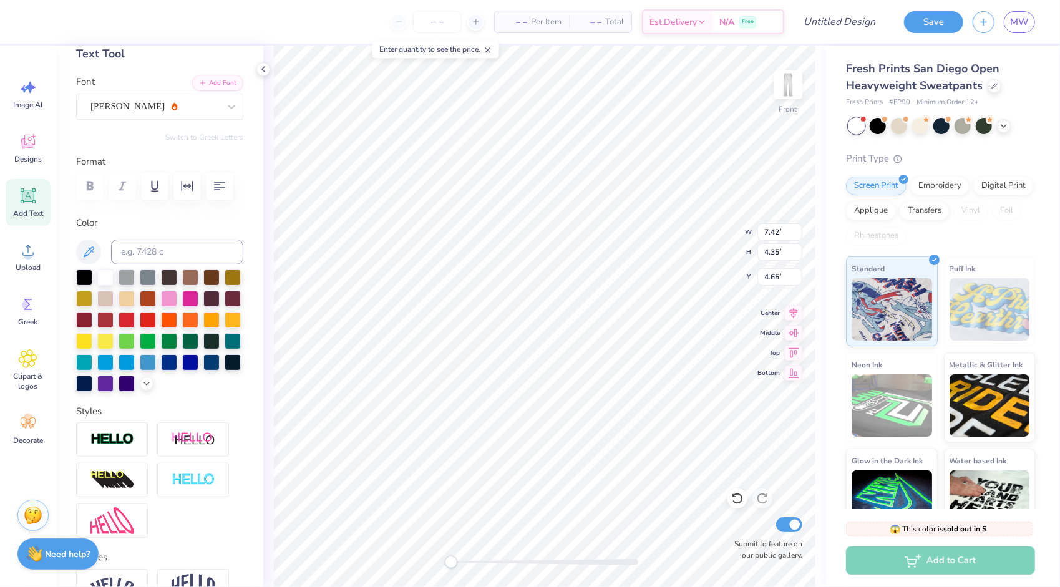
scroll to position [0, 0]
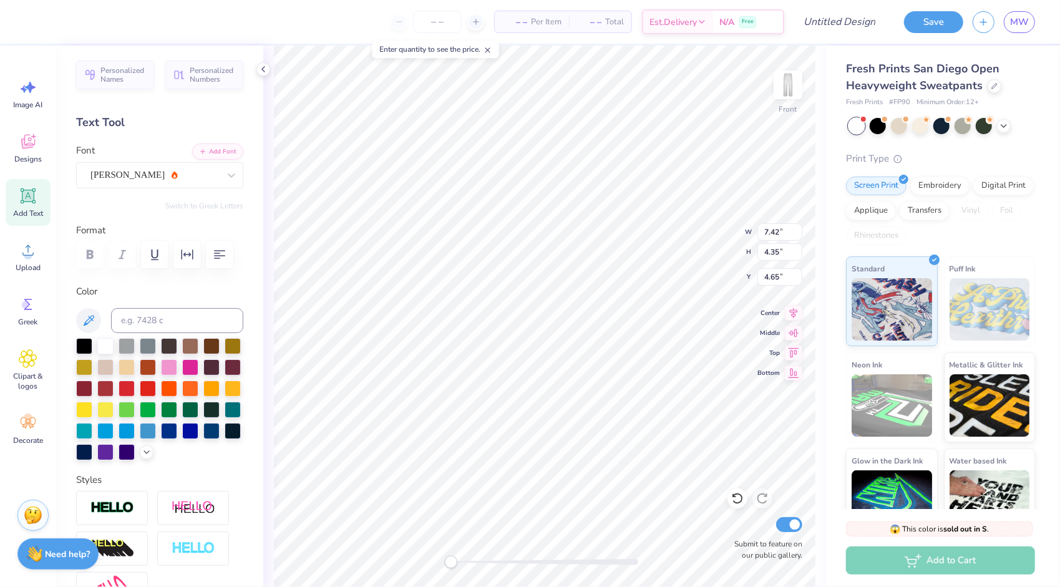
type input "7.65"
type input "3.47"
type input "24.60"
type input "8.45"
type input "3.84"
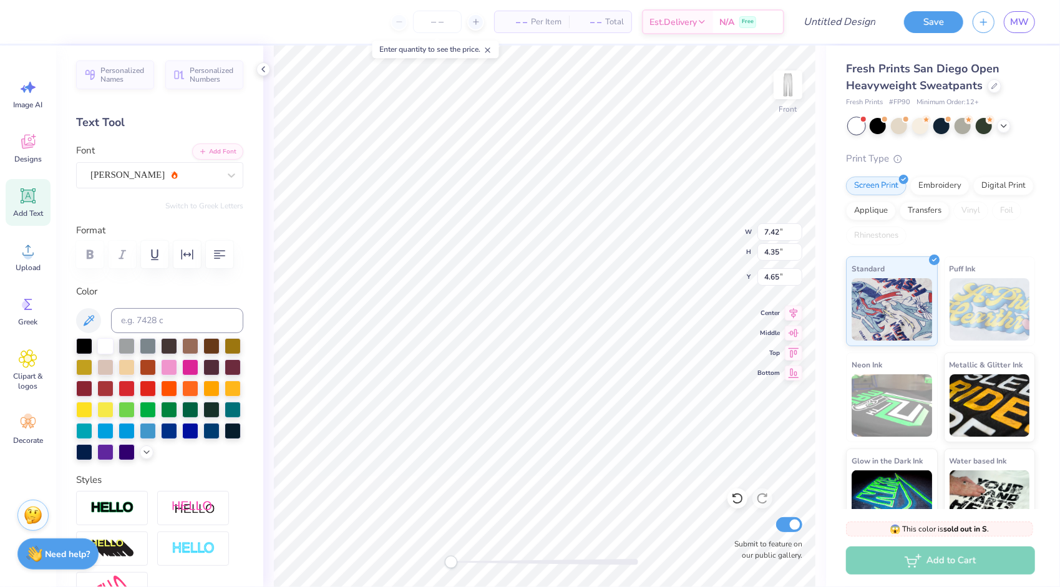
type input "4.91"
type input "7.42"
type input "4.35"
type input "4.91"
type input "4.50"
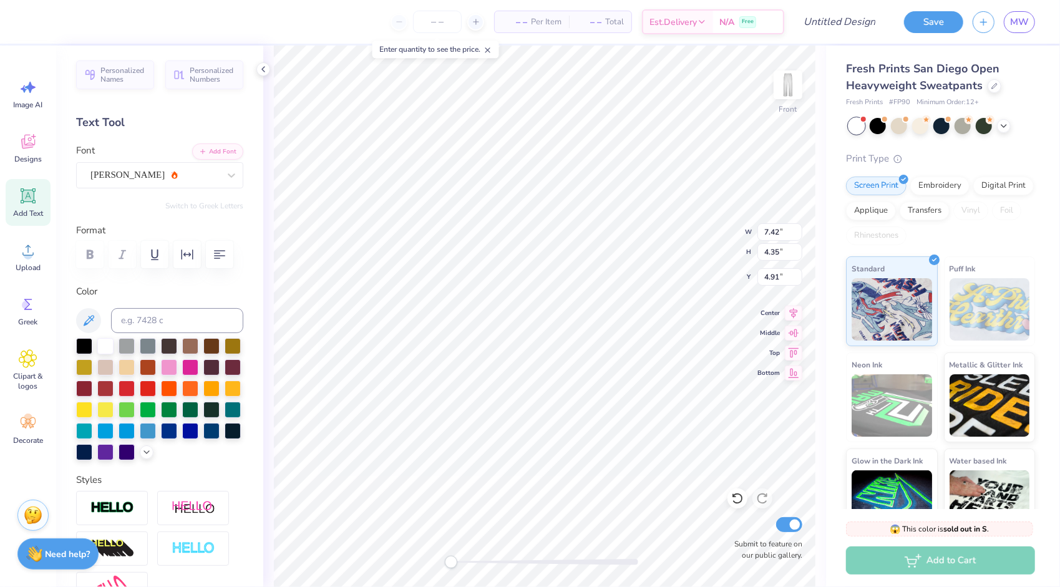
type input "3.04"
type input "1.87"
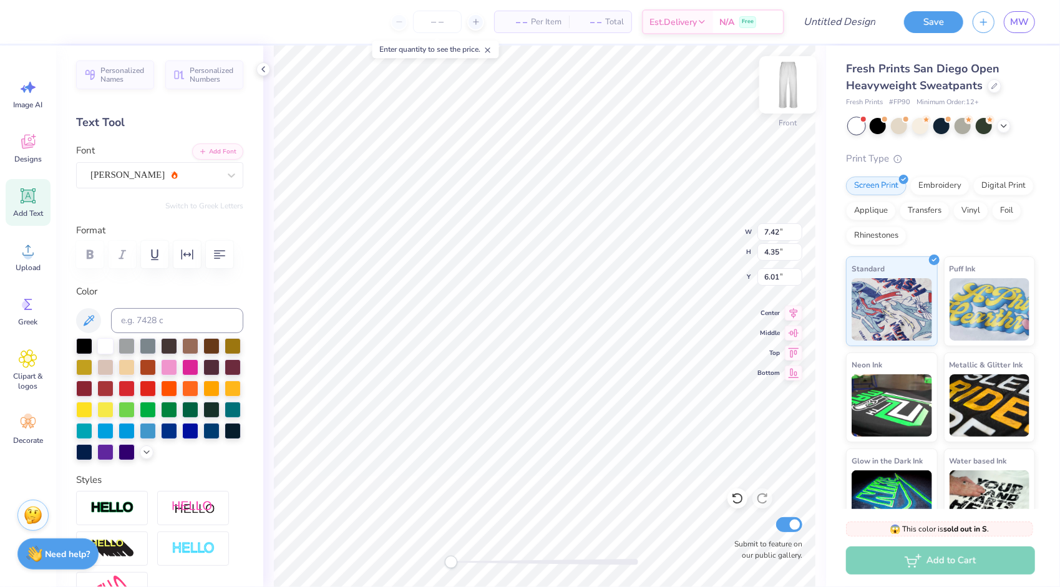
scroll to position [10, 1]
click at [203, 169] on div "[PERSON_NAME]" at bounding box center [154, 174] width 131 height 19
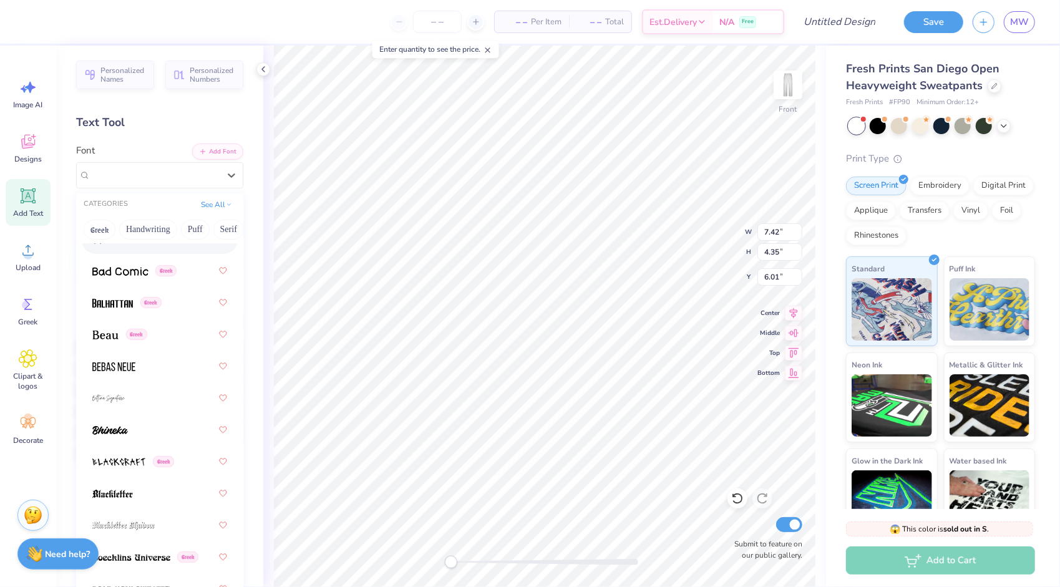
scroll to position [739, 0]
click at [132, 276] on img at bounding box center [120, 272] width 56 height 9
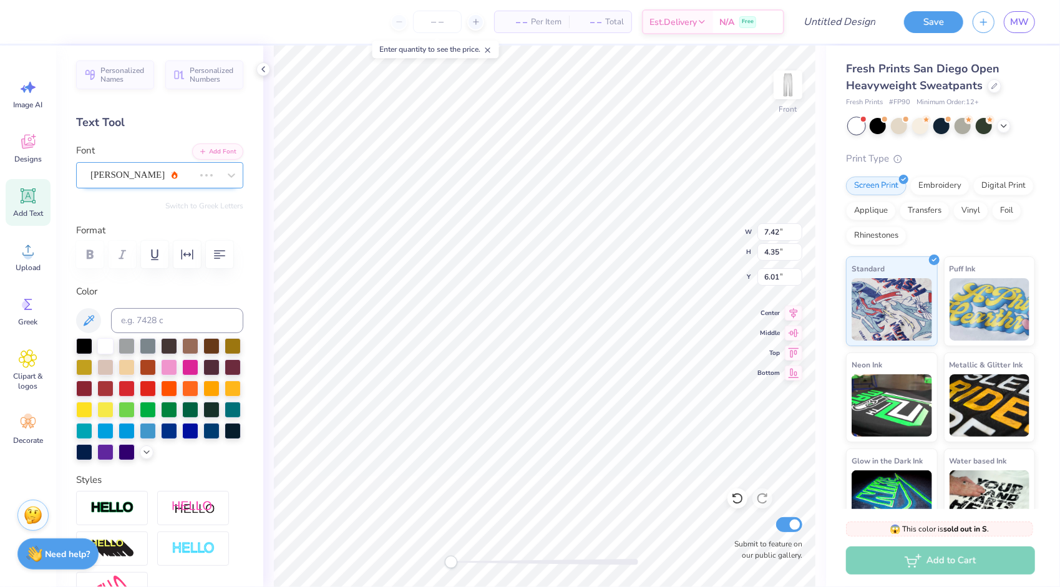
click at [144, 167] on div "[PERSON_NAME]" at bounding box center [142, 174] width 106 height 19
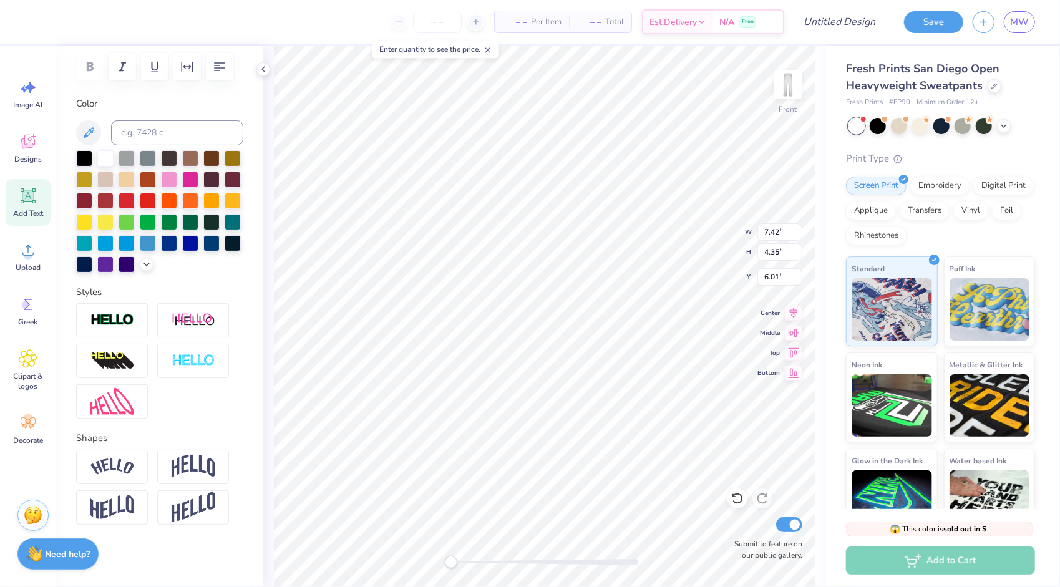
scroll to position [0, 0]
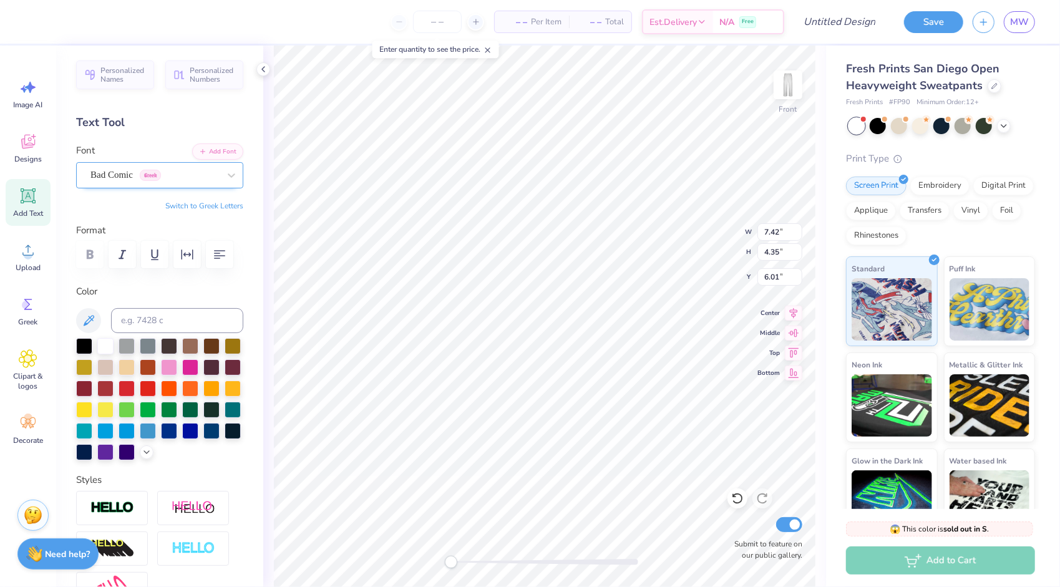
click at [169, 177] on div "Bad Comic Greek" at bounding box center [154, 174] width 131 height 19
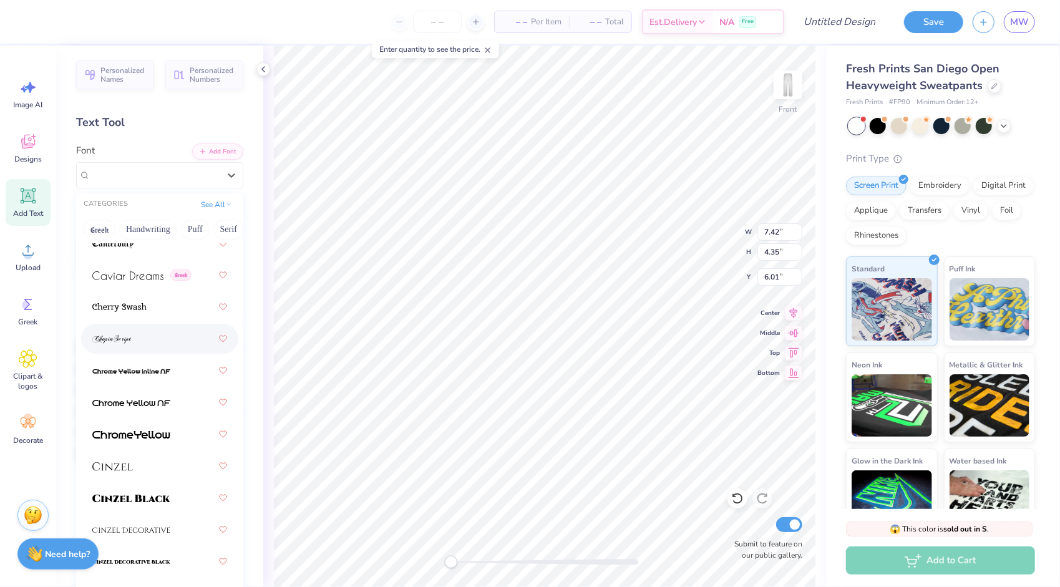
scroll to position [1911, 0]
click at [131, 316] on div at bounding box center [159, 309] width 135 height 22
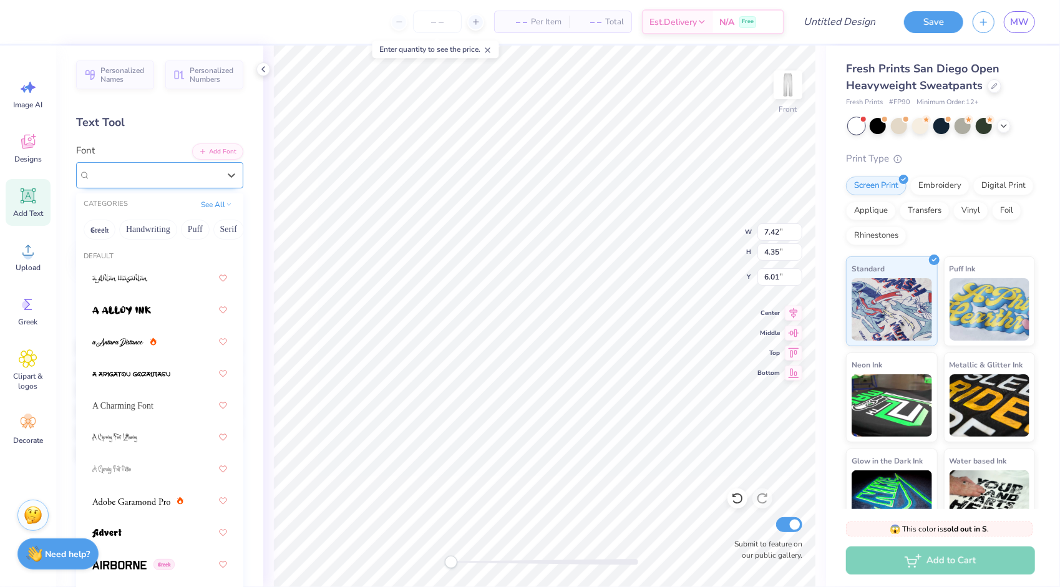
click at [110, 174] on div "Cherry Swash" at bounding box center [154, 174] width 131 height 19
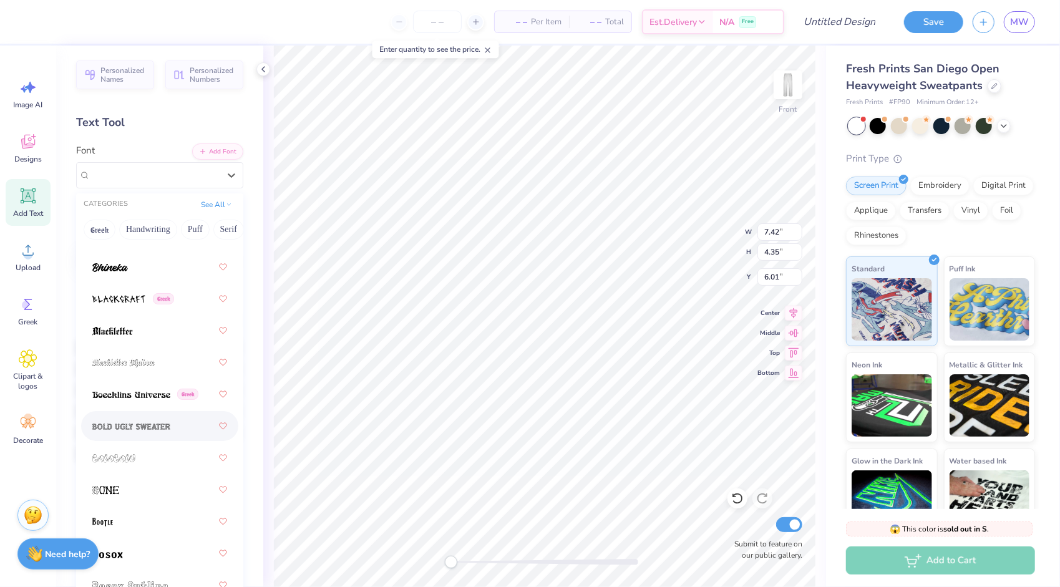
scroll to position [902, 0]
click at [112, 335] on img at bounding box center [112, 331] width 41 height 9
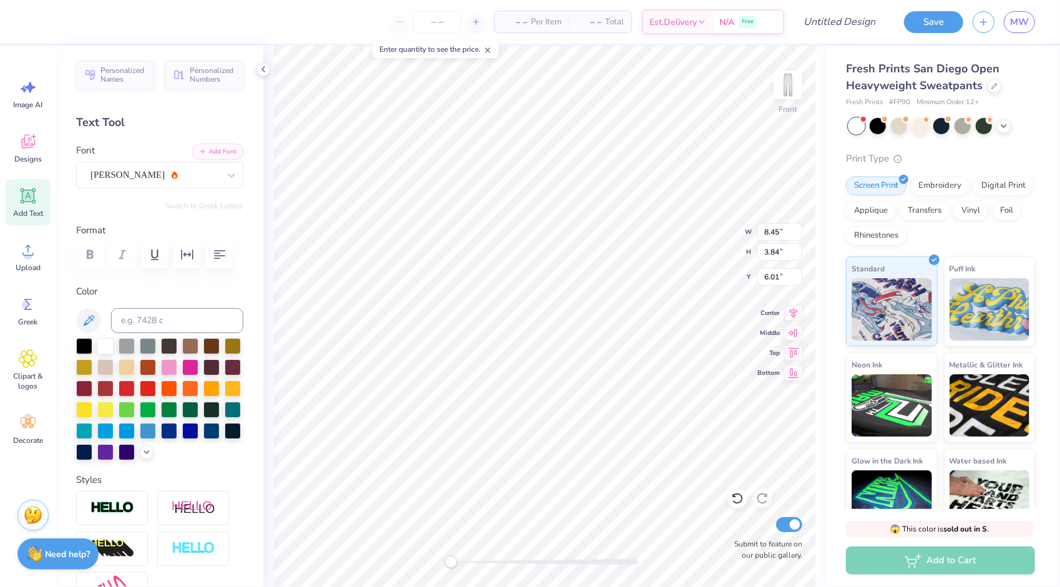
type input "8.45"
type input "3.84"
click at [190, 177] on div "[PERSON_NAME]" at bounding box center [154, 174] width 131 height 19
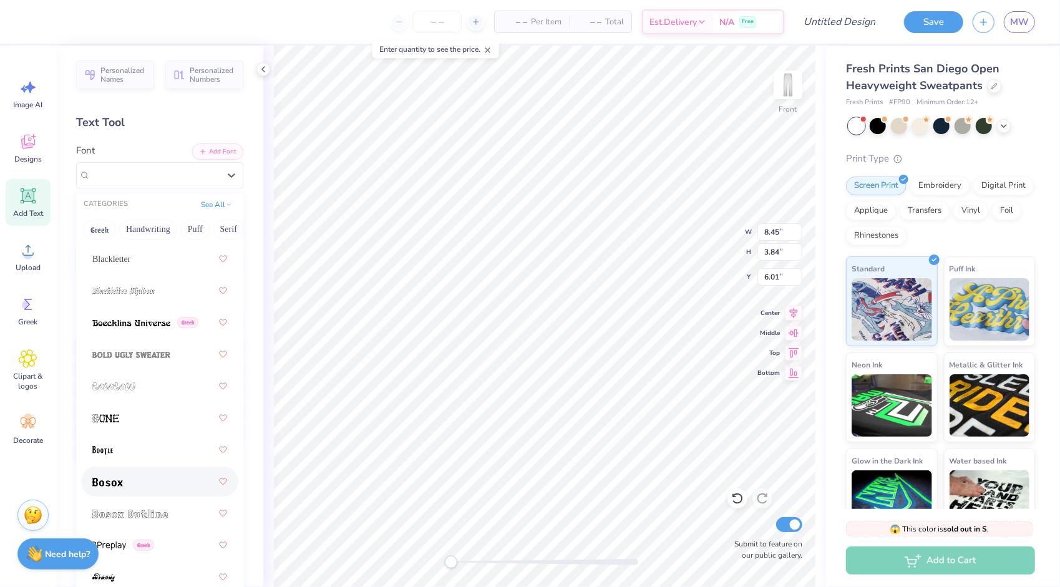
scroll to position [969, 0]
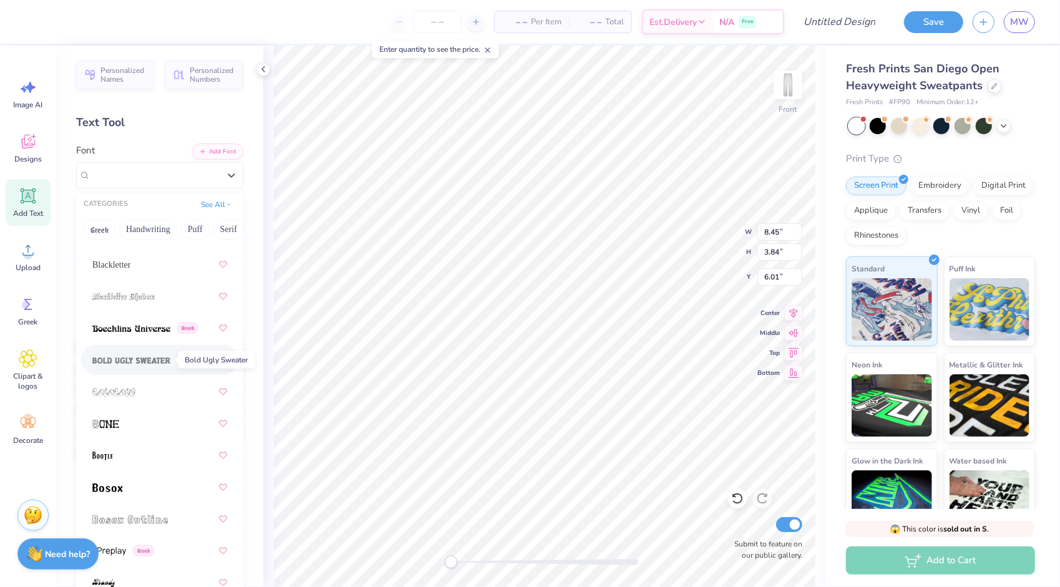
click at [129, 364] on img at bounding box center [131, 360] width 78 height 9
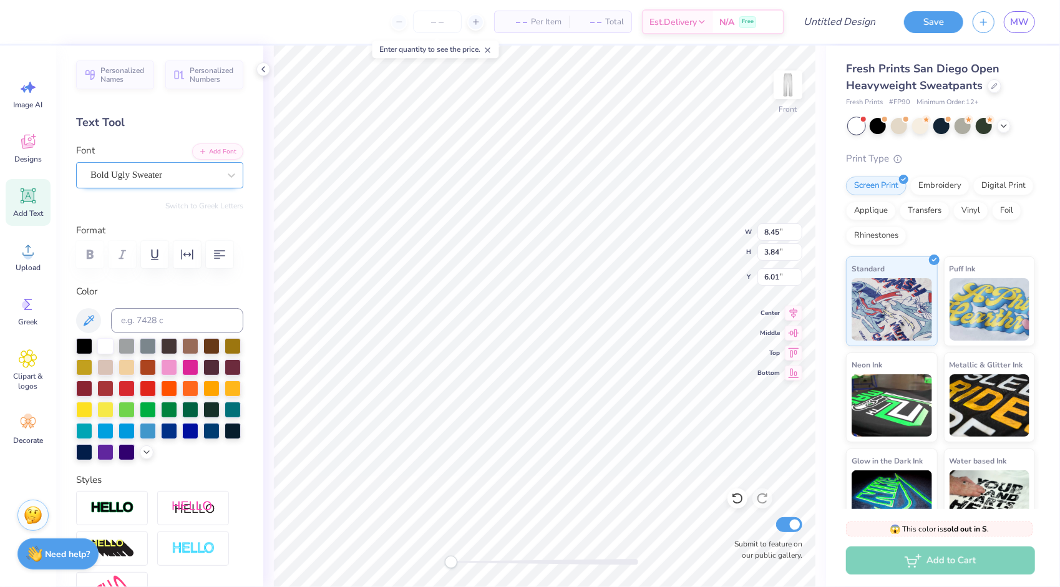
click at [129, 176] on div "Bold Ugly Sweater" at bounding box center [154, 174] width 131 height 19
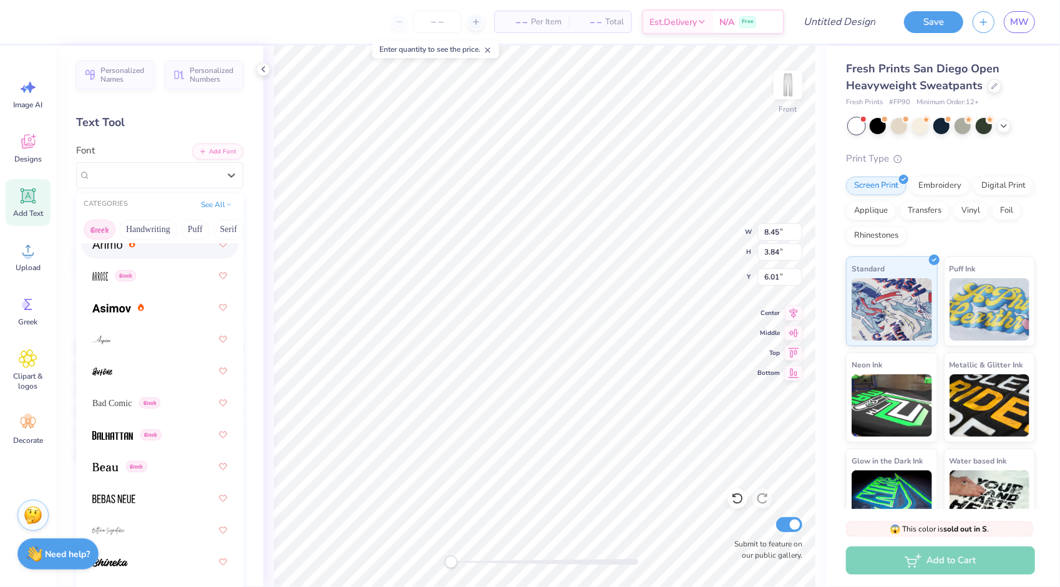
click at [100, 228] on button "Greek" at bounding box center [100, 230] width 32 height 20
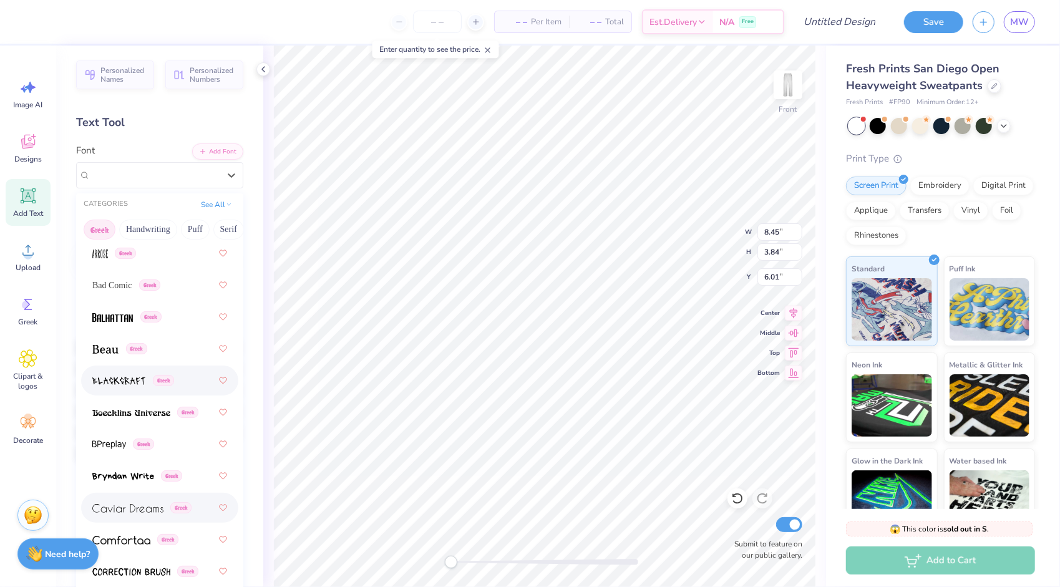
scroll to position [151, 0]
click at [101, 228] on button "Greek" at bounding box center [100, 230] width 32 height 20
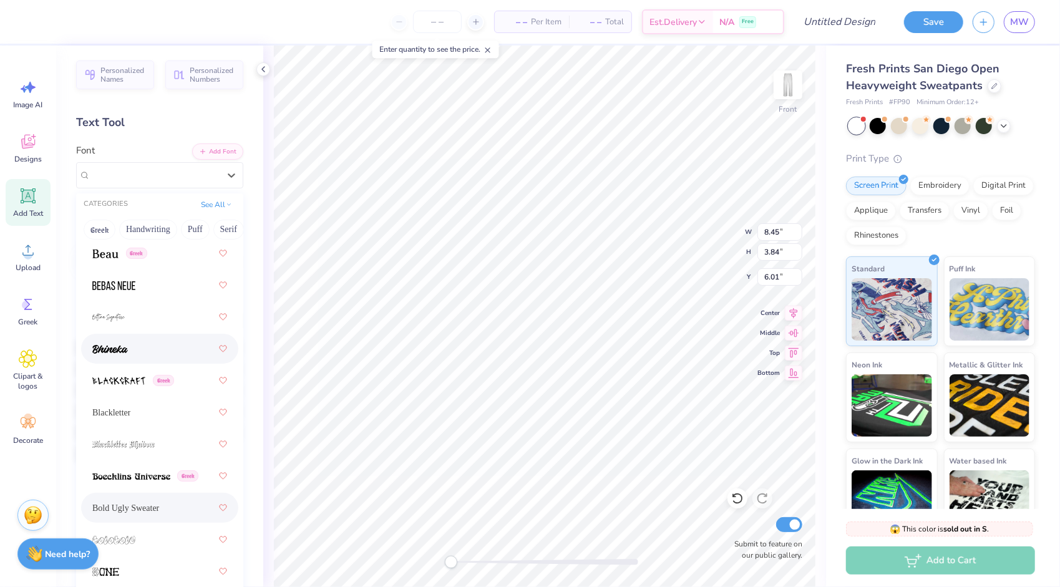
scroll to position [824, 0]
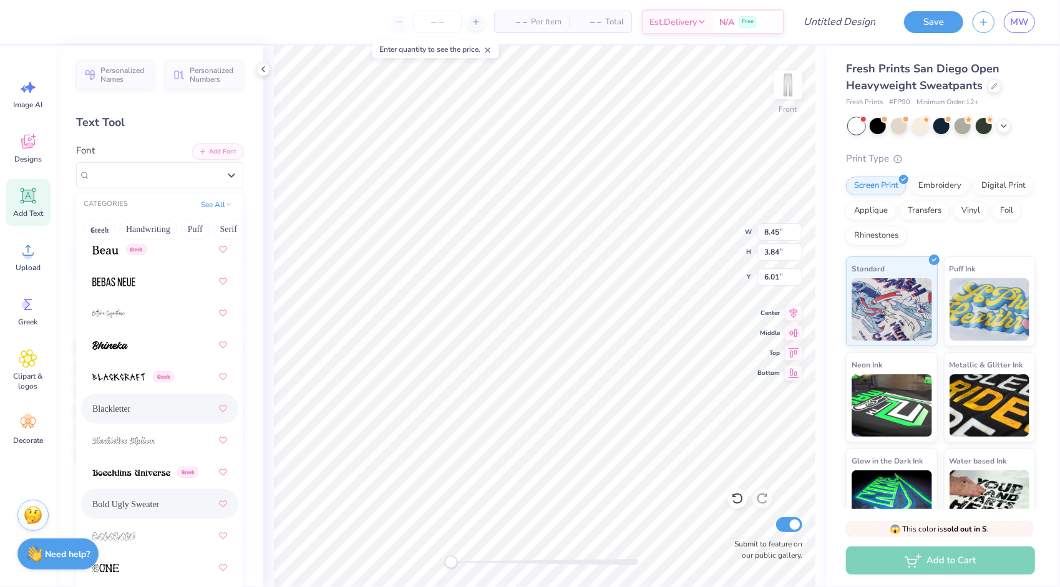
click at [149, 403] on div "Blackletter" at bounding box center [159, 409] width 135 height 22
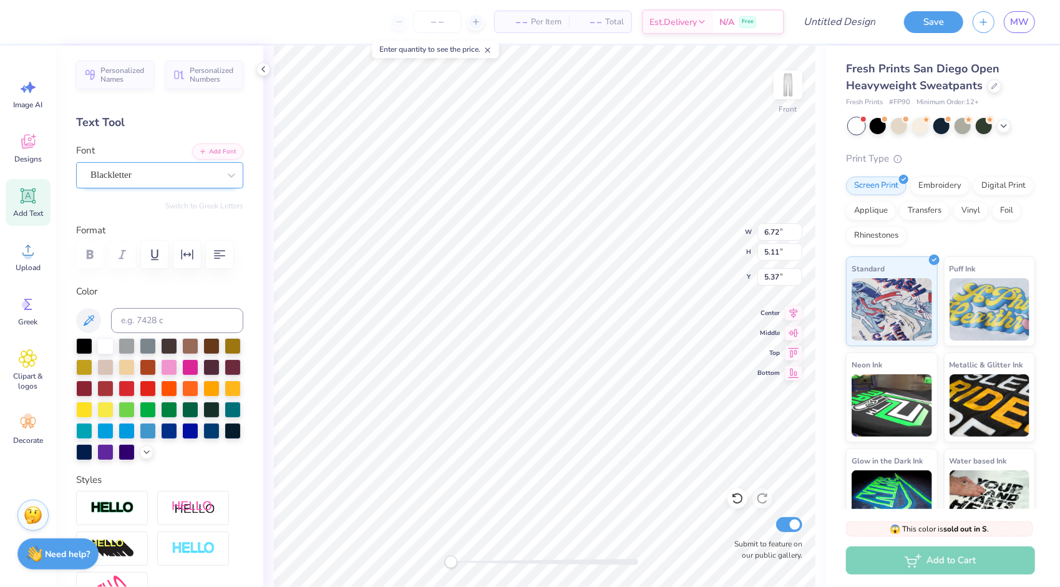
click at [160, 181] on div "Blackletter" at bounding box center [154, 174] width 131 height 19
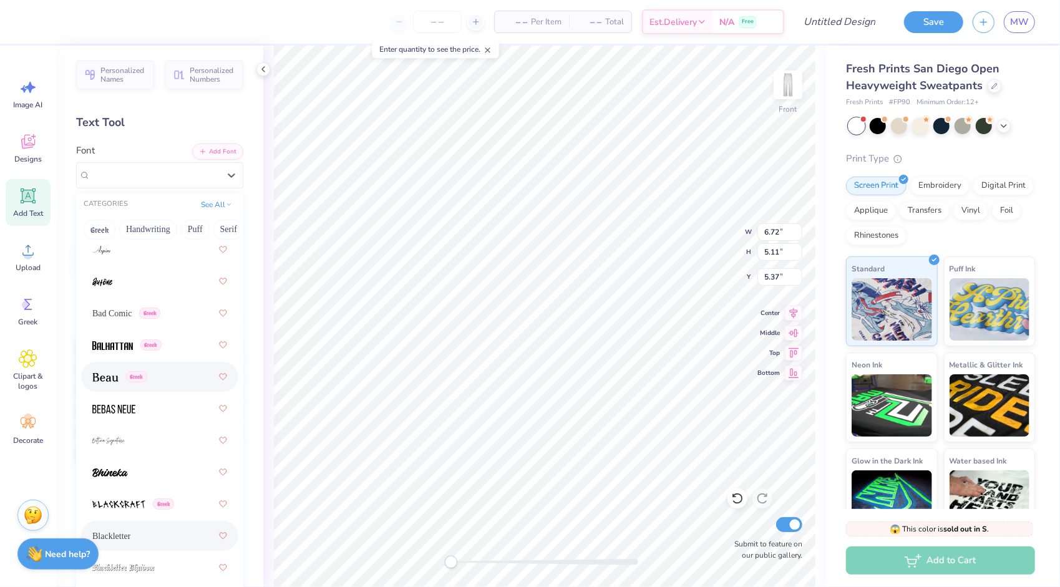
scroll to position [752, 0]
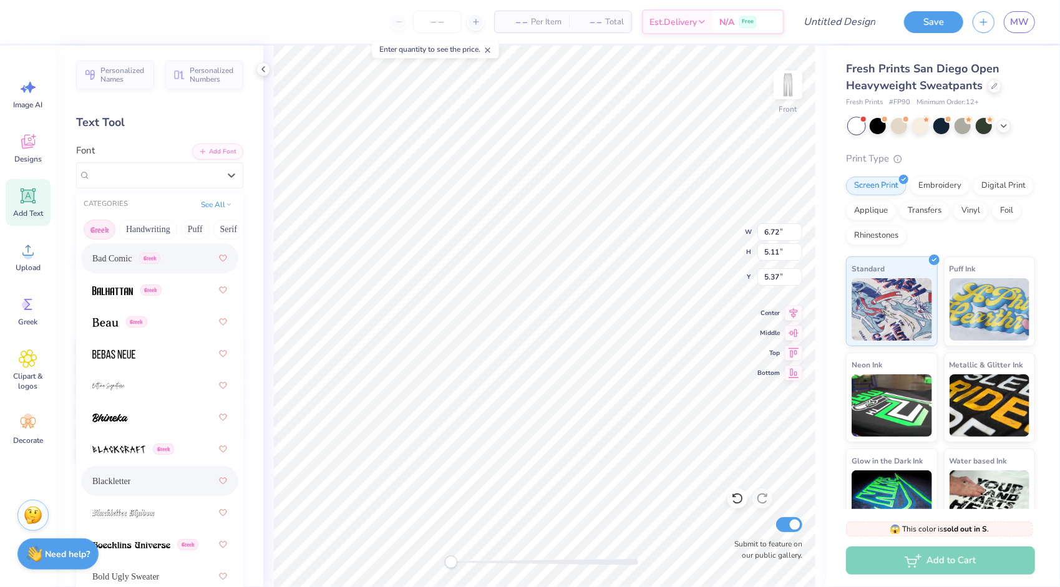
click at [104, 226] on button "Greek" at bounding box center [100, 230] width 32 height 20
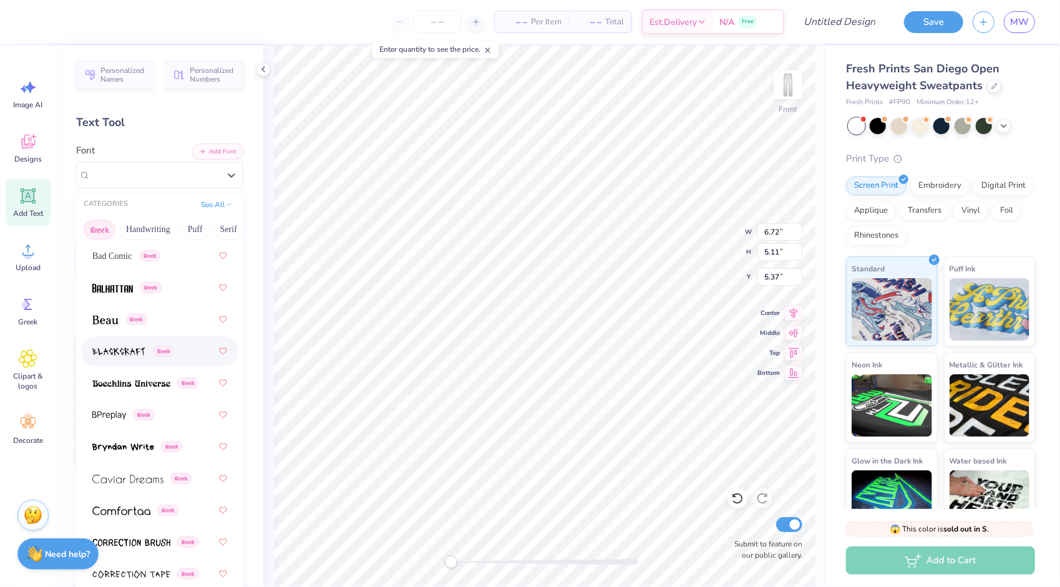
scroll to position [180, 0]
click at [115, 303] on div "Greek" at bounding box center [159, 290] width 157 height 30
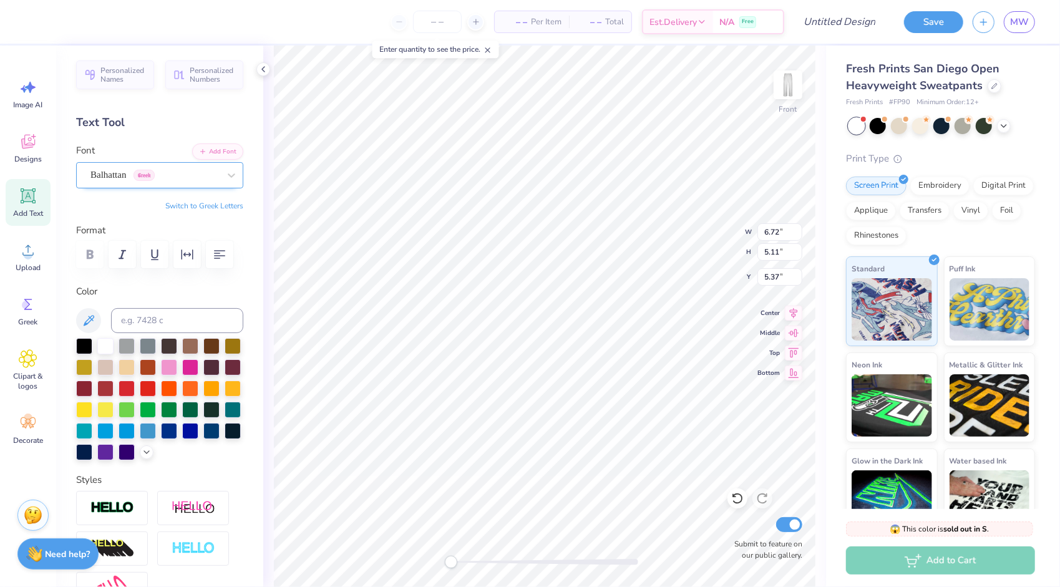
click at [188, 173] on div "Balhattan Greek" at bounding box center [154, 174] width 131 height 19
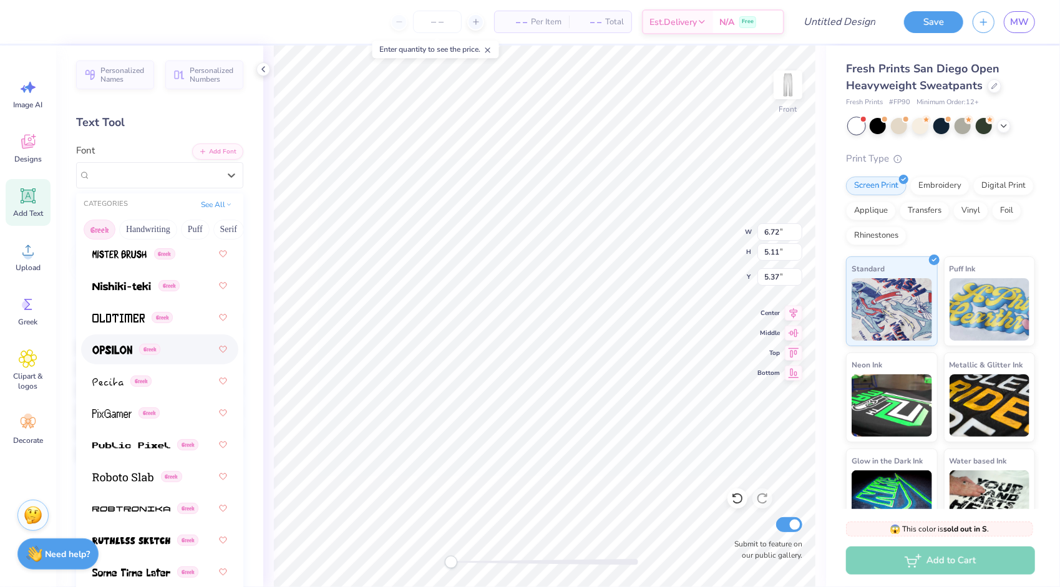
scroll to position [957, 0]
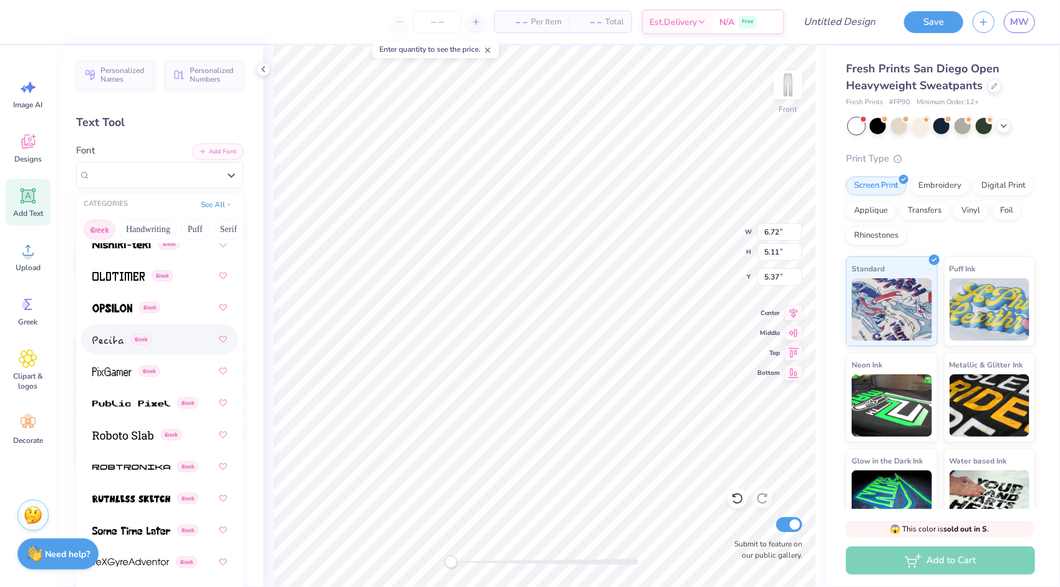
type input "4.87"
type input "5.08"
type input "5.65"
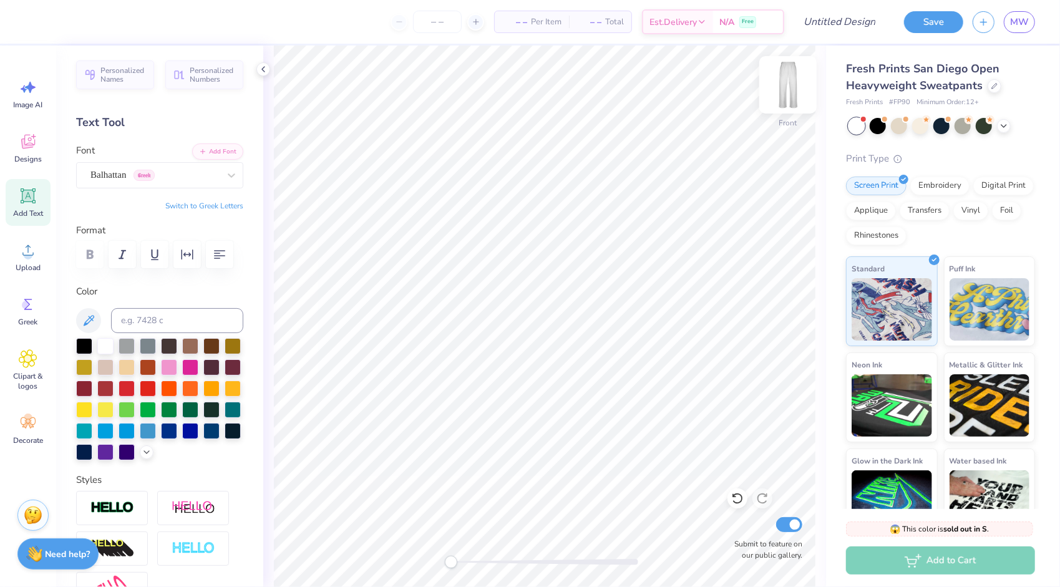
click at [788, 92] on img at bounding box center [788, 85] width 50 height 50
click at [27, 159] on span "Designs" at bounding box center [27, 159] width 27 height 10
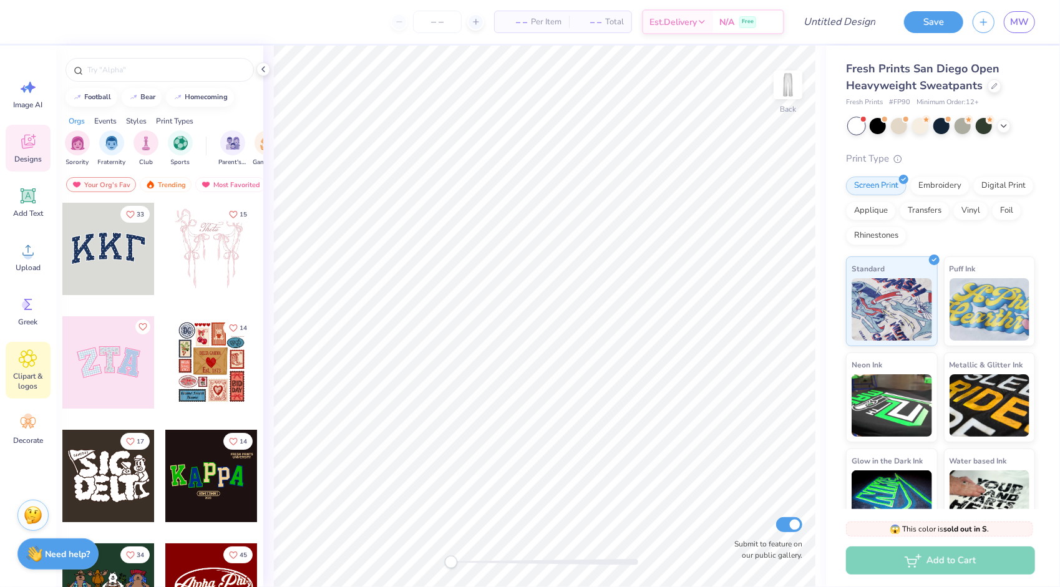
click at [30, 379] on span "Clipart & logos" at bounding box center [27, 381] width 41 height 20
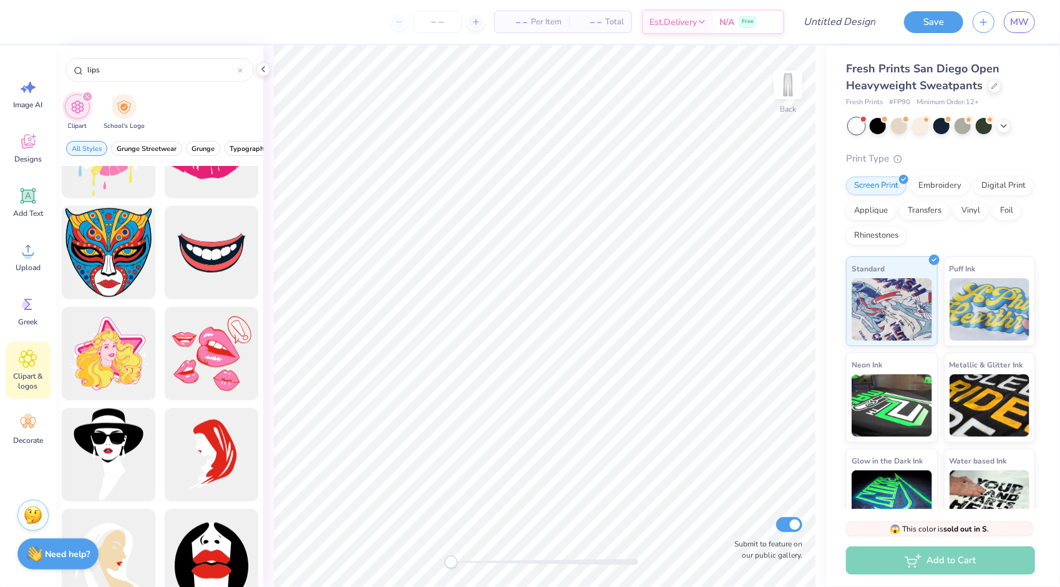
scroll to position [742, 0]
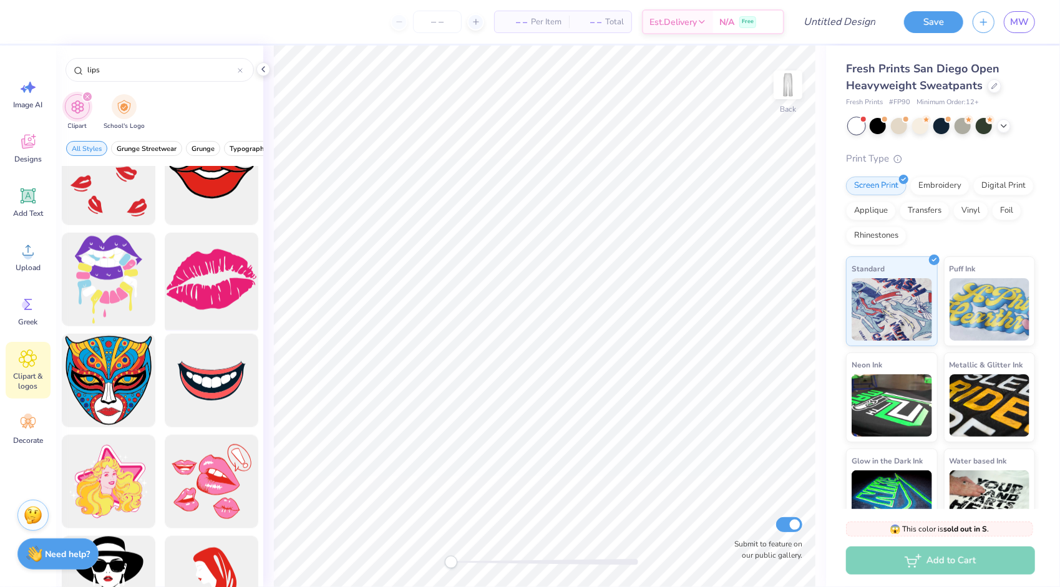
click at [229, 275] on div at bounding box center [211, 279] width 103 height 103
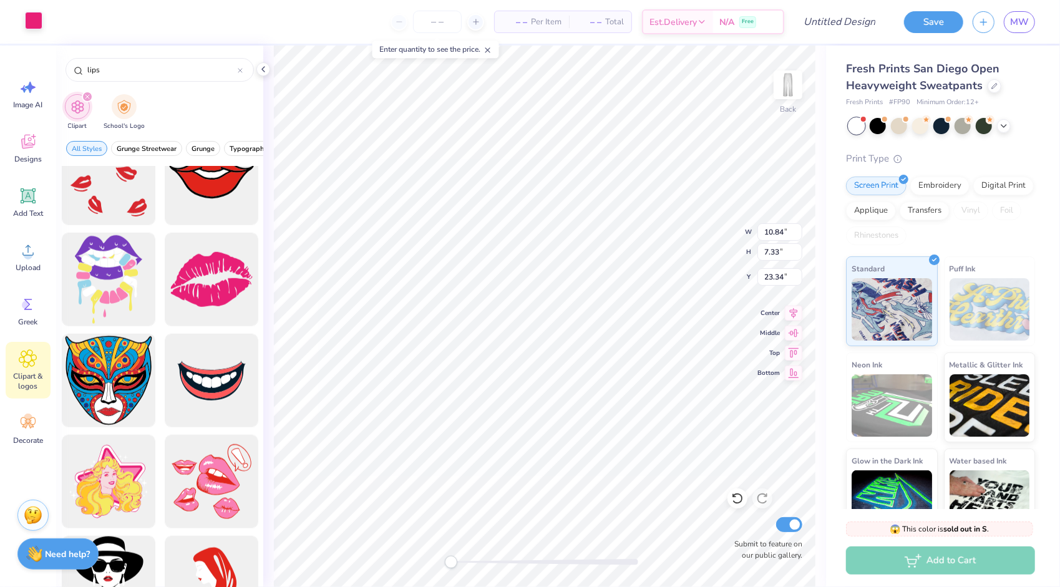
click at [34, 17] on div at bounding box center [33, 20] width 17 height 17
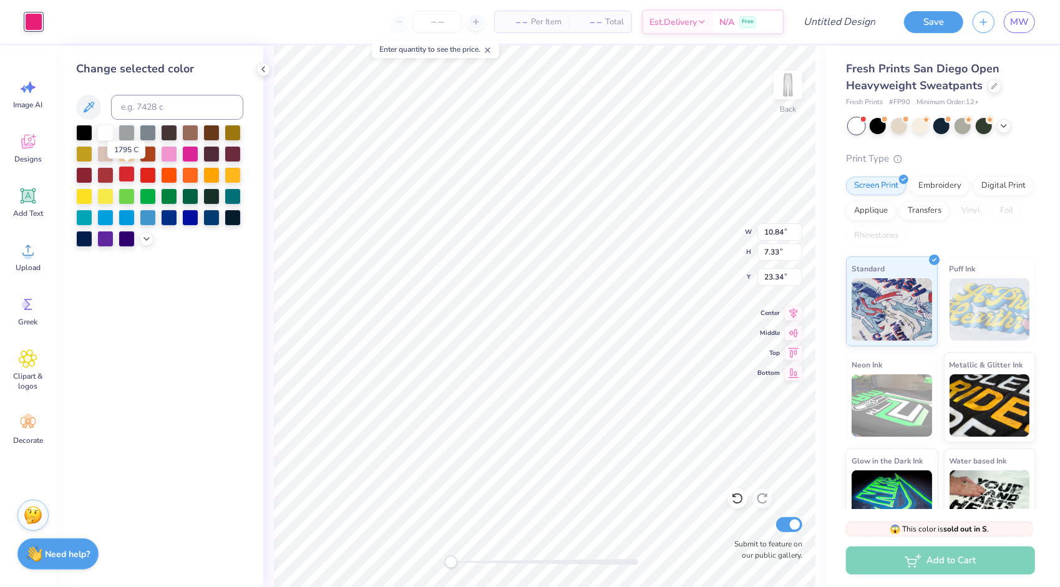
click at [128, 178] on div at bounding box center [127, 174] width 16 height 16
